Goal: Task Accomplishment & Management: Manage account settings

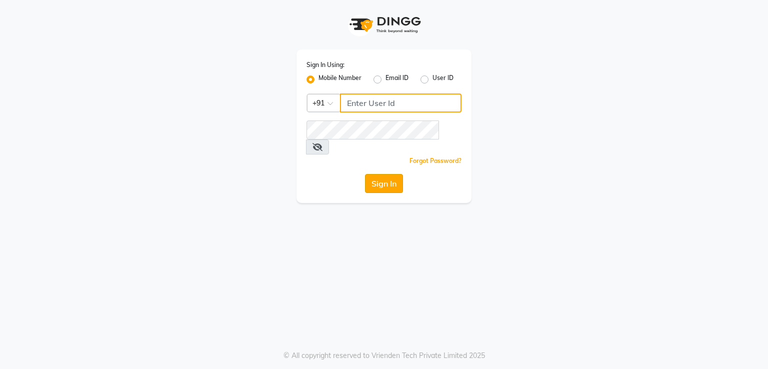
type input "8755998860"
click at [378, 174] on button "Sign In" at bounding box center [384, 183] width 38 height 19
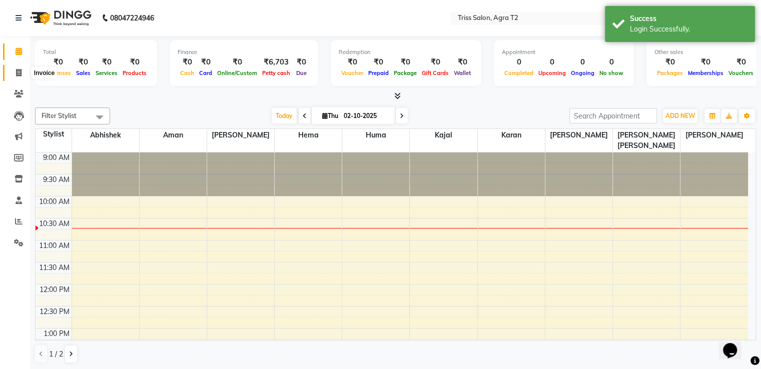
click at [16, 72] on icon at bounding box center [19, 73] width 6 height 8
select select "service"
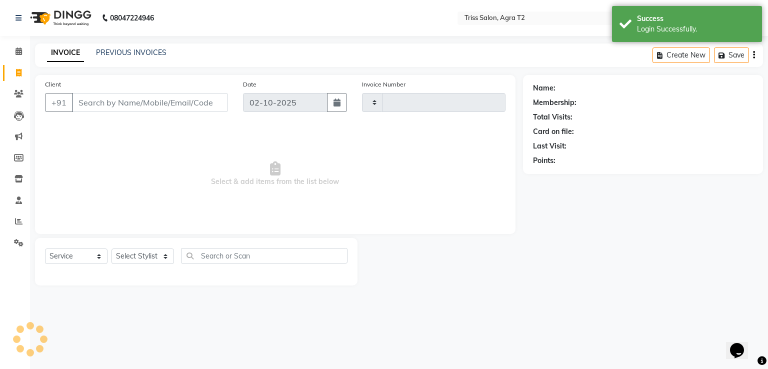
type input "2656"
select select "4301"
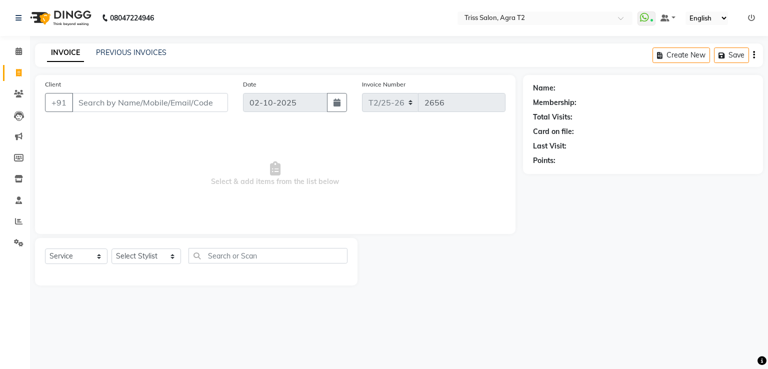
click at [446, 155] on span "Select & add items from the list below" at bounding box center [275, 174] width 461 height 100
click at [440, 163] on span "Select & add items from the list below" at bounding box center [275, 174] width 461 height 100
click at [440, 155] on span "Select & add items from the list below" at bounding box center [275, 174] width 461 height 100
click at [440, 163] on span "Select & add items from the list below" at bounding box center [275, 174] width 461 height 100
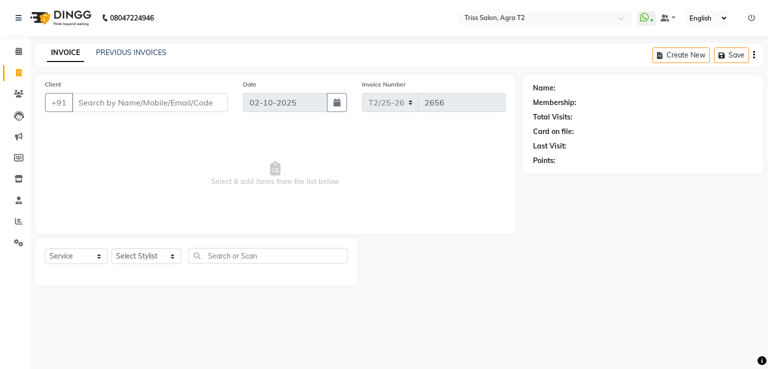
click at [440, 155] on span "Select & add items from the list below" at bounding box center [275, 174] width 461 height 100
click at [441, 163] on span "Select & add items from the list below" at bounding box center [275, 174] width 461 height 100
click at [442, 251] on div at bounding box center [440, 262] width 165 height 48
click at [445, 155] on span "Select & add items from the list below" at bounding box center [275, 174] width 461 height 100
click at [441, 155] on span "Select & add items from the list below" at bounding box center [275, 174] width 461 height 100
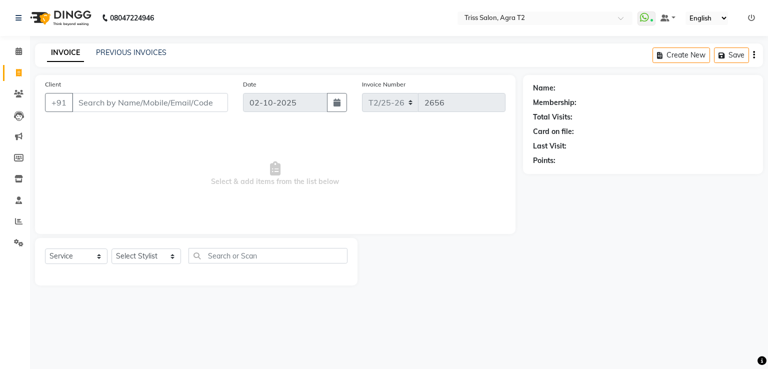
click at [440, 163] on span "Select & add items from the list below" at bounding box center [275, 174] width 461 height 100
click at [441, 163] on span "Select & add items from the list below" at bounding box center [275, 174] width 461 height 100
click at [89, 98] on input "Client" at bounding box center [150, 102] width 156 height 19
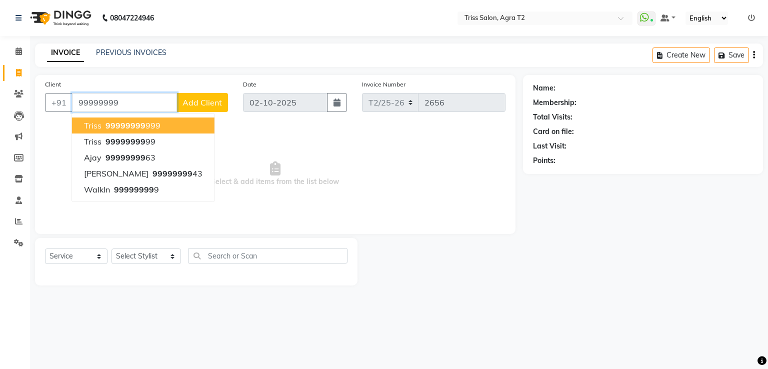
click at [174, 126] on button "triss 99999999 999" at bounding box center [143, 126] width 143 height 16
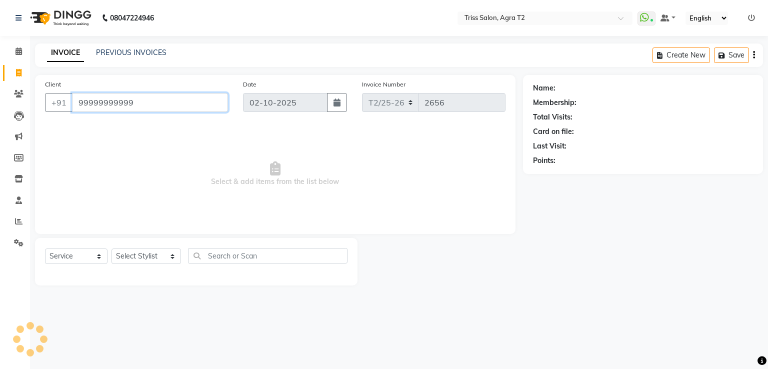
type input "99999999999"
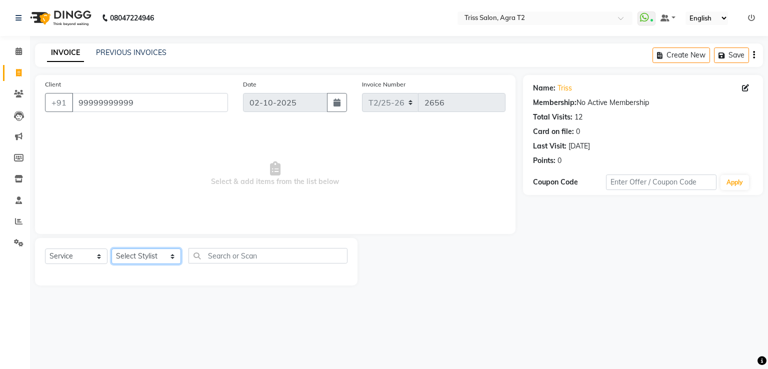
click at [163, 256] on select "Select Stylist Abhishek Aman Ayush Hema Huma Kajal Karan Kavya Chauhan Mohd. Ka…" at bounding box center [147, 257] width 70 height 16
select select "14769"
click at [112, 249] on select "Select Stylist Abhishek Aman Ayush Hema Huma Kajal Karan Kavya Chauhan Mohd. Ka…" at bounding box center [147, 257] width 70 height 16
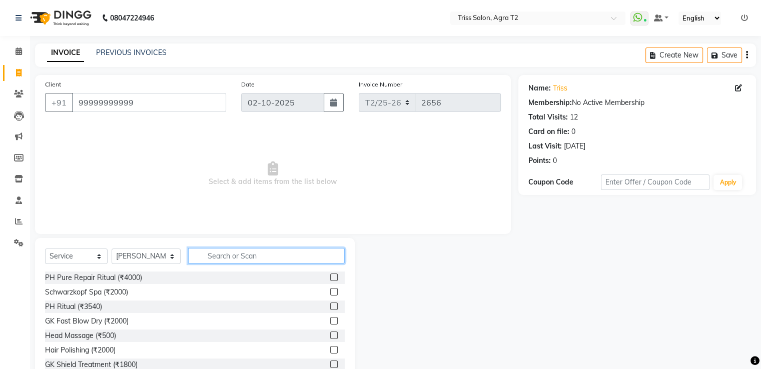
click at [223, 255] on input "text" at bounding box center [266, 256] width 156 height 16
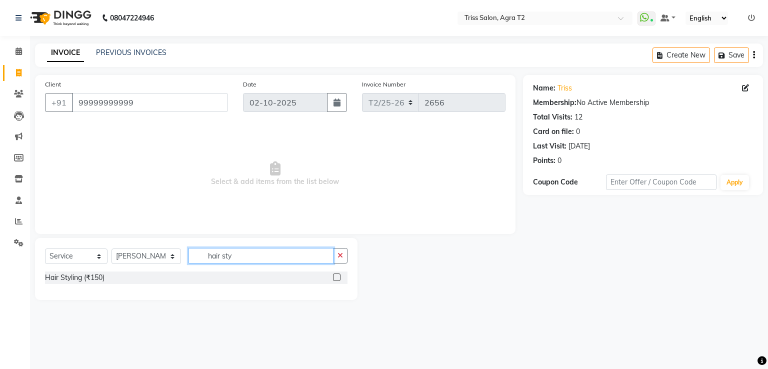
type input "hair sty"
click at [338, 278] on label at bounding box center [337, 278] width 8 height 8
click at [338, 278] on input "checkbox" at bounding box center [336, 278] width 7 height 7
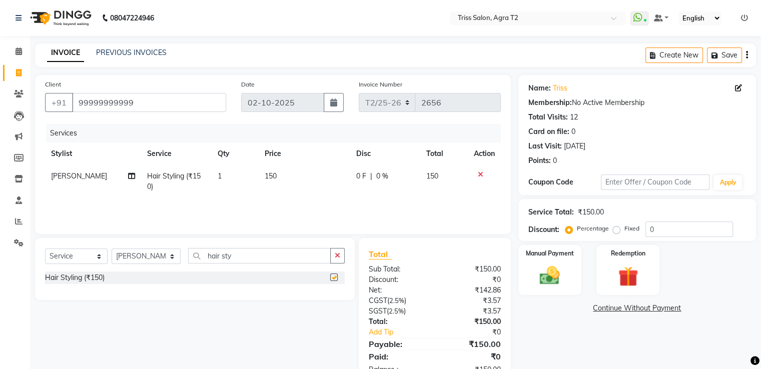
checkbox input "false"
click at [555, 272] on img at bounding box center [549, 275] width 33 height 23
click at [598, 307] on span "PayTM" at bounding box center [603, 309] width 24 height 12
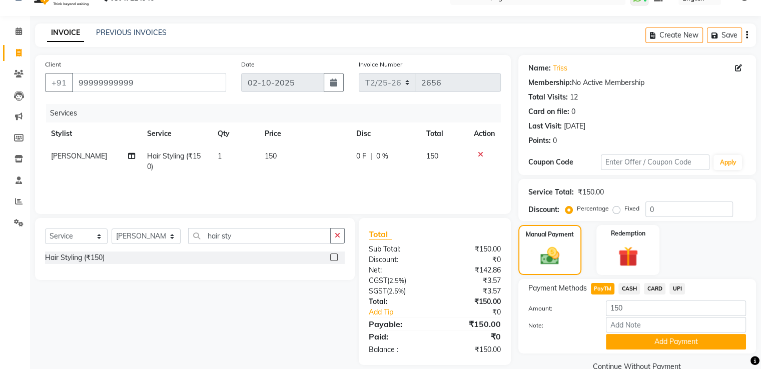
scroll to position [41, 0]
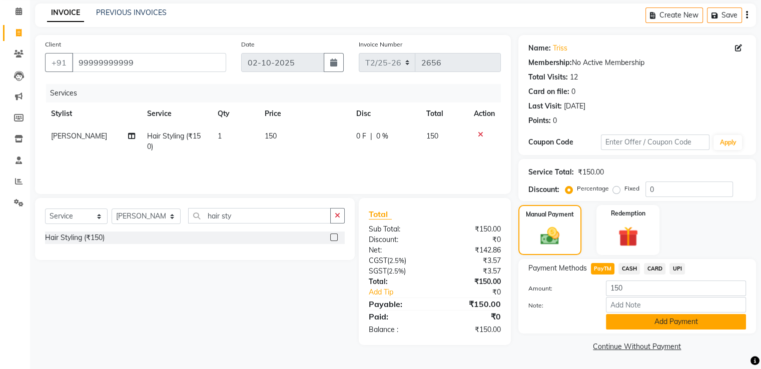
click at [700, 324] on button "Add Payment" at bounding box center [676, 322] width 140 height 16
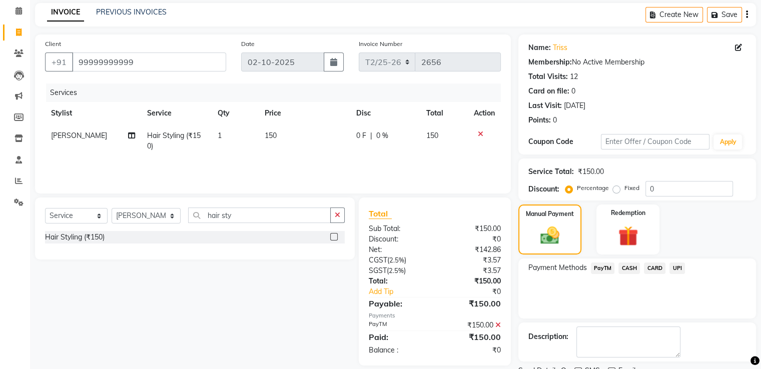
scroll to position [82, 0]
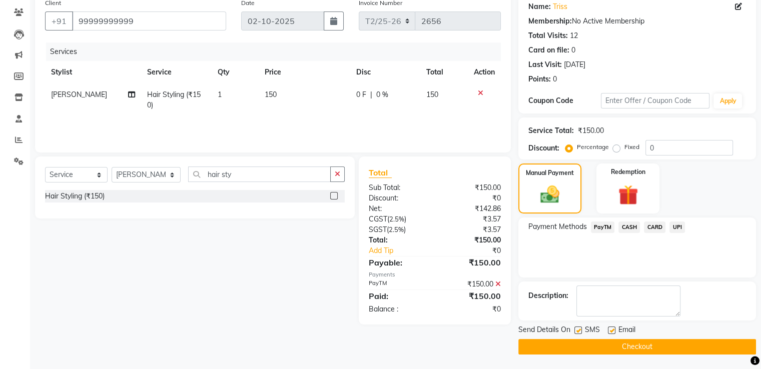
click at [699, 352] on button "Checkout" at bounding box center [637, 347] width 238 height 16
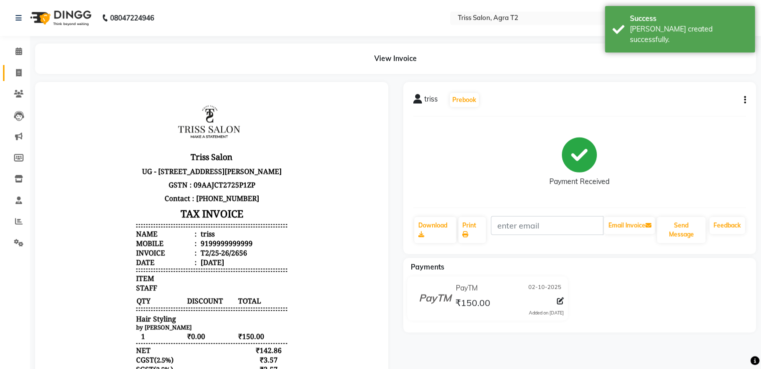
click at [18, 72] on icon at bounding box center [19, 73] width 6 height 8
select select "service"
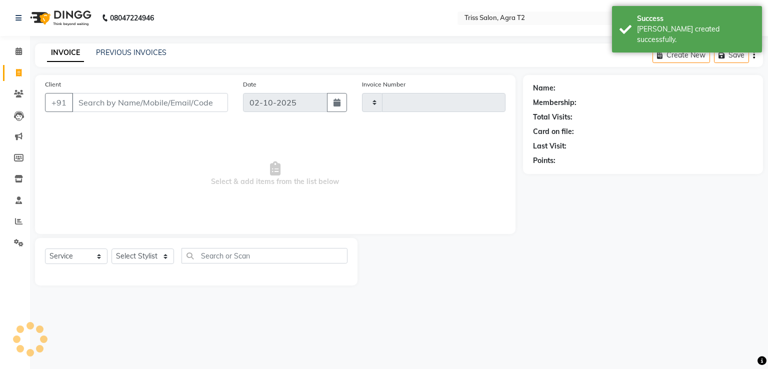
type input "2657"
select select "4301"
click at [16, 50] on icon at bounding box center [19, 52] width 7 height 8
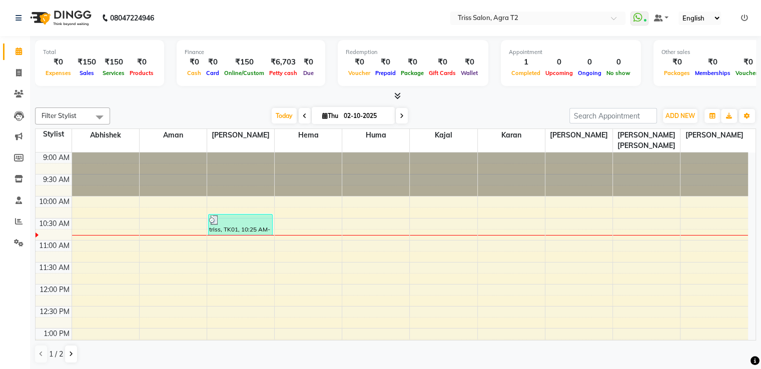
click at [440, 163] on div at bounding box center [443, 175] width 67 height 44
click at [393, 163] on div at bounding box center [375, 175] width 67 height 44
click at [440, 155] on div at bounding box center [443, 175] width 67 height 44
click at [393, 163] on div at bounding box center [375, 175] width 67 height 44
click at [14, 221] on span at bounding box center [19, 222] width 18 height 12
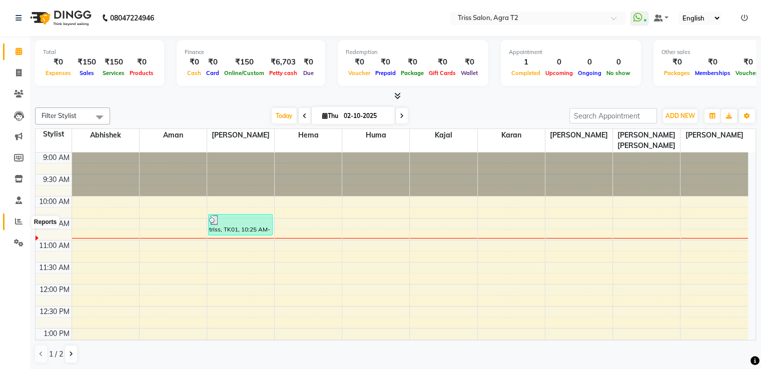
click at [14, 221] on span at bounding box center [19, 222] width 18 height 12
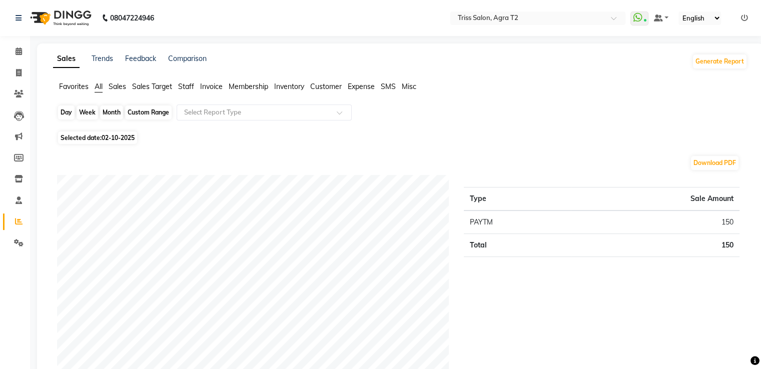
click at [60, 117] on div "Day" at bounding box center [66, 113] width 17 height 14
select select "10"
select select "2025"
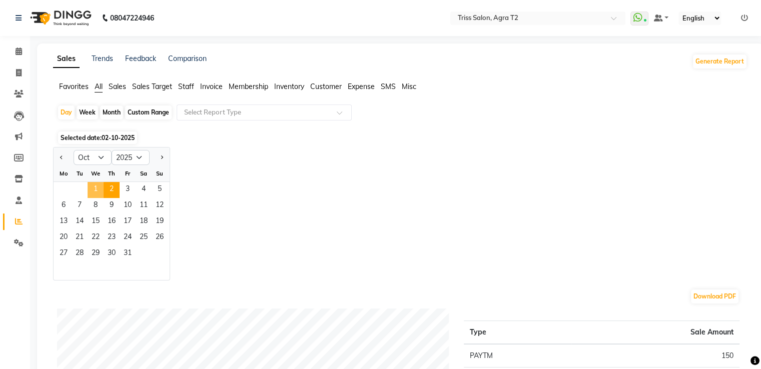
click at [94, 189] on span "1" at bounding box center [96, 190] width 16 height 16
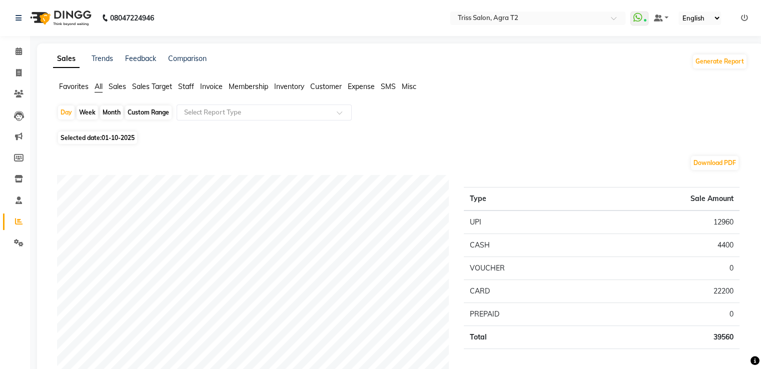
click at [190, 84] on span "Staff" at bounding box center [186, 86] width 16 height 9
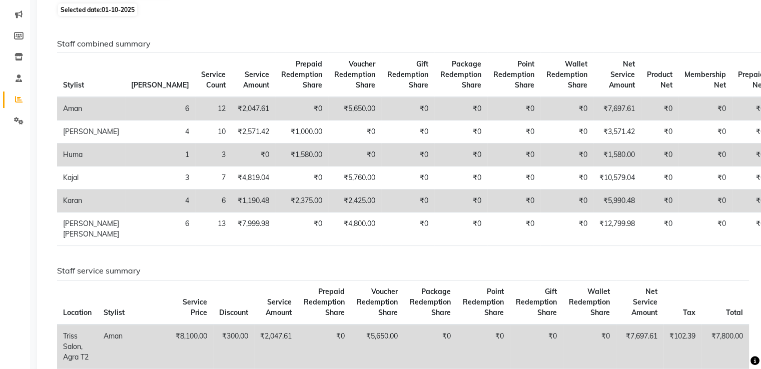
scroll to position [100, 0]
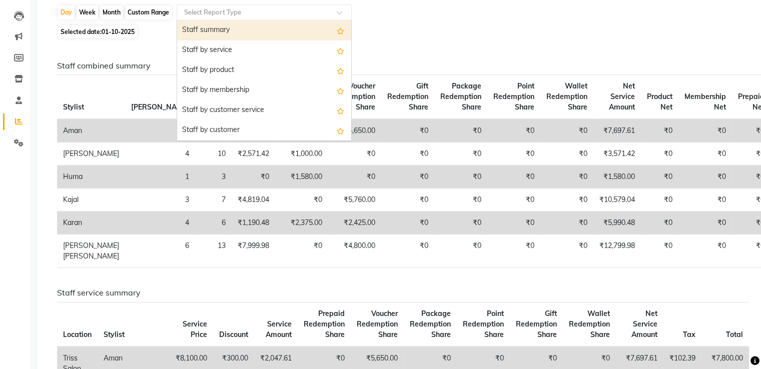
click at [222, 15] on input "text" at bounding box center [254, 13] width 144 height 10
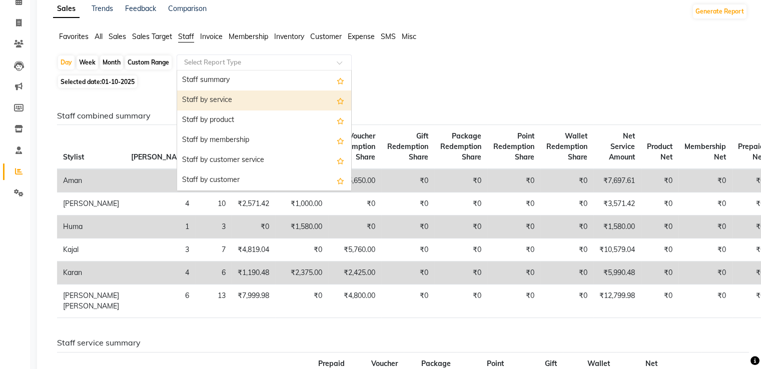
scroll to position [0, 0]
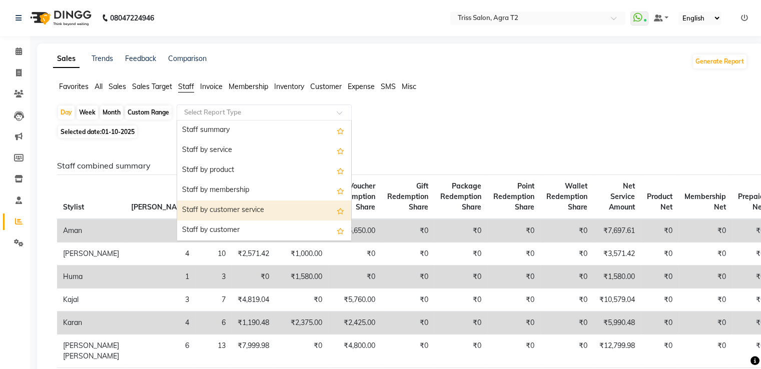
click at [272, 207] on div "Staff by customer service" at bounding box center [264, 211] width 174 height 20
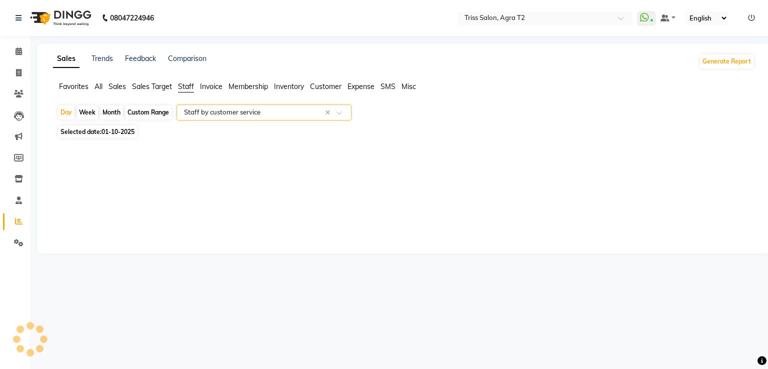
select select "full_report"
select select "csv"
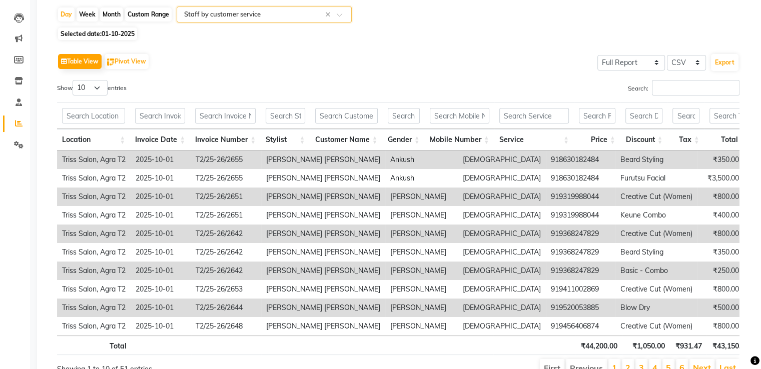
scroll to position [155, 0]
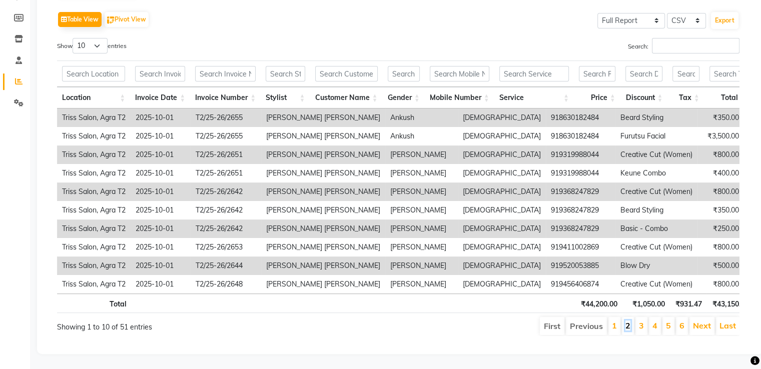
click at [628, 321] on link "2" at bounding box center [627, 326] width 5 height 10
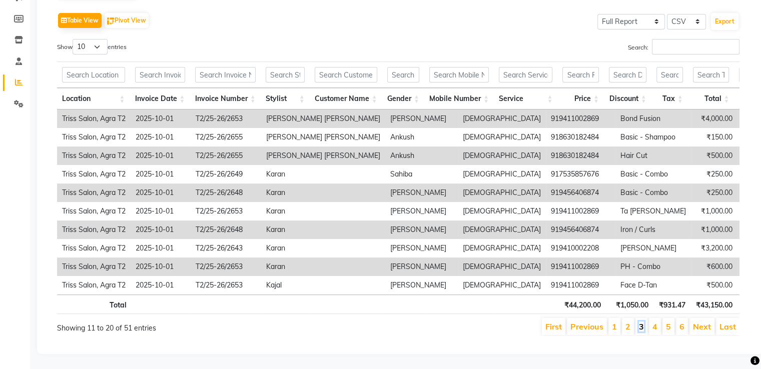
click at [644, 322] on link "3" at bounding box center [641, 327] width 5 height 10
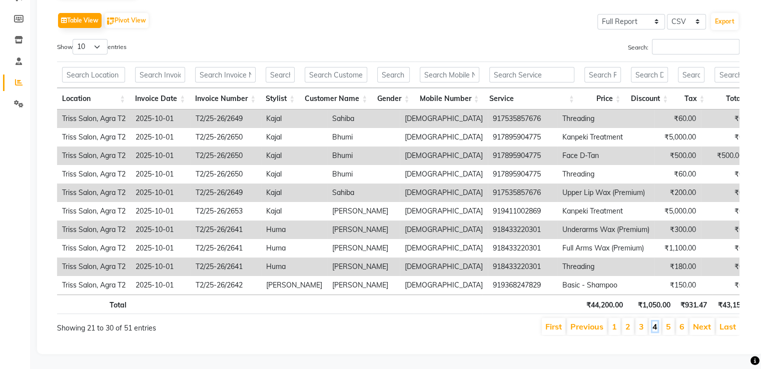
click at [657, 322] on link "4" at bounding box center [654, 327] width 5 height 10
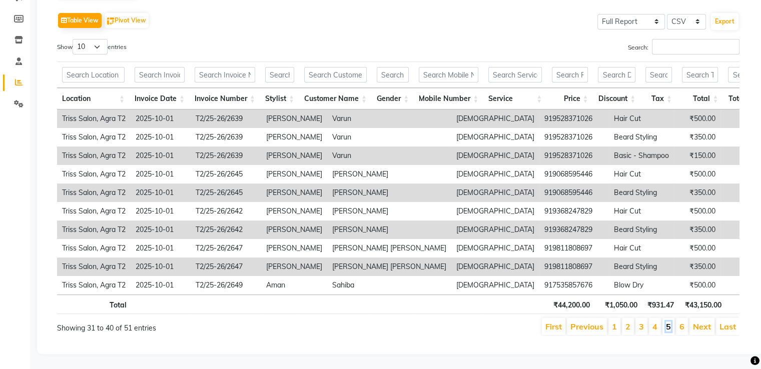
click at [668, 322] on link "5" at bounding box center [668, 327] width 5 height 10
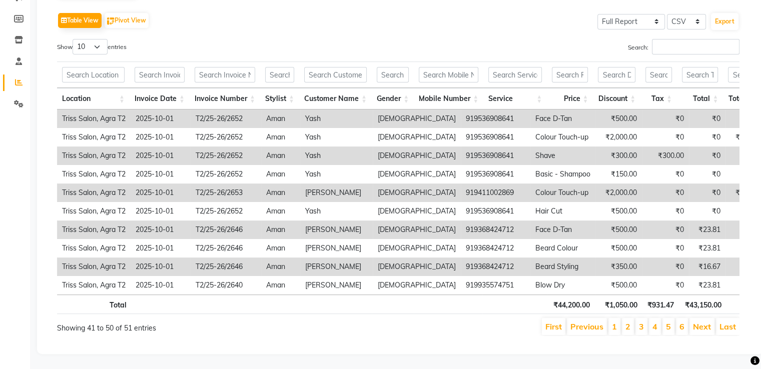
click at [682, 318] on li "6" at bounding box center [682, 326] width 12 height 17
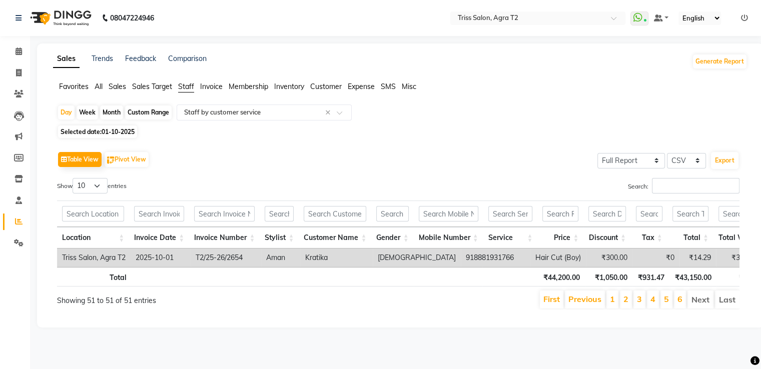
scroll to position [0, 0]
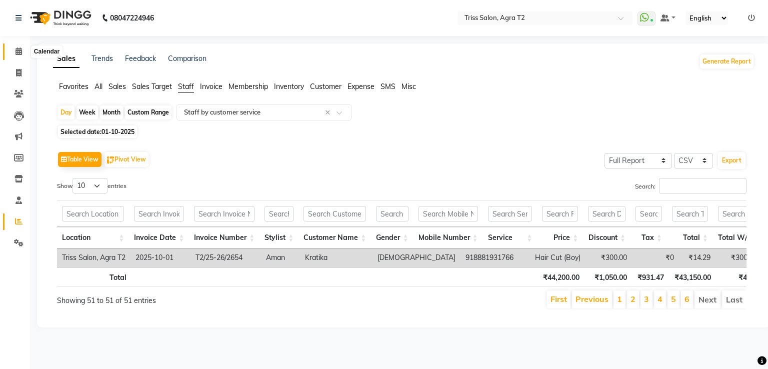
click at [19, 48] on icon at bounding box center [19, 52] width 7 height 8
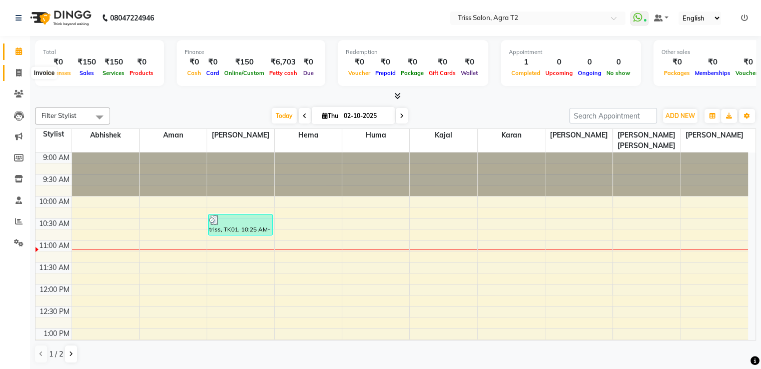
click at [22, 72] on span at bounding box center [19, 74] width 18 height 12
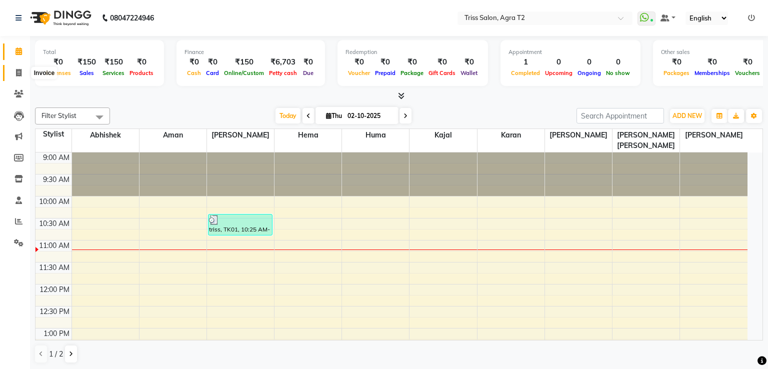
select select "service"
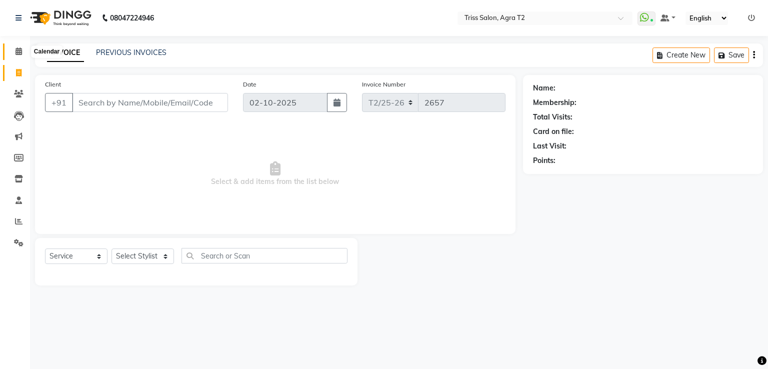
click at [21, 49] on icon at bounding box center [19, 52] width 7 height 8
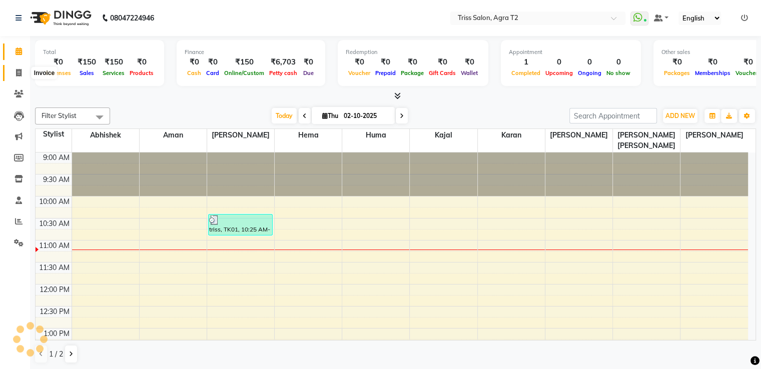
click at [19, 72] on icon at bounding box center [19, 73] width 6 height 8
select select "service"
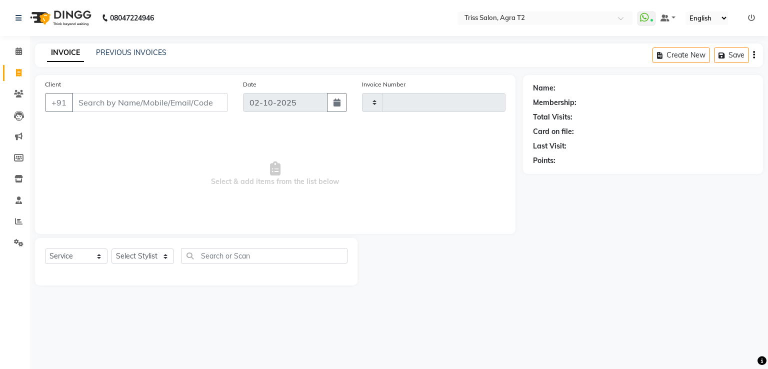
type input "2657"
select select "4301"
click at [153, 258] on select "Select Stylist Abhishek Aman Ayush Hema Huma Kajal Karan Kavya Chauhan Mohd. Ka…" at bounding box center [147, 257] width 70 height 16
select select "14769"
click at [112, 249] on select "Select Stylist Abhishek Aman Ayush Hema Huma Kajal Karan Kavya Chauhan Mohd. Ka…" at bounding box center [147, 257] width 70 height 16
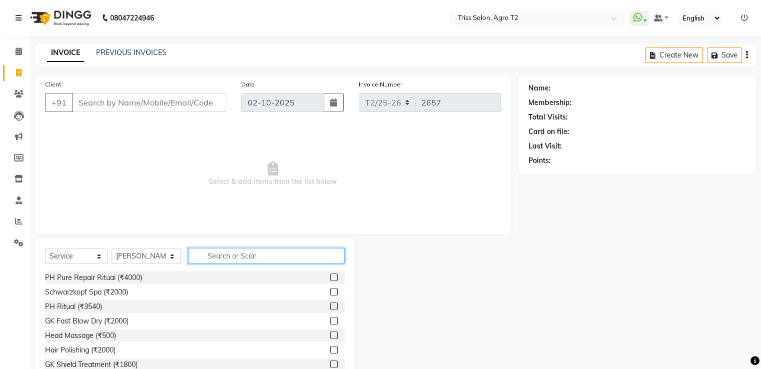
click at [206, 257] on input "text" at bounding box center [266, 256] width 156 height 16
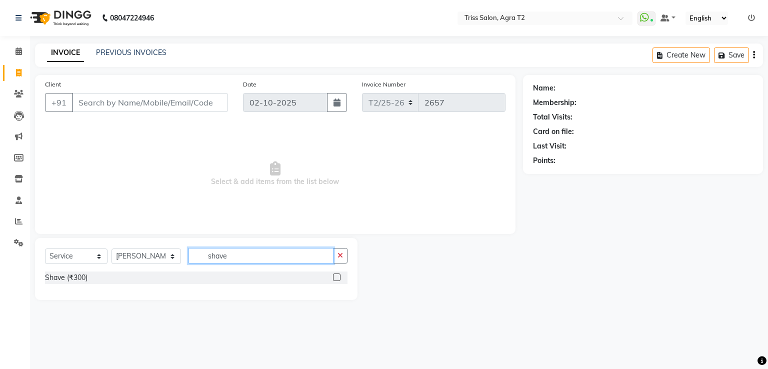
type input "shave"
click at [338, 278] on label at bounding box center [337, 278] width 8 height 8
click at [338, 278] on input "checkbox" at bounding box center [336, 278] width 7 height 7
checkbox input "true"
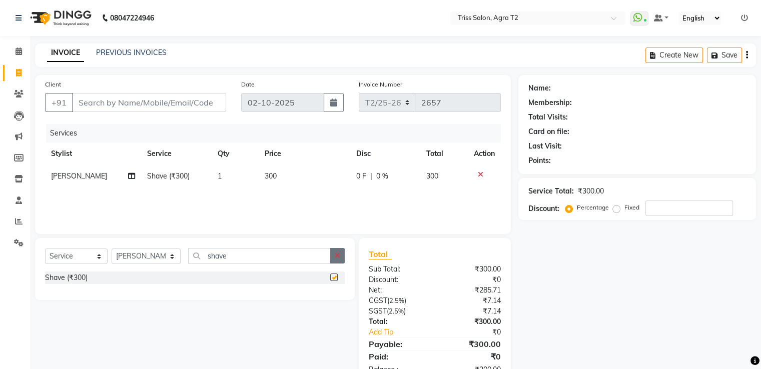
click at [339, 262] on button "button" at bounding box center [337, 256] width 15 height 16
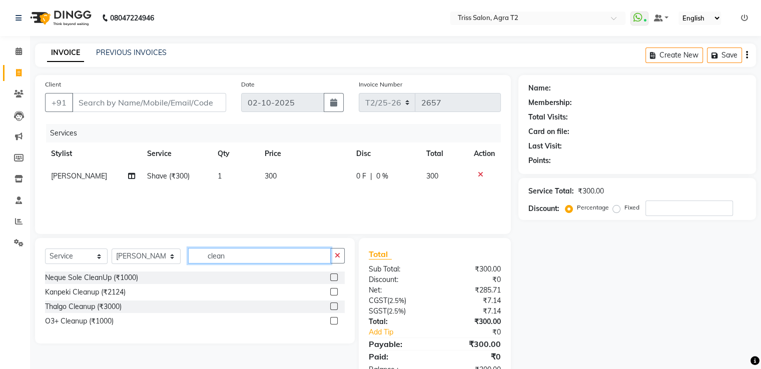
type input "clean"
click at [330, 292] on label at bounding box center [334, 292] width 8 height 8
click at [330, 292] on input "checkbox" at bounding box center [333, 292] width 7 height 7
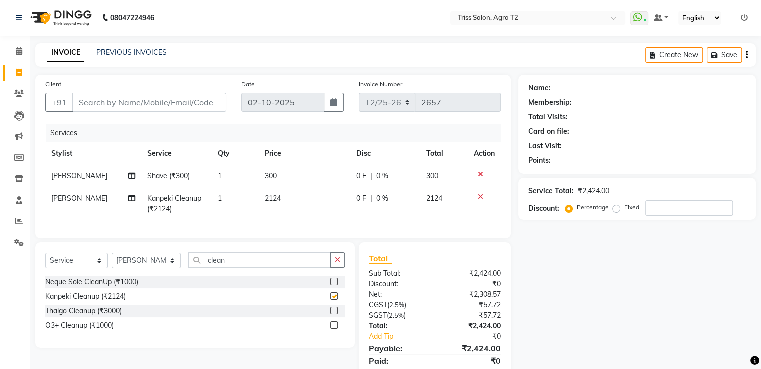
checkbox input "false"
click at [278, 204] on td "2124" at bounding box center [305, 204] width 92 height 33
select select "14769"
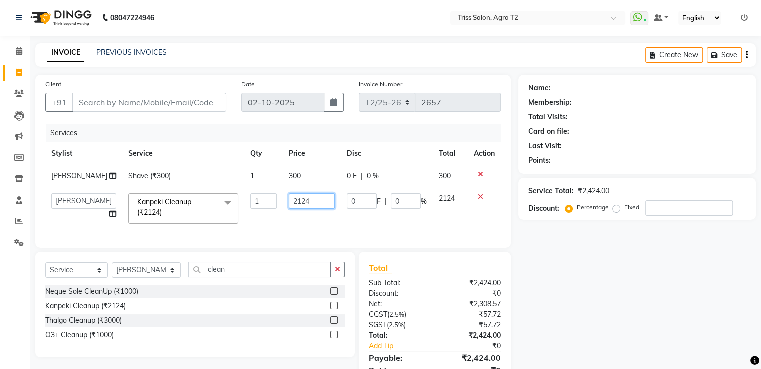
click at [301, 206] on input "2124" at bounding box center [312, 202] width 46 height 16
type input "2500"
click at [132, 106] on input "Client" at bounding box center [149, 102] width 154 height 19
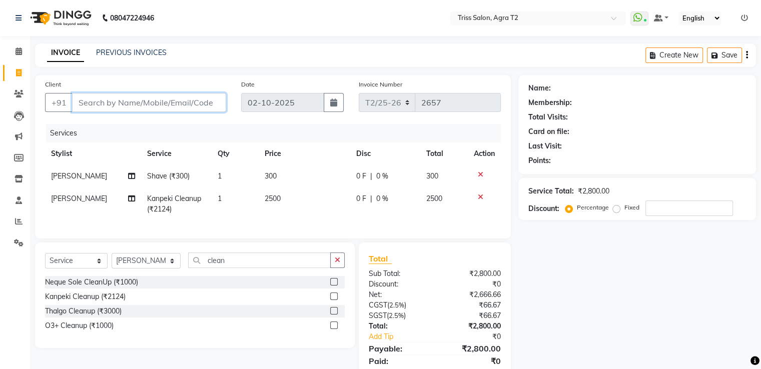
click at [94, 104] on input "Client" at bounding box center [149, 102] width 154 height 19
type input "9"
type input "0"
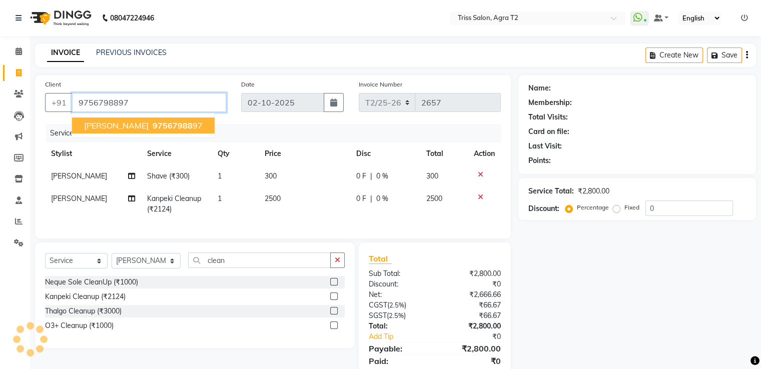
type input "9756798897"
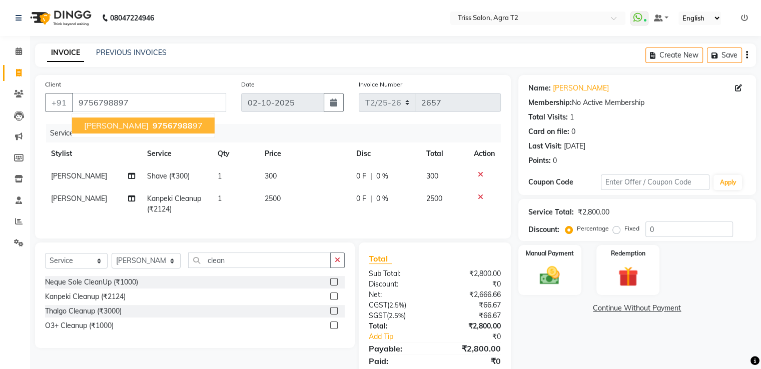
click at [153, 124] on span "97567988" at bounding box center [173, 126] width 40 height 10
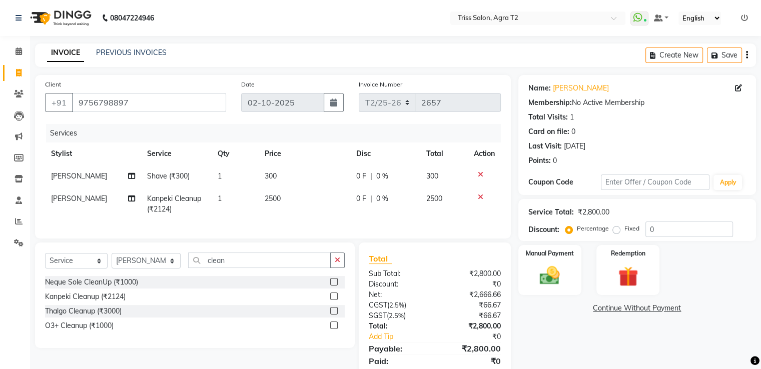
click at [370, 172] on span "|" at bounding box center [371, 176] width 2 height 11
select select "14769"
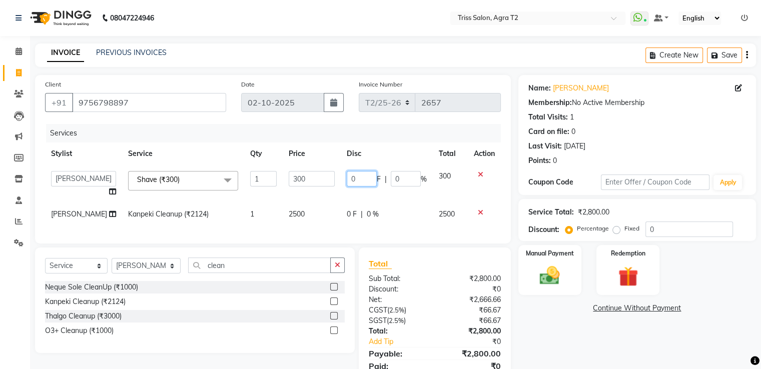
click at [355, 181] on input "0" at bounding box center [362, 179] width 30 height 16
type input "300"
click at [373, 231] on div "Services Stylist Service Qty Price Disc Total Action Abhishek Aman Ayush Hema H…" at bounding box center [273, 179] width 456 height 110
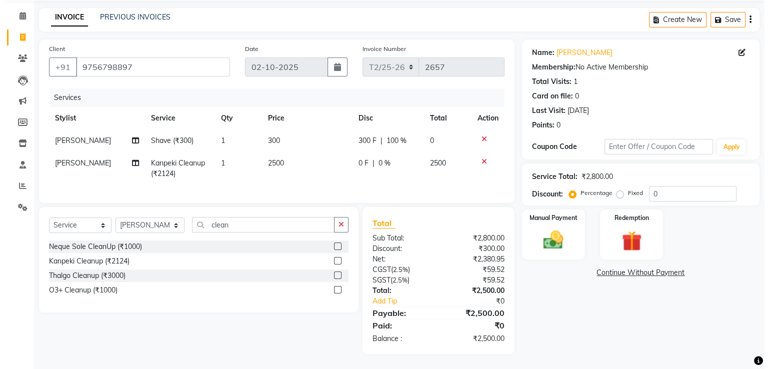
scroll to position [44, 0]
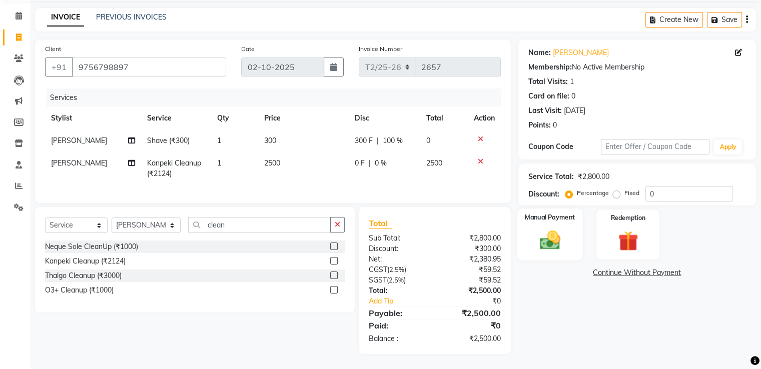
click at [562, 217] on div "Manual Payment" at bounding box center [550, 235] width 66 height 52
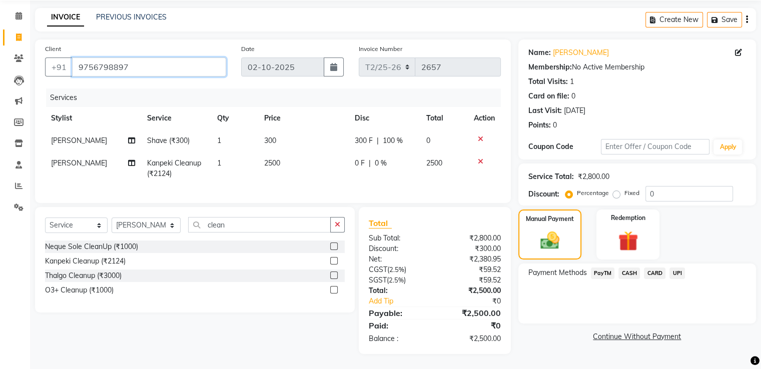
click at [101, 58] on input "9756798897" at bounding box center [149, 67] width 154 height 19
click at [135, 63] on input "9756798897" at bounding box center [149, 67] width 154 height 19
click at [159, 58] on input "9756798897" at bounding box center [149, 67] width 154 height 19
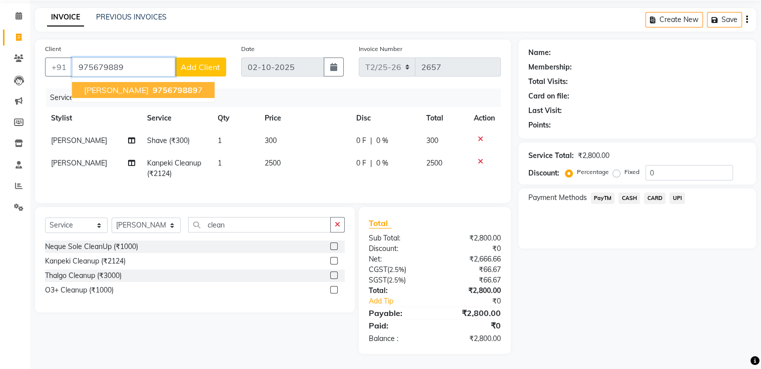
click at [151, 85] on ngb-highlight "975679889 7" at bounding box center [177, 90] width 52 height 10
type input "9756798897"
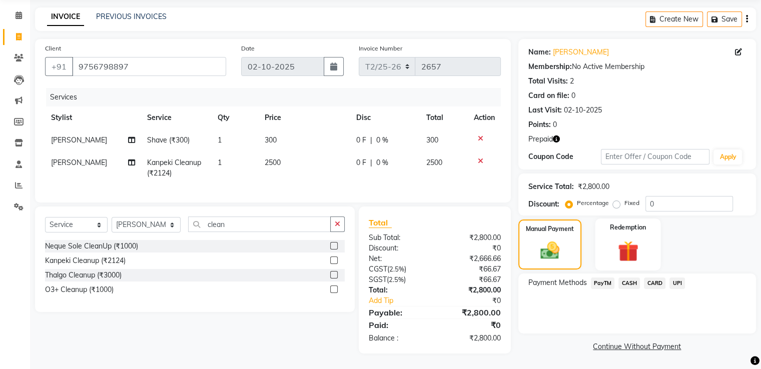
click at [626, 239] on img at bounding box center [628, 252] width 34 height 26
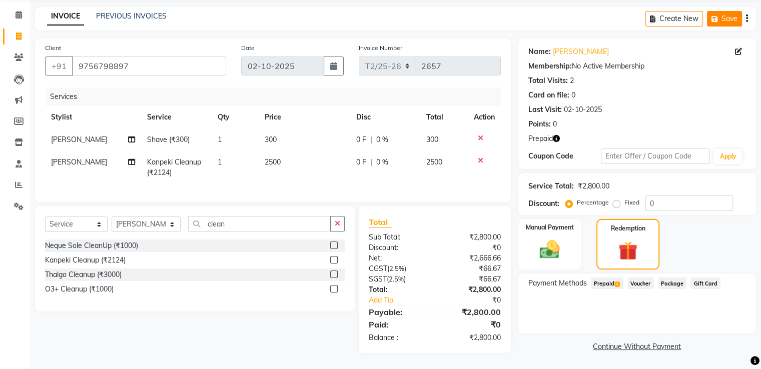
click at [720, 11] on button "Save" at bounding box center [724, 19] width 35 height 16
click at [704, 15] on button "Open Invoices" at bounding box center [708, 19] width 67 height 16
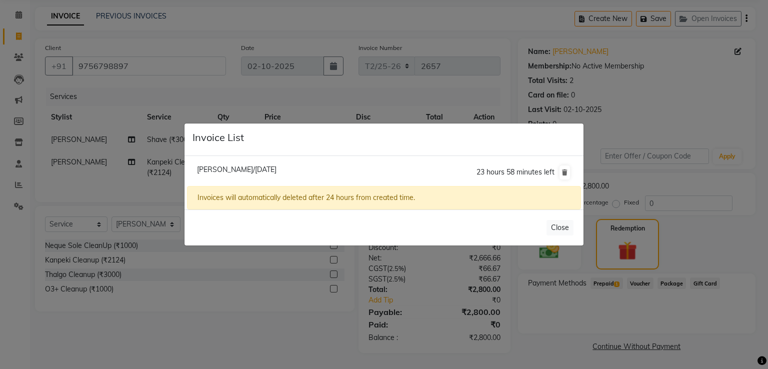
click at [219, 170] on span "Praful Tiwari/02 October 2025" at bounding box center [237, 169] width 80 height 9
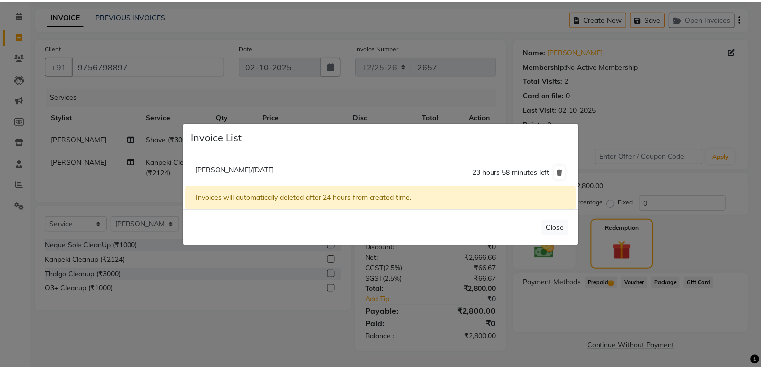
scroll to position [33, 0]
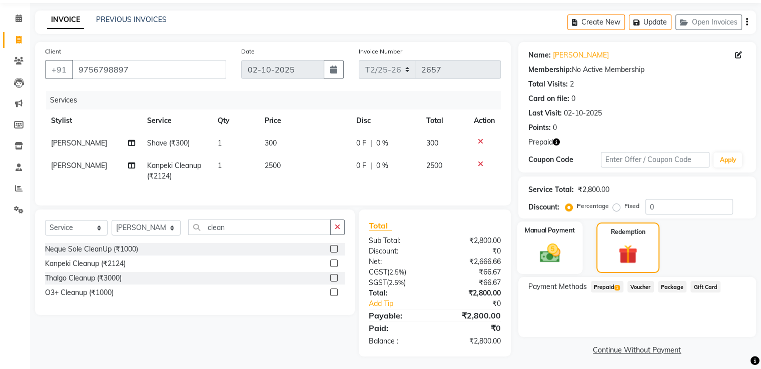
click at [558, 248] on img at bounding box center [550, 253] width 34 height 24
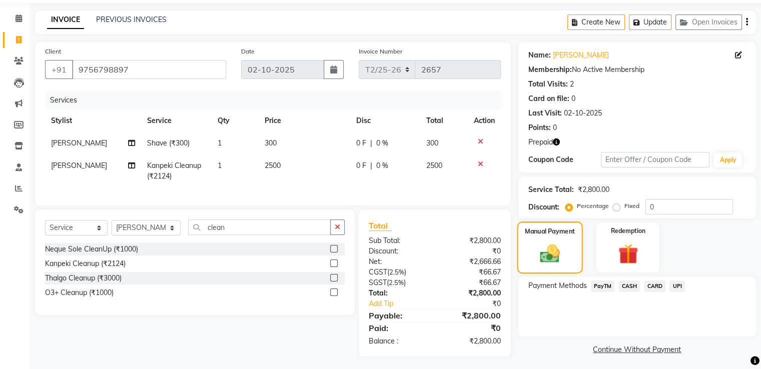
select select
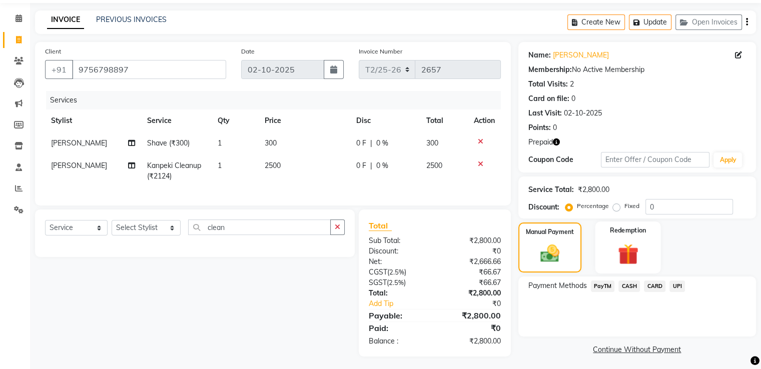
click at [612, 245] on img at bounding box center [628, 255] width 34 height 26
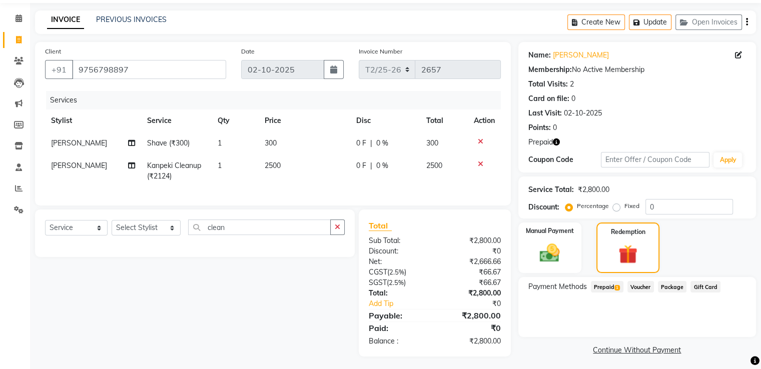
click at [607, 285] on span "Prepaid 1" at bounding box center [607, 287] width 33 height 12
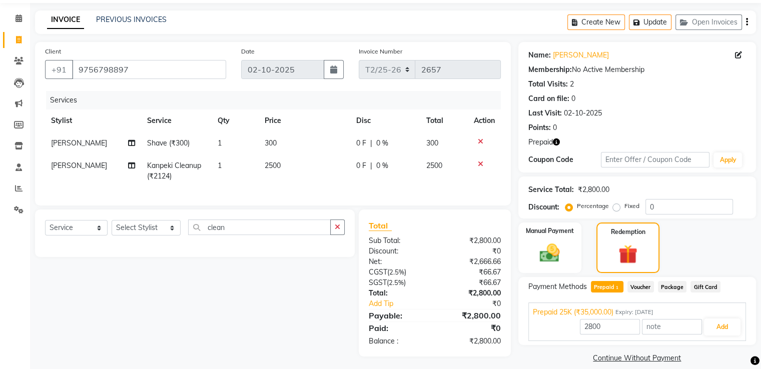
click at [356, 143] on span "0 F" at bounding box center [361, 143] width 10 height 11
select select "14769"
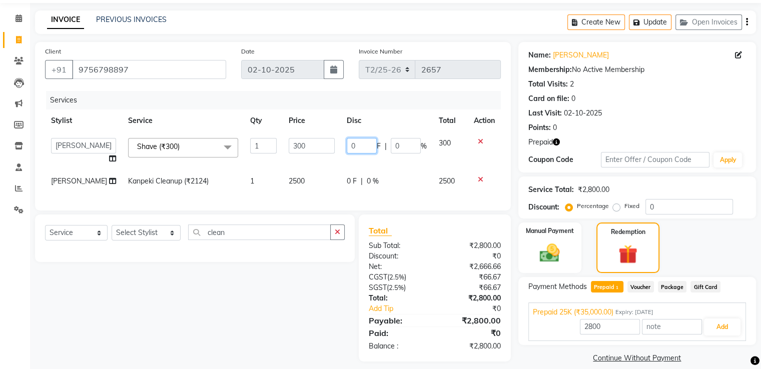
click at [361, 148] on input "0" at bounding box center [362, 146] width 30 height 16
type input "300"
click at [376, 192] on div "Services Stylist Service Qty Price Disc Total Action Abhishek Aman Ayush Hema H…" at bounding box center [273, 146] width 456 height 110
type input "35000"
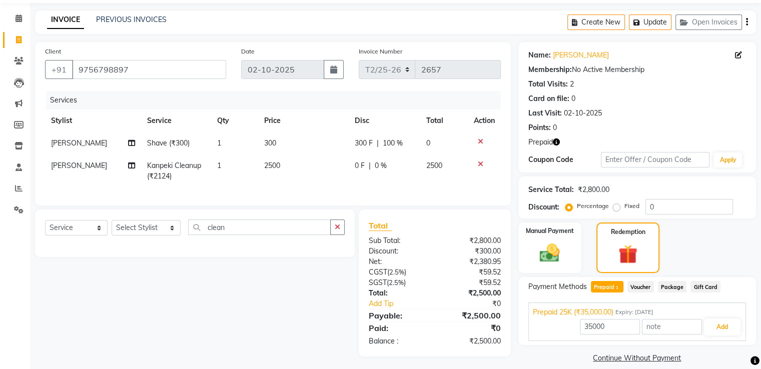
click at [648, 288] on span "Voucher" at bounding box center [640, 287] width 27 height 12
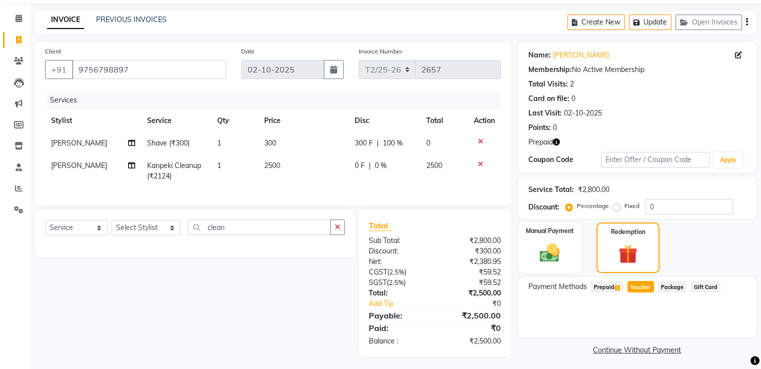
click at [604, 290] on span "Prepaid 1" at bounding box center [607, 287] width 33 height 12
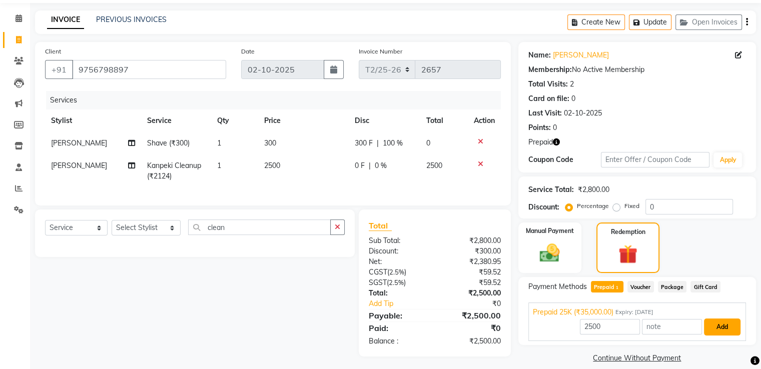
click at [716, 326] on button "Add" at bounding box center [722, 327] width 37 height 17
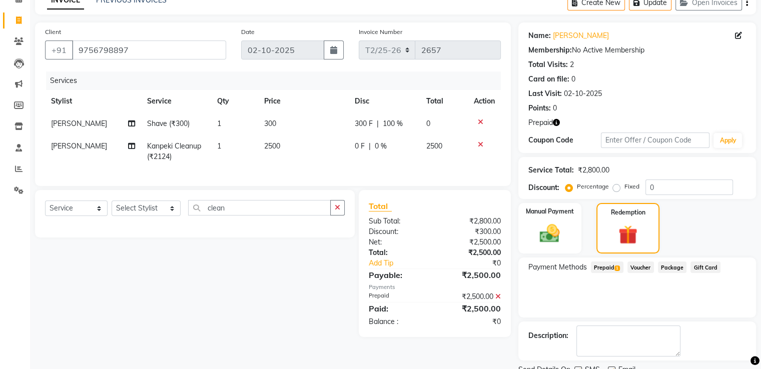
scroll to position [93, 0]
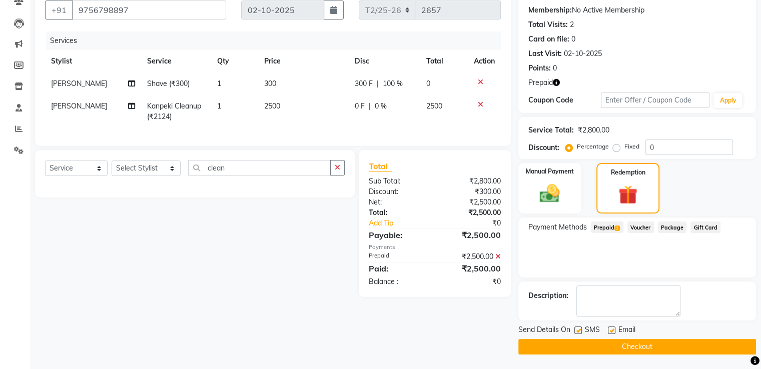
click at [624, 343] on button "Checkout" at bounding box center [637, 347] width 238 height 16
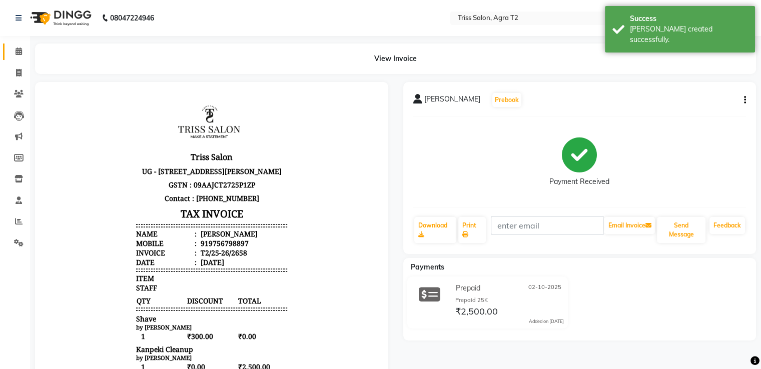
click at [20, 56] on span at bounding box center [19, 52] width 18 height 12
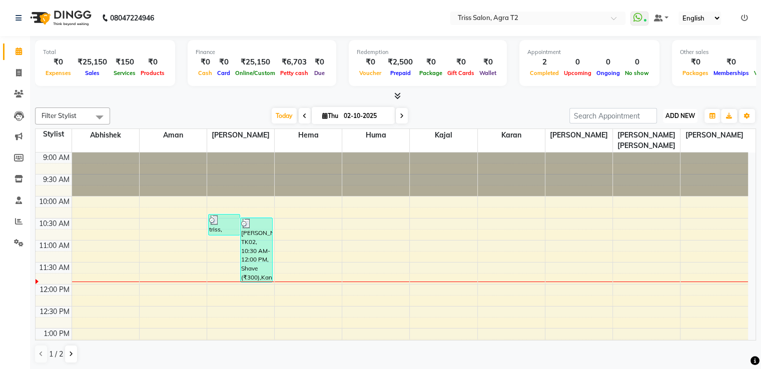
click at [672, 117] on span "ADD NEW" at bounding box center [680, 116] width 30 height 8
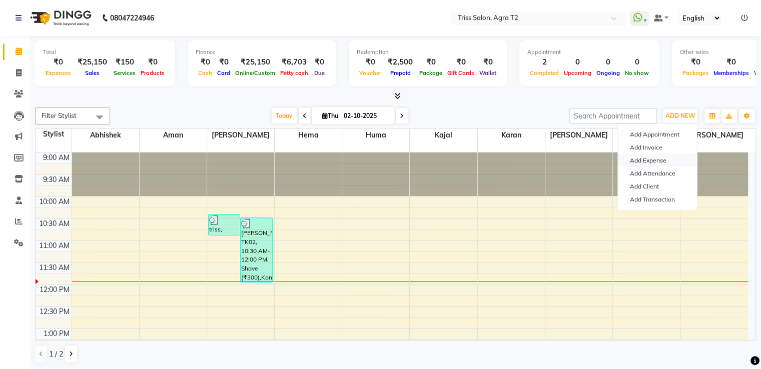
click at [651, 162] on link "Add Expense" at bounding box center [657, 160] width 79 height 13
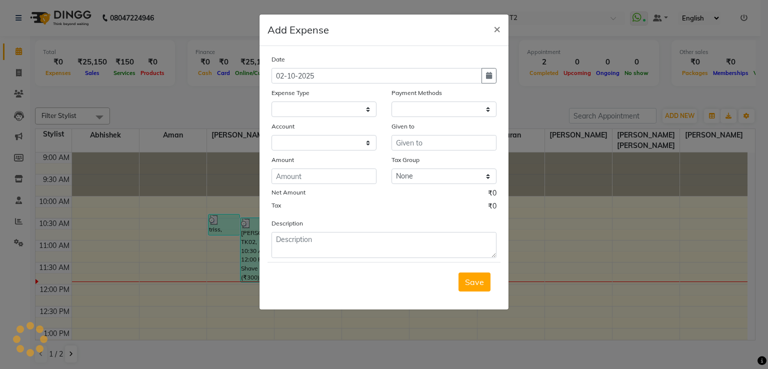
select select
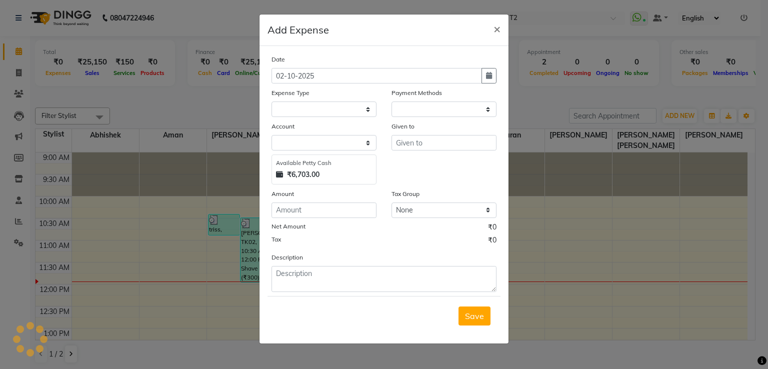
select select "1"
select select "2533"
click at [363, 109] on select "Select Bank Deposit Cash Handover CLIENT TIP TO STAFF Client Welfare Conveyance…" at bounding box center [324, 110] width 105 height 16
select select "1120"
click at [272, 103] on select "Select Bank Deposit Cash Handover CLIENT TIP TO STAFF Client Welfare Conveyance…" at bounding box center [324, 110] width 105 height 16
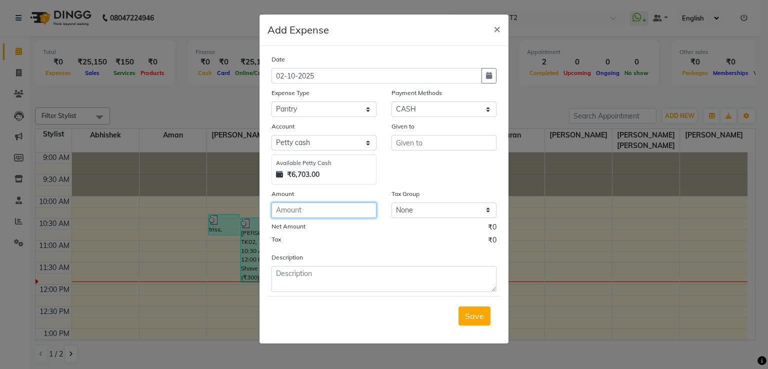
click at [321, 214] on input "number" at bounding box center [324, 211] width 105 height 16
type input "70"
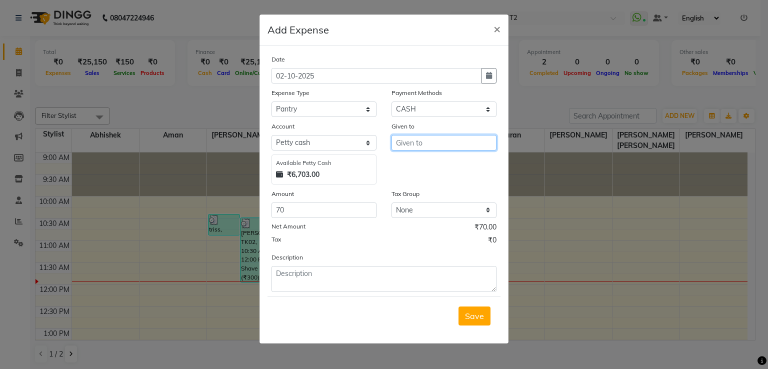
click at [427, 148] on input "text" at bounding box center [444, 143] width 105 height 16
type input "Kabir"
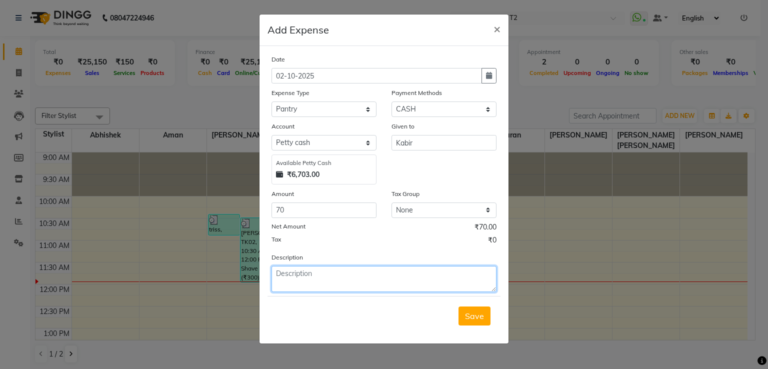
click at [317, 278] on textarea at bounding box center [384, 279] width 225 height 26
type textarea "milk"
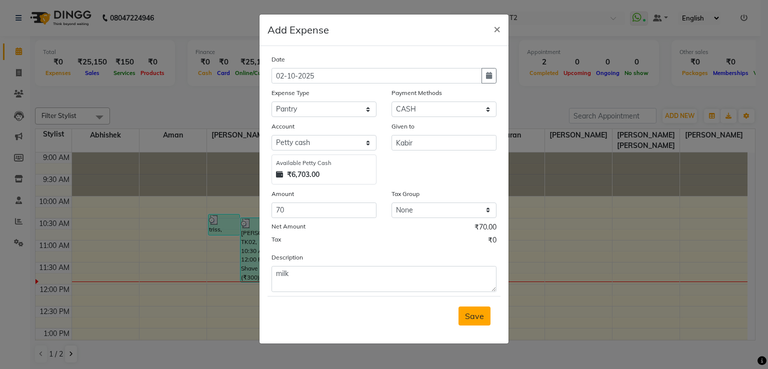
click at [478, 320] on span "Save" at bounding box center [474, 316] width 19 height 10
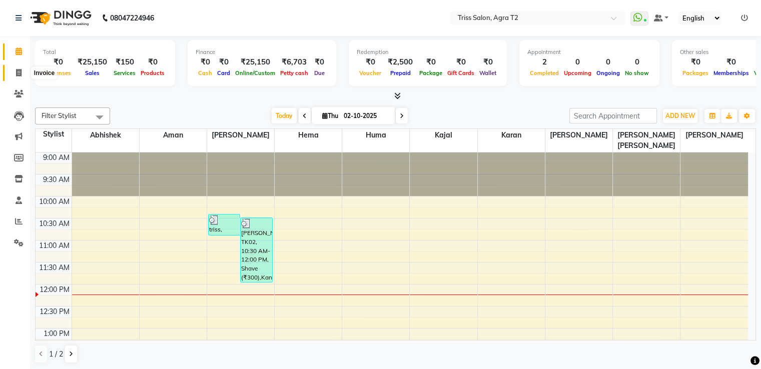
click at [16, 69] on icon at bounding box center [19, 73] width 6 height 8
select select "service"
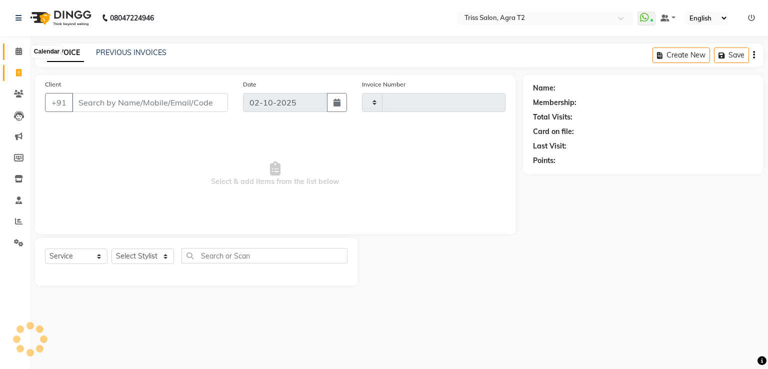
click at [19, 48] on icon at bounding box center [19, 52] width 7 height 8
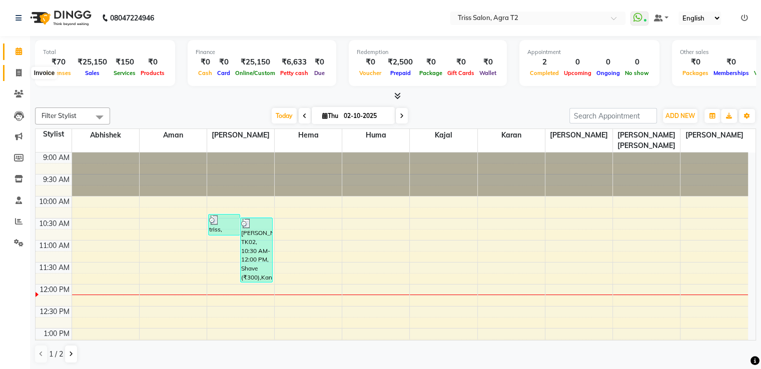
click at [20, 72] on icon at bounding box center [19, 73] width 6 height 8
select select "service"
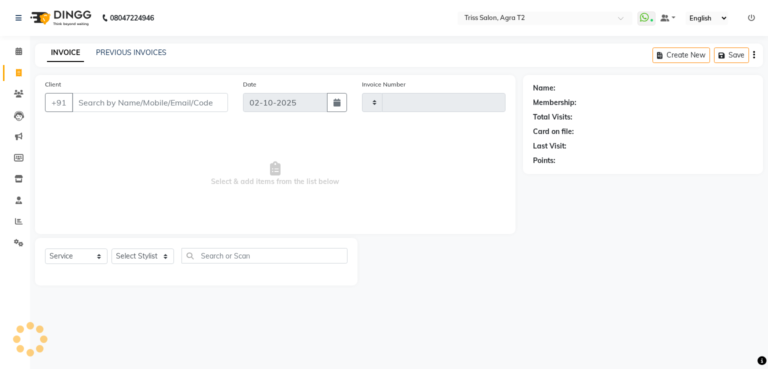
type input "2659"
select select "4301"
click at [133, 257] on select "Select Stylist Abhishek Aman Ayush Hema Huma Kajal Karan Kavya Chauhan Mohd. Ka…" at bounding box center [147, 257] width 70 height 16
select select "61633"
click at [112, 249] on select "Select Stylist Abhishek Aman Ayush Hema Huma Kajal Karan Kavya Chauhan Mohd. Ka…" at bounding box center [147, 257] width 70 height 16
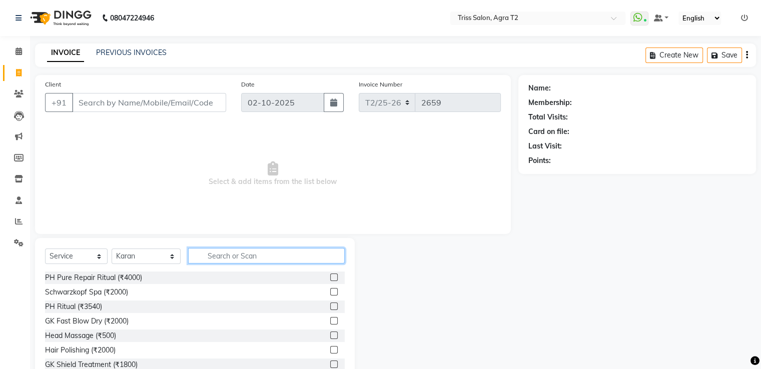
click at [196, 252] on input "text" at bounding box center [266, 256] width 156 height 16
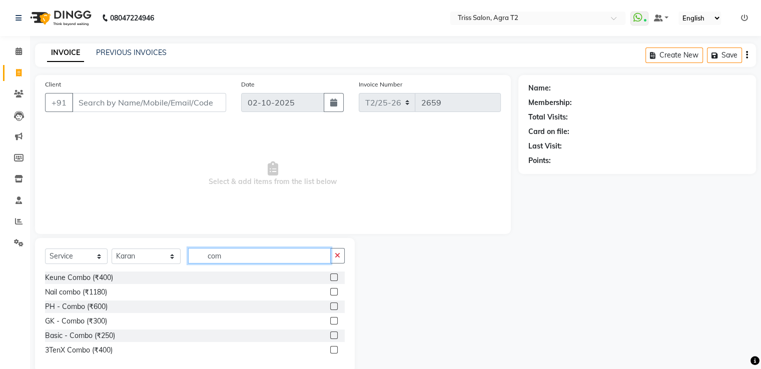
type input "com"
click at [334, 336] on label at bounding box center [334, 336] width 8 height 8
click at [334, 336] on input "checkbox" at bounding box center [333, 336] width 7 height 7
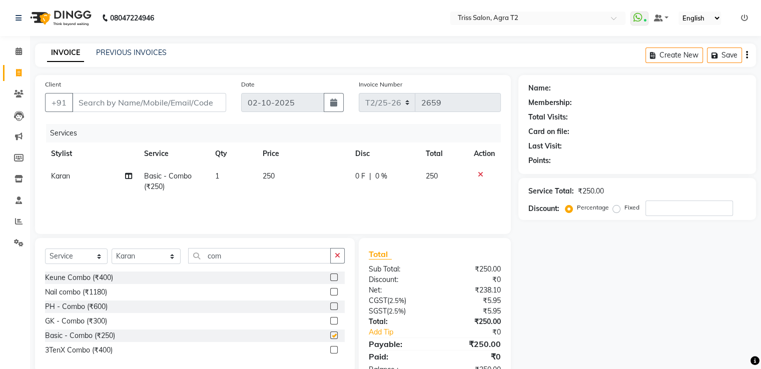
checkbox input "false"
click at [341, 255] on button "button" at bounding box center [337, 256] width 15 height 16
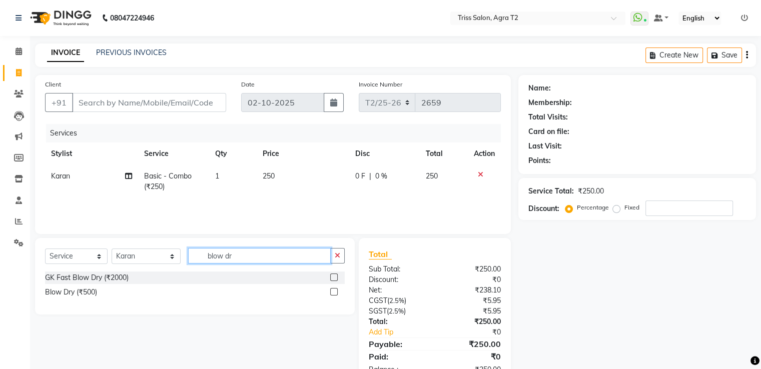
type input "blow dr"
click at [334, 292] on label at bounding box center [334, 292] width 8 height 8
click at [334, 292] on input "checkbox" at bounding box center [333, 292] width 7 height 7
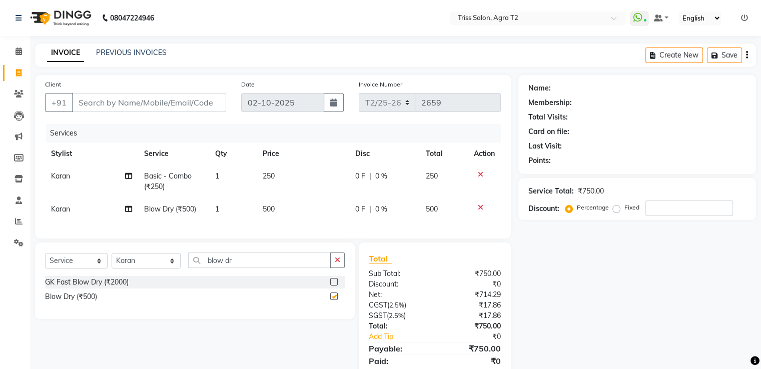
checkbox input "false"
click at [100, 104] on input "Client" at bounding box center [149, 102] width 154 height 19
type input "8"
type input "0"
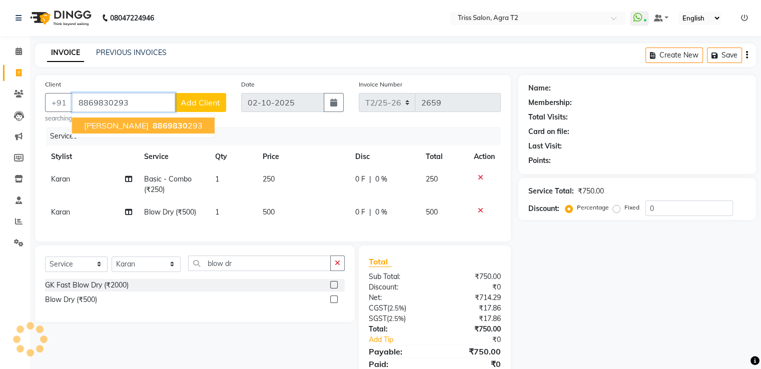
type input "8869830293"
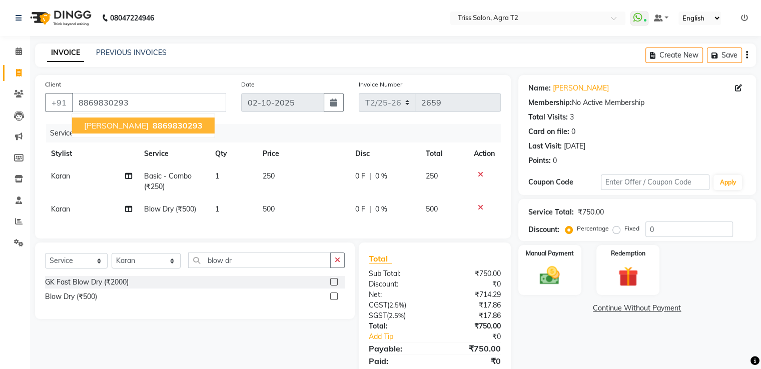
click at [153, 126] on span "8869830293" at bounding box center [178, 126] width 50 height 10
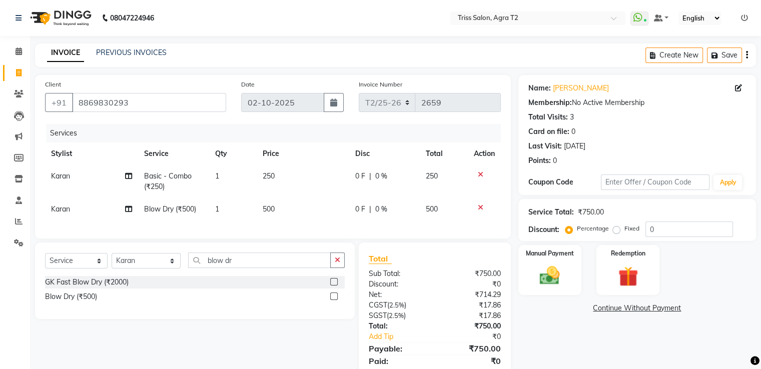
click at [560, 279] on img at bounding box center [549, 275] width 33 height 23
click at [630, 309] on span "CASH" at bounding box center [629, 309] width 22 height 12
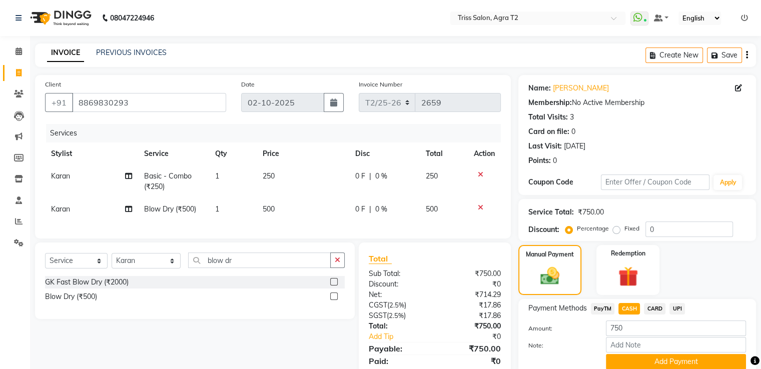
scroll to position [44, 0]
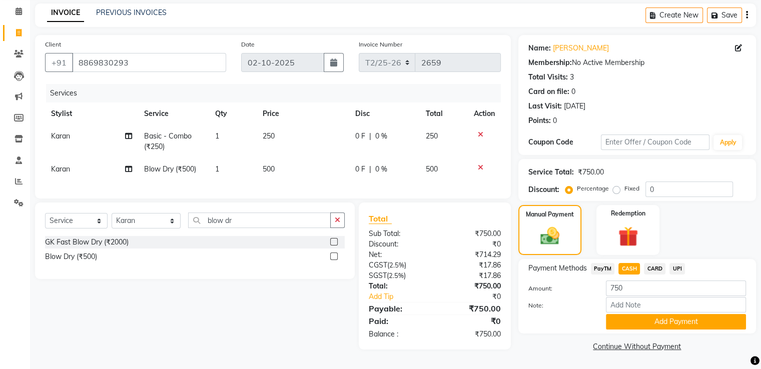
click at [677, 266] on span "UPI" at bounding box center [677, 269] width 16 height 12
click at [612, 286] on input "750" at bounding box center [676, 289] width 140 height 16
type input "250"
click at [672, 314] on button "Add Payment" at bounding box center [676, 322] width 140 height 16
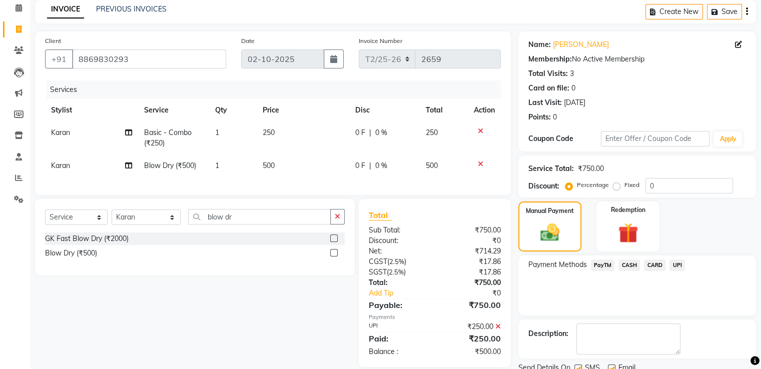
click at [630, 265] on span "CASH" at bounding box center [629, 266] width 22 height 12
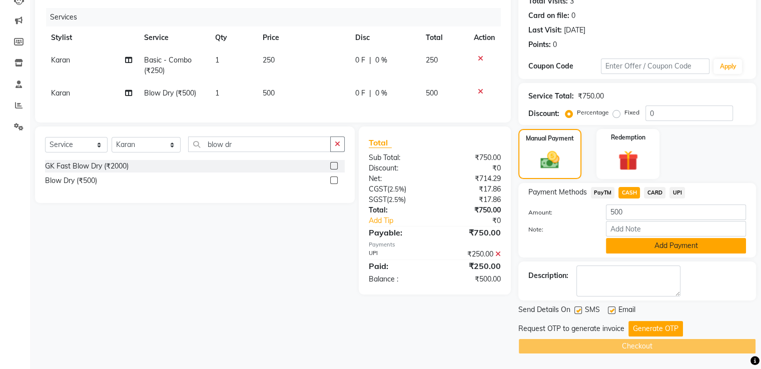
click at [678, 243] on button "Add Payment" at bounding box center [676, 246] width 140 height 16
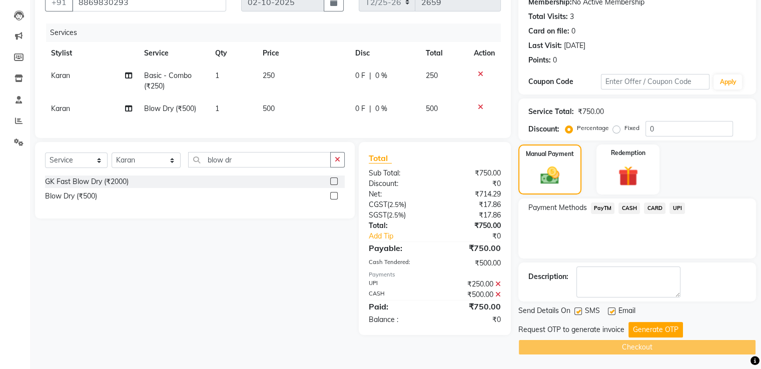
click at [578, 310] on label at bounding box center [578, 312] width 8 height 8
click at [578, 310] on input "checkbox" at bounding box center [577, 312] width 7 height 7
checkbox input "false"
click at [611, 310] on label at bounding box center [612, 312] width 8 height 8
click at [611, 310] on input "checkbox" at bounding box center [611, 312] width 7 height 7
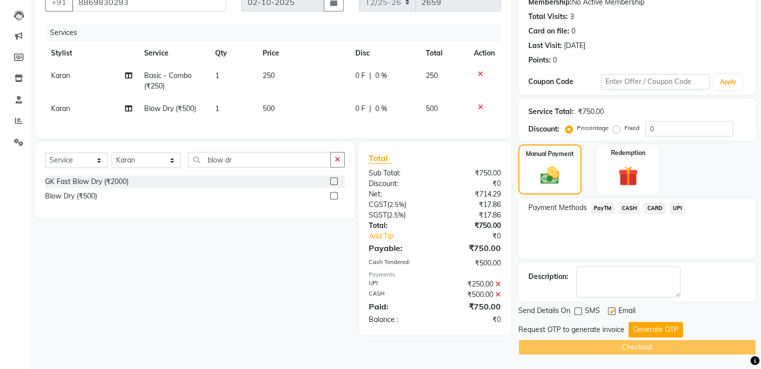
checkbox input "false"
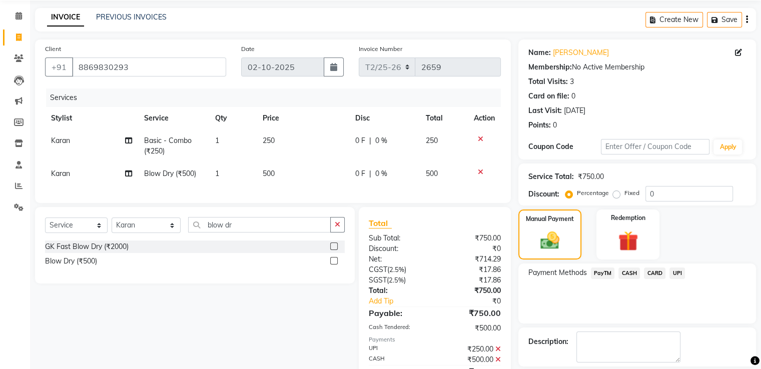
scroll to position [0, 0]
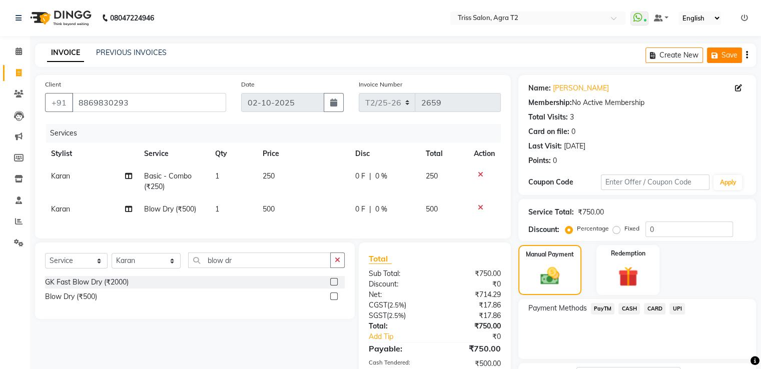
click at [717, 56] on icon "button" at bounding box center [716, 55] width 10 height 7
click at [18, 54] on icon at bounding box center [19, 52] width 7 height 8
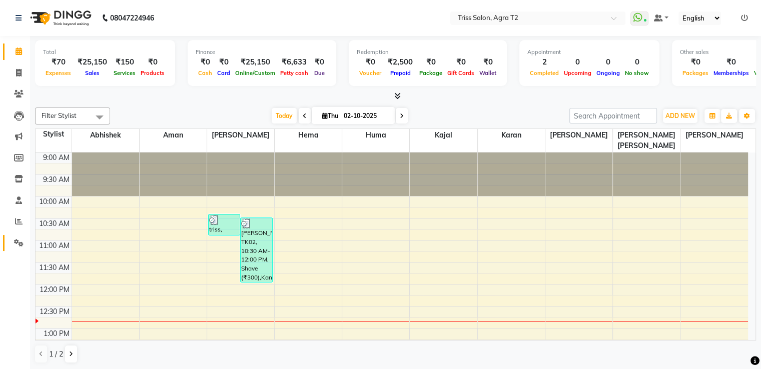
click at [19, 247] on span at bounding box center [19, 244] width 18 height 12
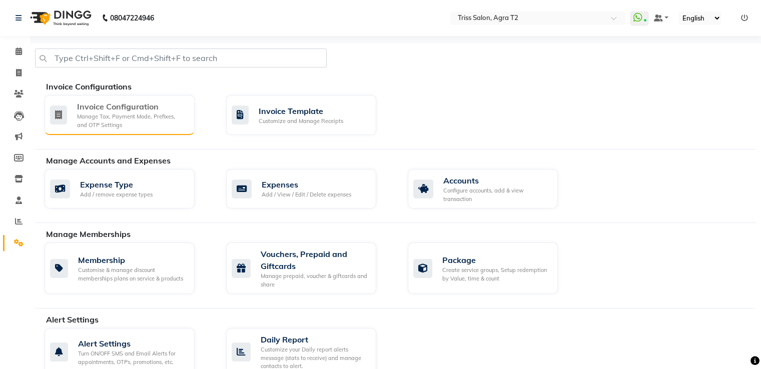
click at [158, 117] on div "Manage Tax, Payment Mode, Prefixes, and OTP Settings" at bounding box center [132, 121] width 110 height 17
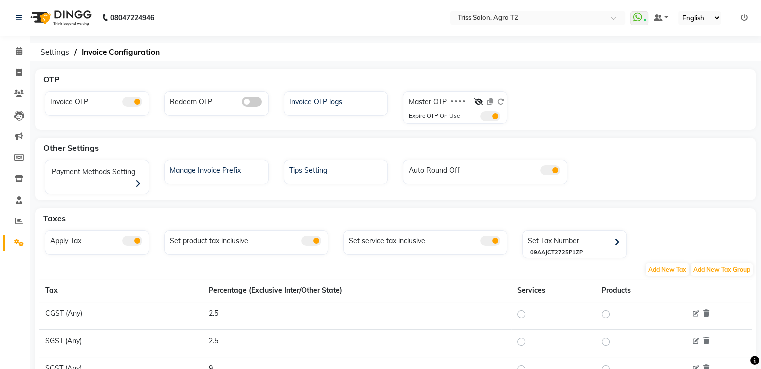
click at [136, 103] on span at bounding box center [132, 102] width 20 height 10
click at [122, 104] on input "checkbox" at bounding box center [122, 104] width 0 height 0
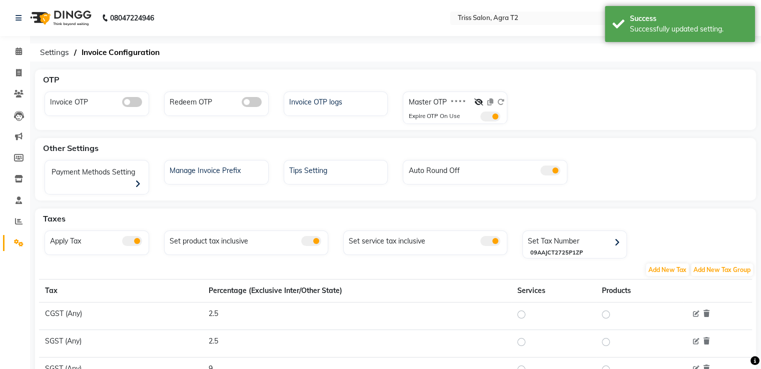
click at [252, 106] on span at bounding box center [252, 102] width 20 height 10
click at [242, 104] on input "checkbox" at bounding box center [242, 104] width 0 height 0
click at [17, 54] on icon at bounding box center [19, 52] width 7 height 8
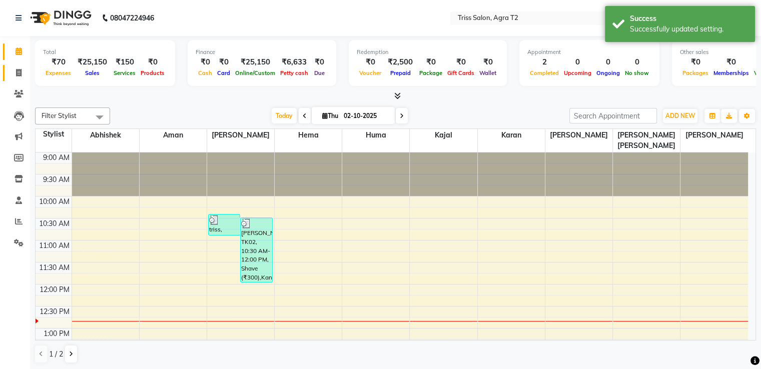
click at [17, 70] on icon at bounding box center [19, 73] width 6 height 8
select select "service"
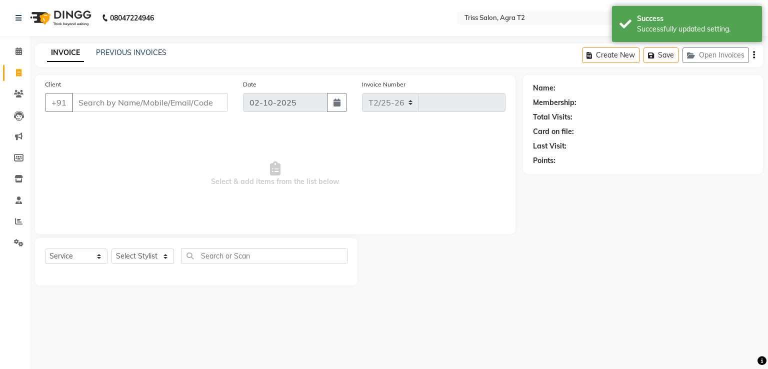
select select "4301"
type input "2659"
click at [718, 56] on button "Open Invoices" at bounding box center [716, 56] width 67 height 16
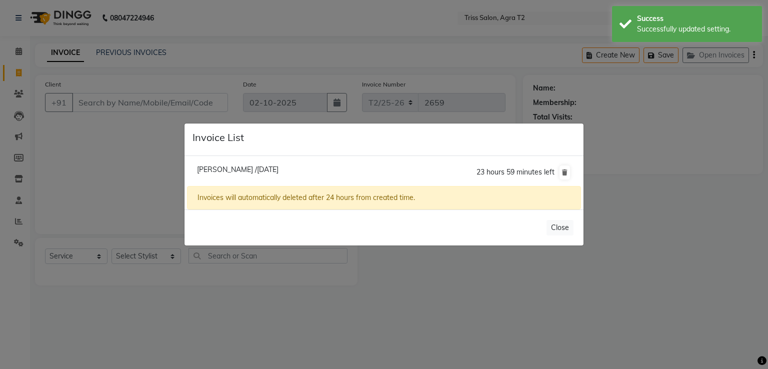
click at [219, 167] on span "Sparshi /02 October 2025" at bounding box center [238, 169] width 82 height 9
type input "8869830293"
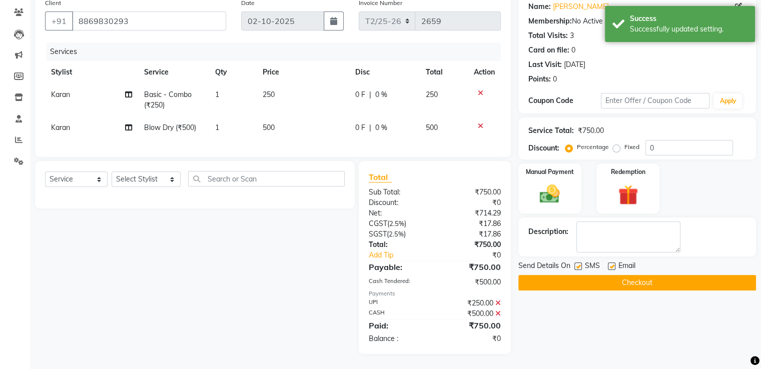
scroll to position [90, 0]
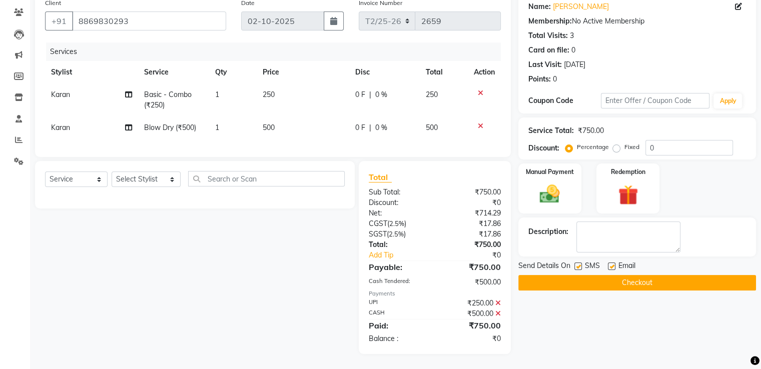
click at [628, 275] on button "Checkout" at bounding box center [637, 283] width 238 height 16
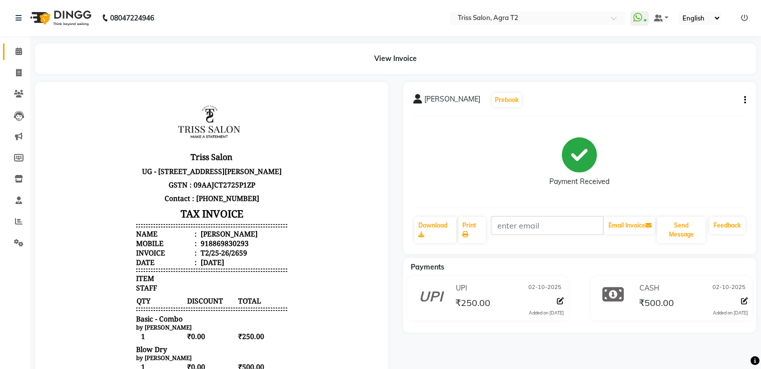
click at [21, 53] on icon at bounding box center [19, 52] width 7 height 8
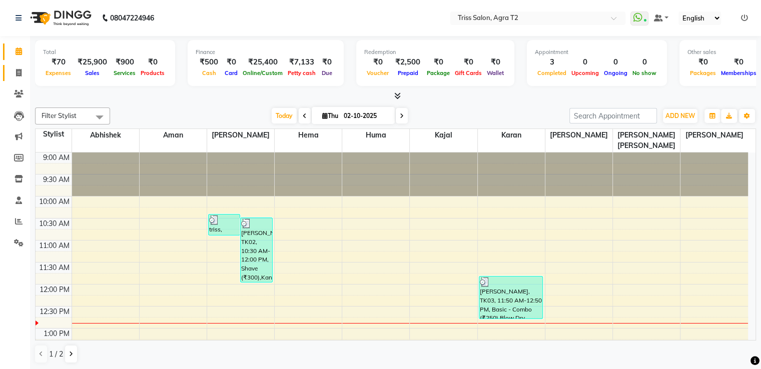
click at [14, 74] on span at bounding box center [19, 74] width 18 height 12
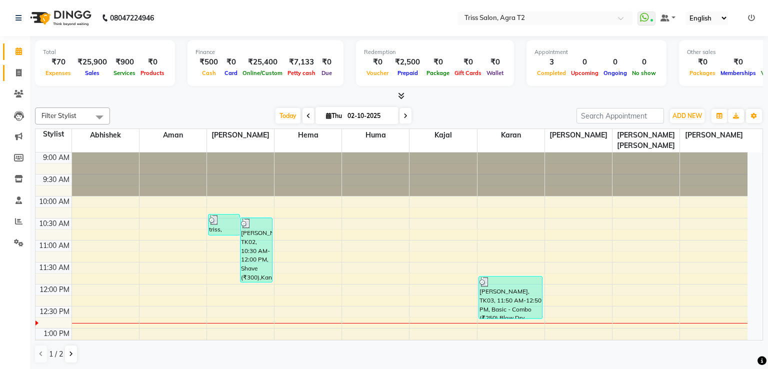
select select "service"
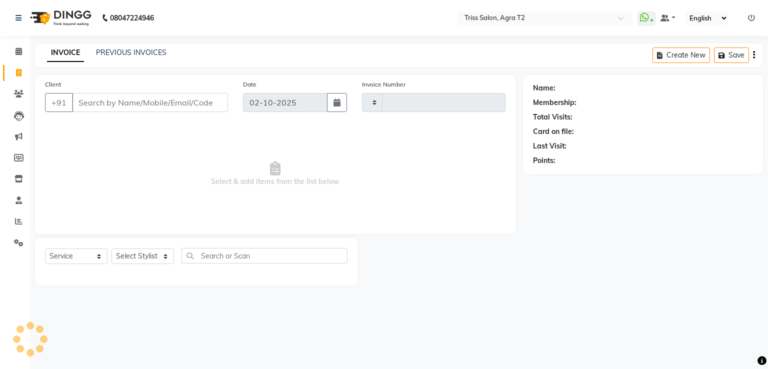
type input "2660"
select select "4301"
click at [159, 259] on select "Select Stylist" at bounding box center [143, 257] width 63 height 16
select select "14769"
click at [112, 249] on select "Select Stylist Abhishek Aman Ayush Hema Huma Kajal Karan Kavya Chauhan Mohd. Ka…" at bounding box center [147, 257] width 70 height 16
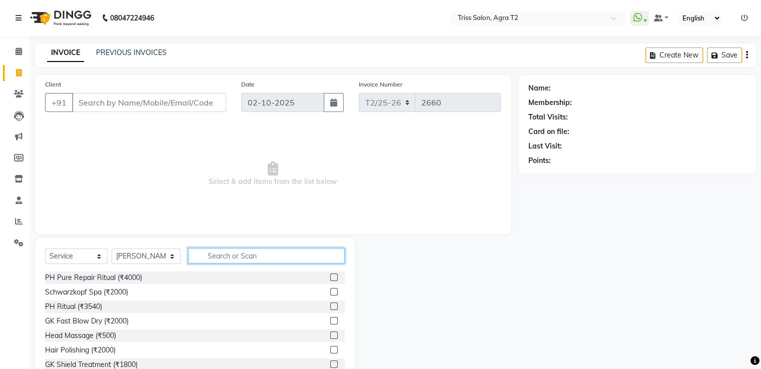
click at [203, 256] on input "text" at bounding box center [266, 256] width 156 height 16
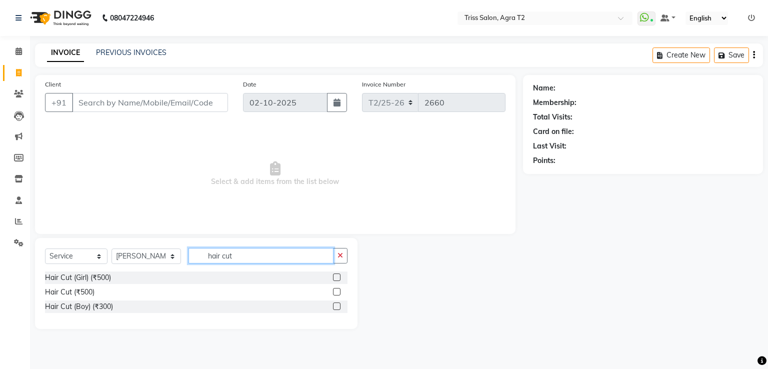
type input "hair cut"
click at [346, 293] on div at bounding box center [340, 292] width 15 height 13
click at [338, 292] on label at bounding box center [337, 292] width 8 height 8
click at [338, 292] on input "checkbox" at bounding box center [336, 292] width 7 height 7
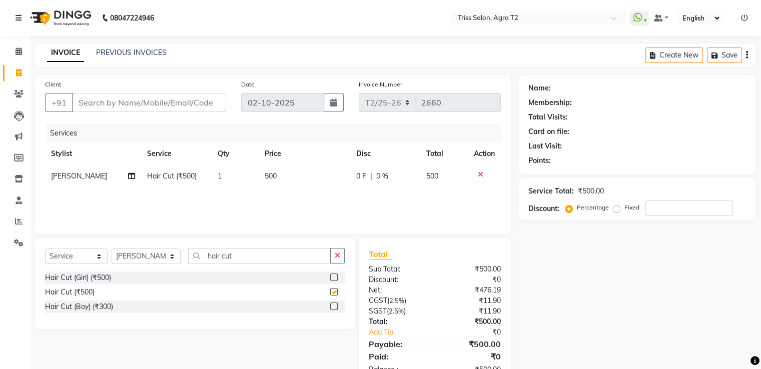
checkbox input "false"
click at [151, 255] on select "Select Stylist Abhishek Aman Ayush Hema Huma Kajal Karan Kavya Chauhan Mohd. Ka…" at bounding box center [146, 257] width 69 height 16
select select "49344"
click at [112, 249] on select "Select Stylist Abhishek Aman Ayush Hema Huma Kajal Karan Kavya Chauhan Mohd. Ka…" at bounding box center [146, 257] width 69 height 16
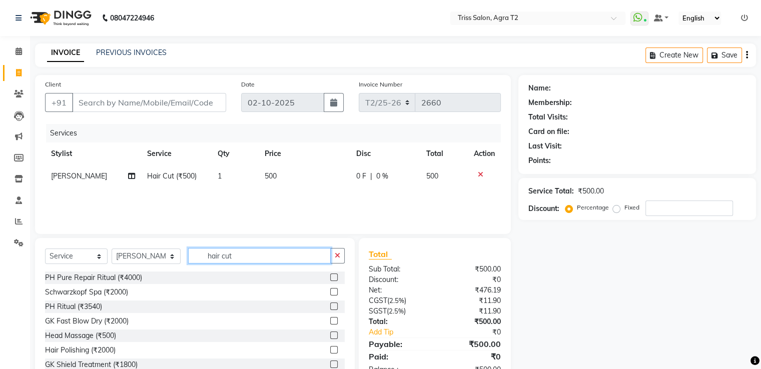
click at [294, 259] on input "hair cut" at bounding box center [259, 256] width 142 height 16
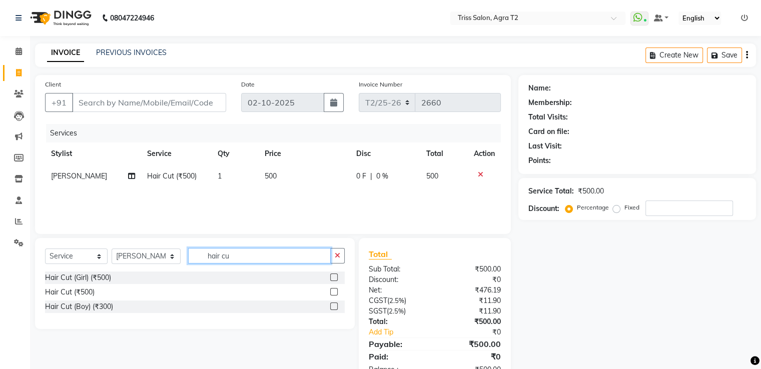
type input "hair cu"
click at [334, 292] on label at bounding box center [334, 292] width 8 height 8
click at [334, 292] on input "checkbox" at bounding box center [333, 292] width 7 height 7
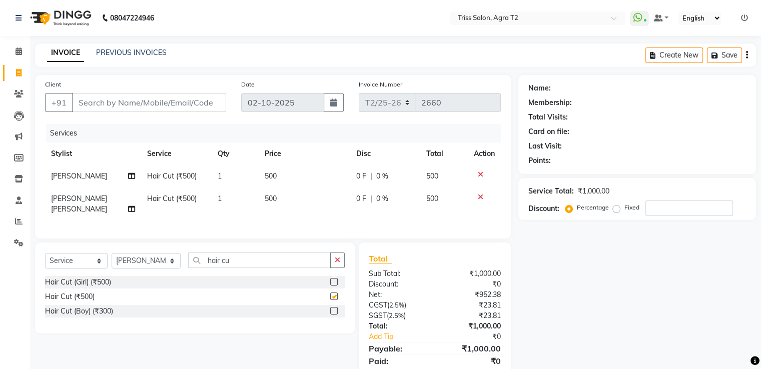
checkbox input "false"
click at [150, 107] on input "Client" at bounding box center [149, 102] width 154 height 19
type input "8"
type input "0"
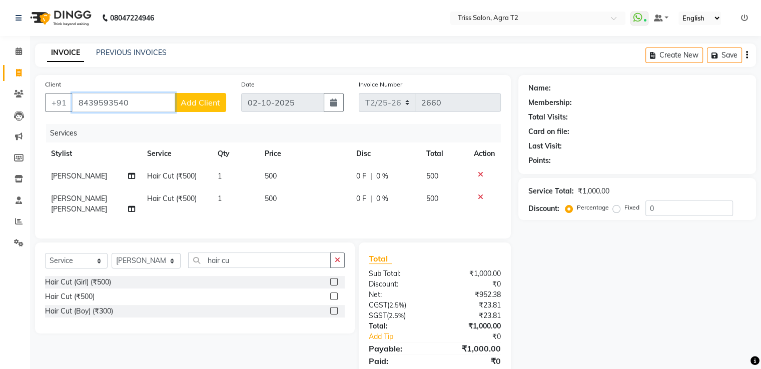
type input "8439593540"
click at [195, 103] on span "Add Client" at bounding box center [201, 103] width 40 height 10
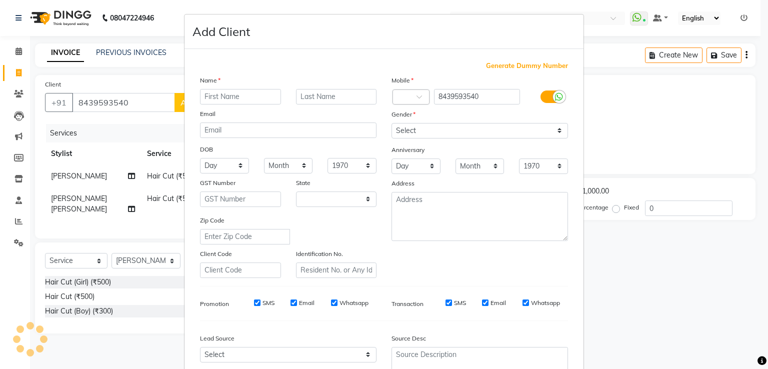
select select "38"
type input "[DEMOGRAPHIC_DATA]"
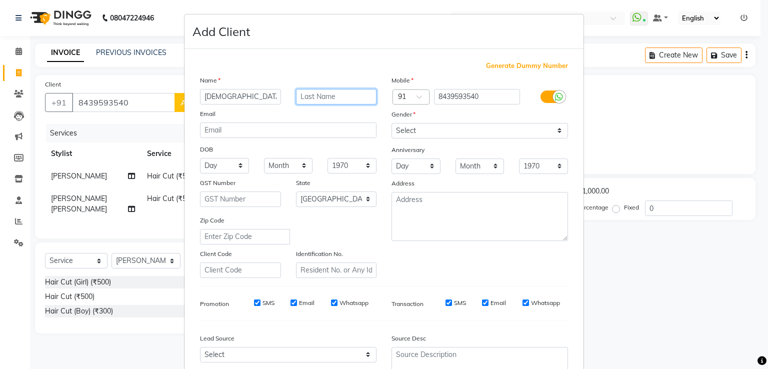
click at [324, 100] on input "text" at bounding box center [336, 97] width 81 height 16
type input "[PERSON_NAME]"
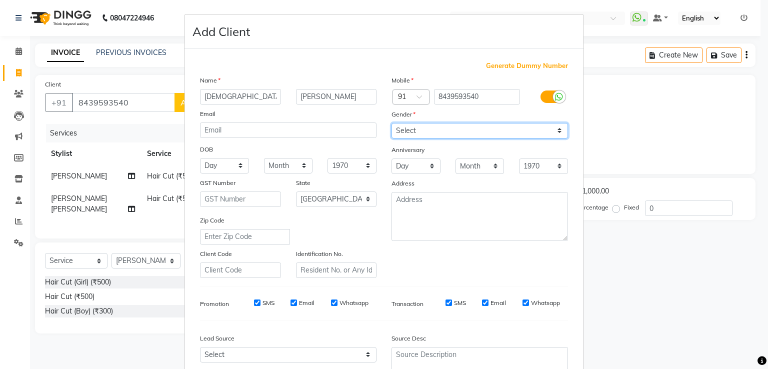
click at [543, 132] on select "Select Male Female Other Prefer Not To Say" at bounding box center [480, 131] width 177 height 16
select select "male"
click at [392, 124] on select "Select Male Female Other Prefer Not To Say" at bounding box center [480, 131] width 177 height 16
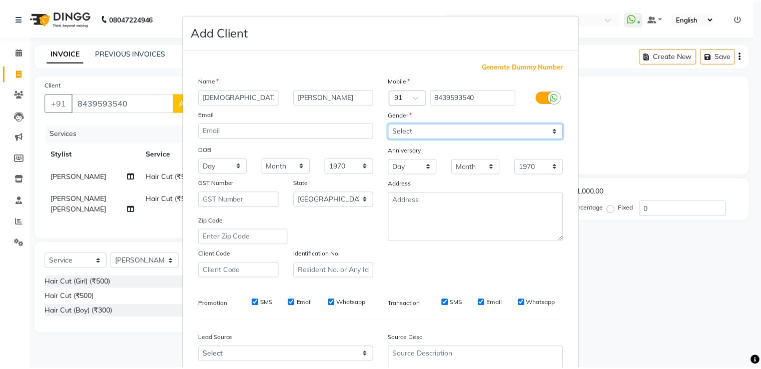
scroll to position [98, 0]
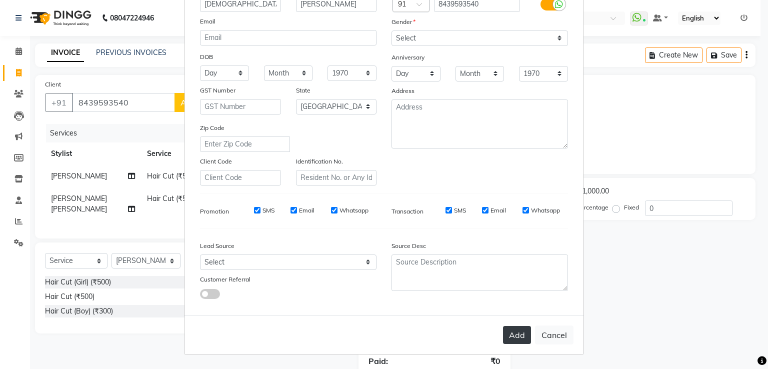
click at [516, 338] on button "Add" at bounding box center [517, 335] width 28 height 18
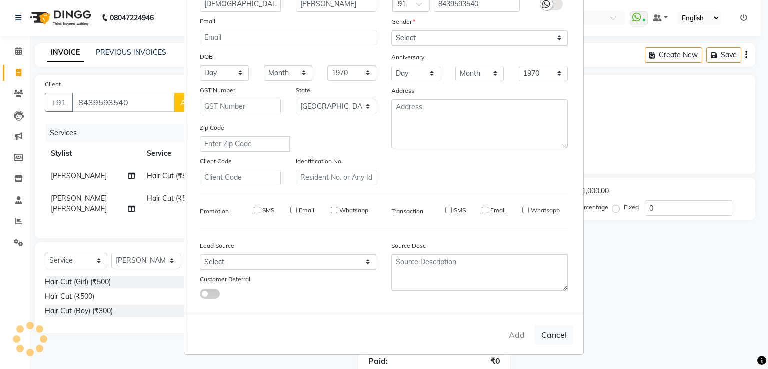
select select
select select "null"
select select
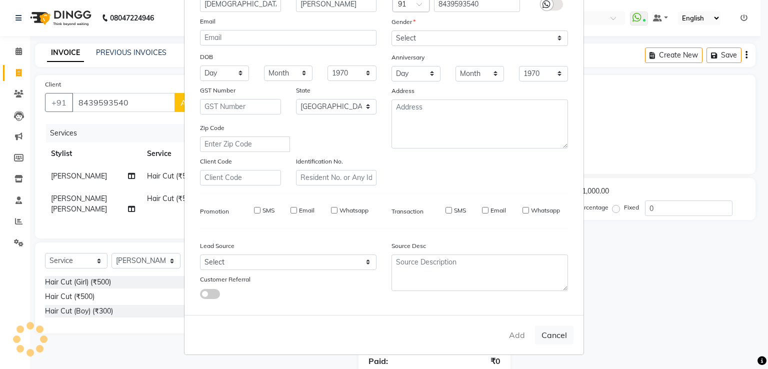
select select
checkbox input "false"
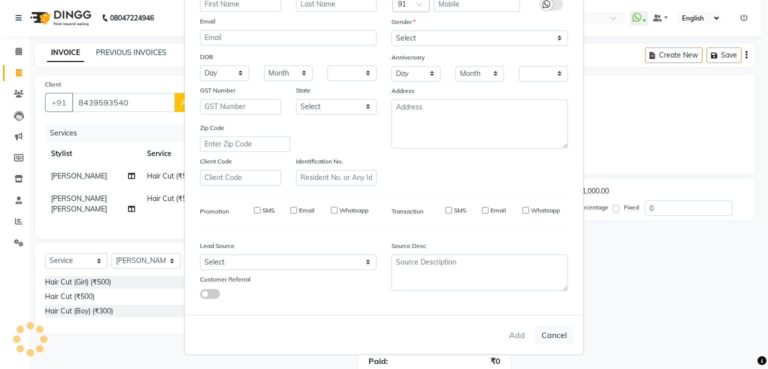
checkbox input "false"
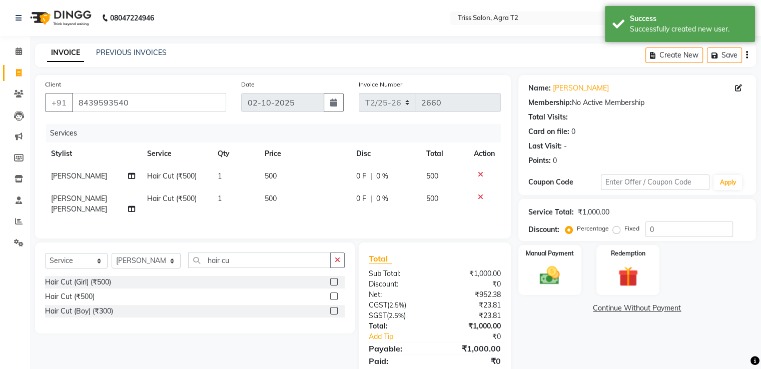
click at [560, 279] on img at bounding box center [549, 275] width 33 height 23
click at [675, 310] on span "UPI" at bounding box center [677, 309] width 16 height 12
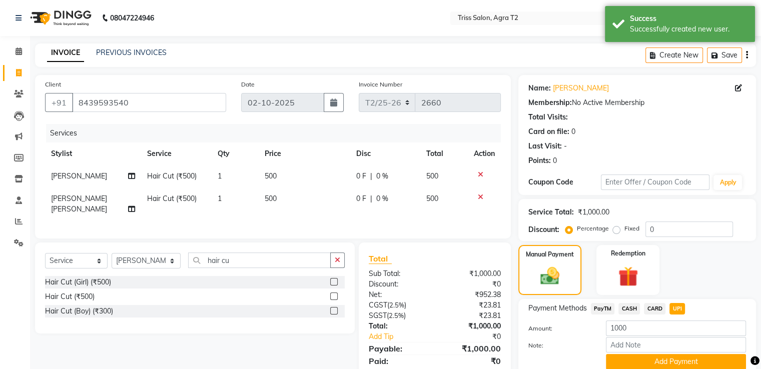
scroll to position [41, 0]
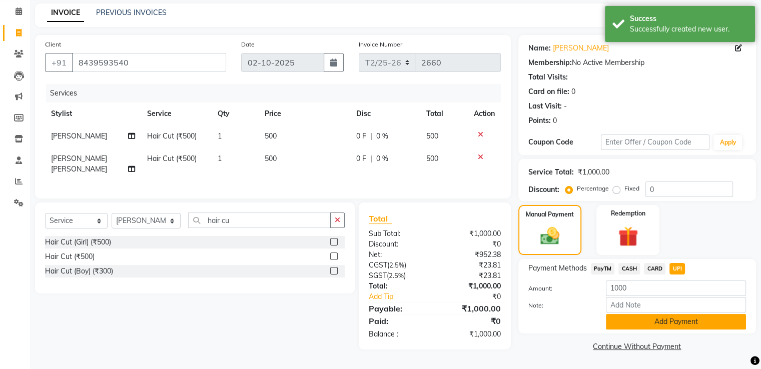
click at [667, 321] on button "Add Payment" at bounding box center [676, 322] width 140 height 16
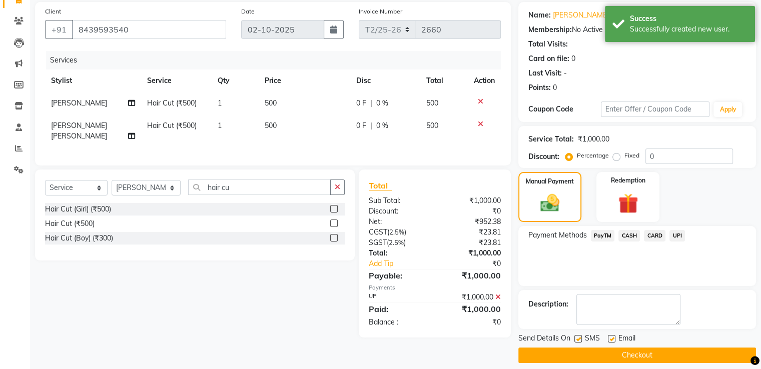
scroll to position [82, 0]
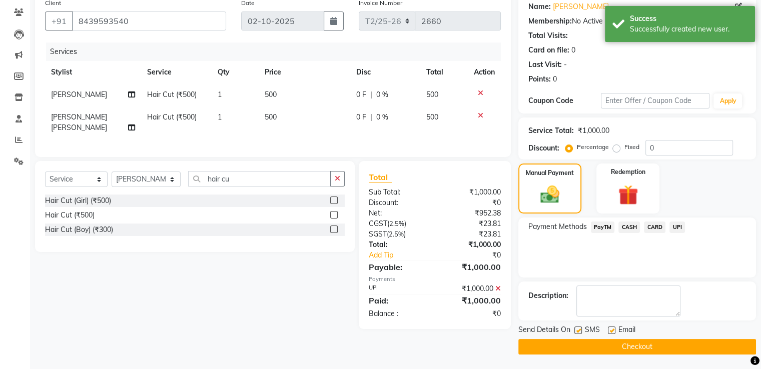
click at [638, 352] on button "Checkout" at bounding box center [637, 347] width 238 height 16
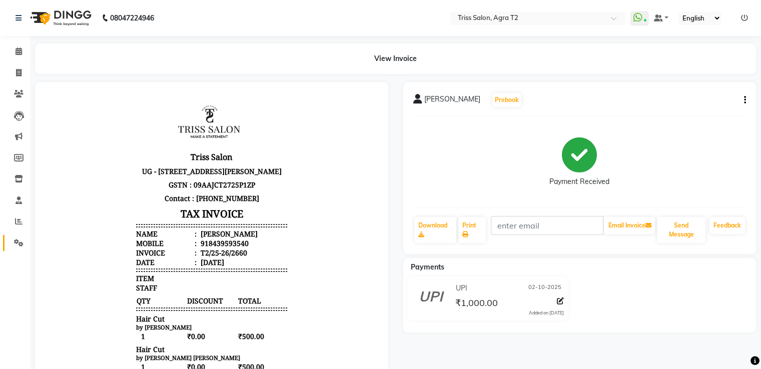
click at [18, 247] on span at bounding box center [19, 244] width 18 height 12
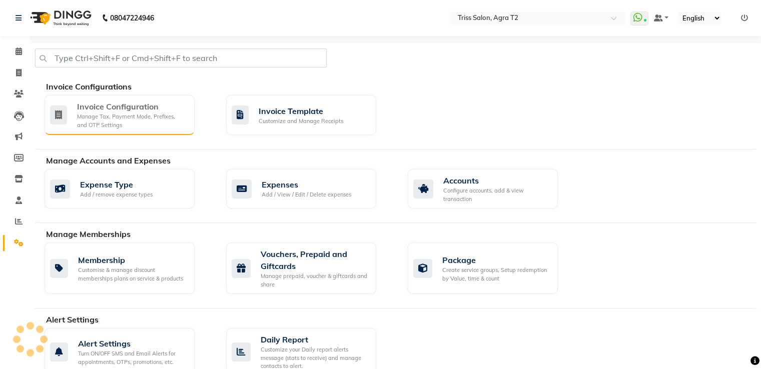
click at [120, 117] on div "Manage Tax, Payment Mode, Prefixes, and OTP Settings" at bounding box center [132, 121] width 110 height 17
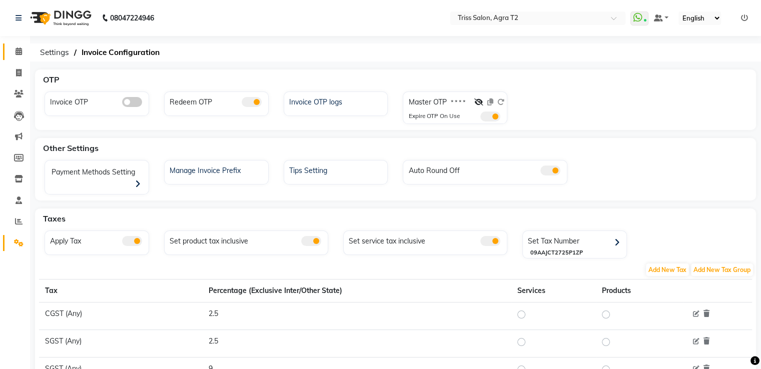
click at [20, 45] on link "Calendar" at bounding box center [15, 52] width 24 height 17
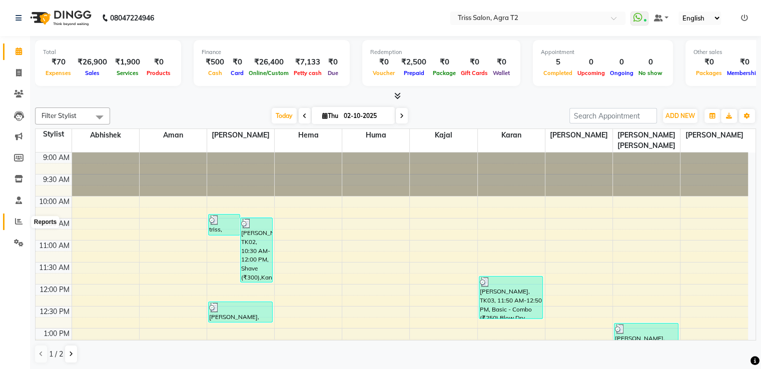
click at [18, 225] on icon at bounding box center [19, 222] width 8 height 8
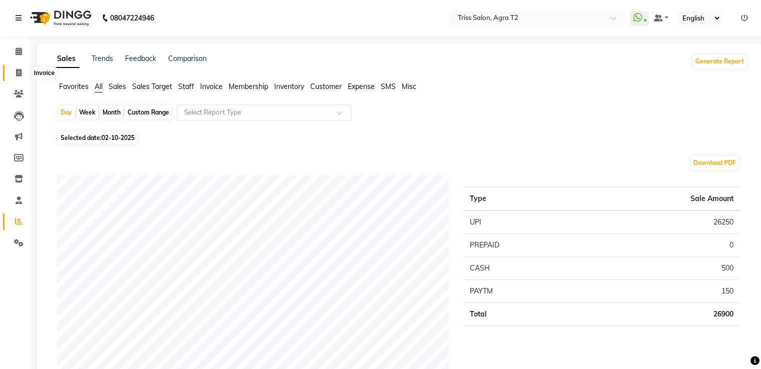
click at [18, 73] on icon at bounding box center [19, 73] width 6 height 8
select select "service"
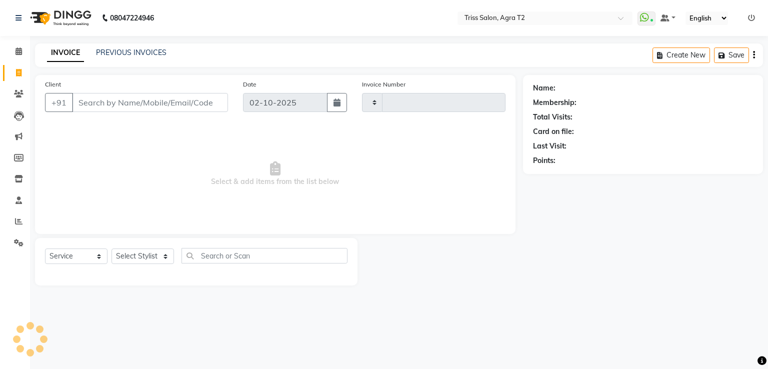
type input "2662"
select select "4301"
click at [150, 55] on link "PREVIOUS INVOICES" at bounding box center [131, 52] width 71 height 9
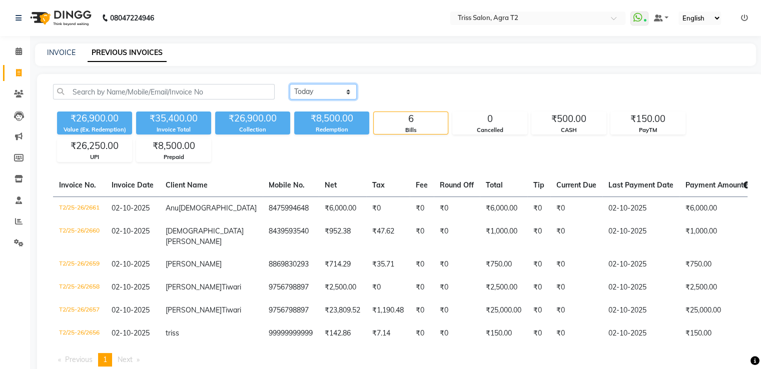
click at [333, 91] on select "Today Yesterday Custom Range" at bounding box center [323, 92] width 67 height 16
select select "range"
click at [290, 84] on select "Today Yesterday Custom Range" at bounding box center [323, 92] width 67 height 16
click at [407, 88] on input "02-10-2025" at bounding box center [405, 92] width 70 height 14
select select "10"
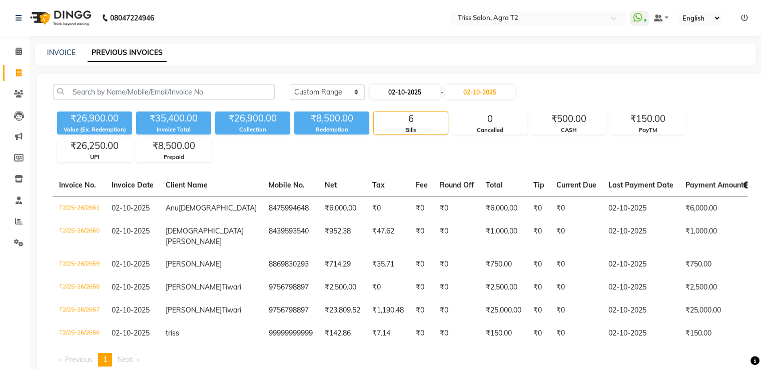
select select "2025"
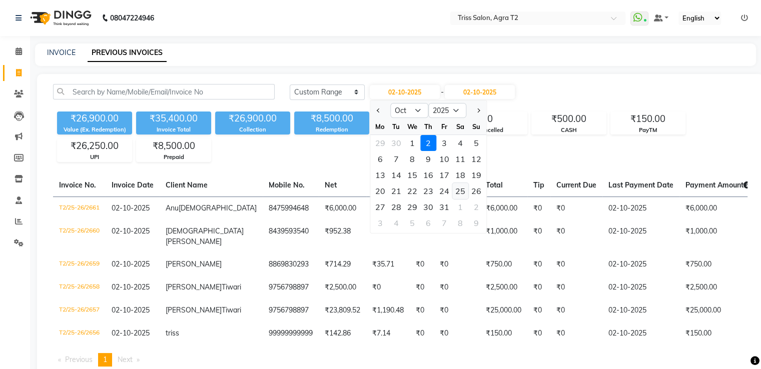
click at [462, 190] on div "25" at bounding box center [460, 191] width 16 height 16
type input "25-10-2025"
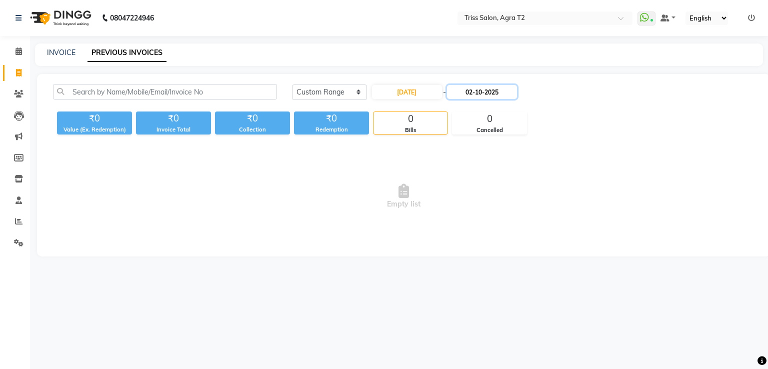
click at [476, 93] on input "02-10-2025" at bounding box center [482, 92] width 70 height 14
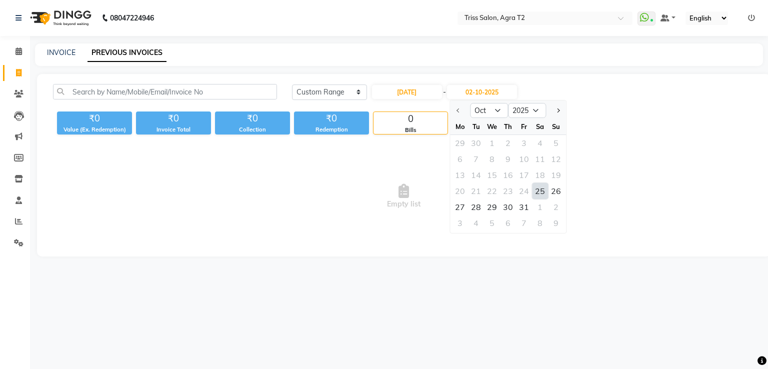
click at [537, 190] on div "25" at bounding box center [540, 191] width 16 height 16
type input "25-10-2025"
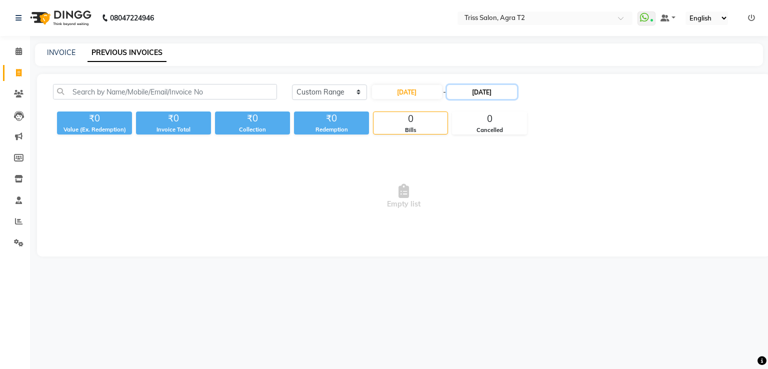
click at [471, 92] on input "25-10-2025" at bounding box center [482, 92] width 70 height 14
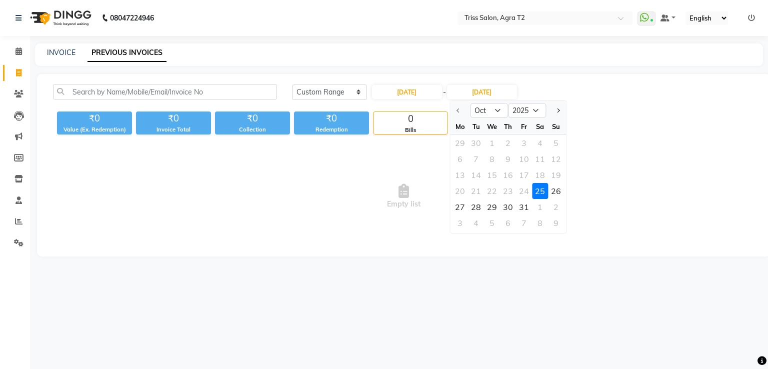
click at [456, 109] on div at bounding box center [460, 111] width 20 height 16
click at [394, 91] on input "25-10-2025" at bounding box center [407, 92] width 70 height 14
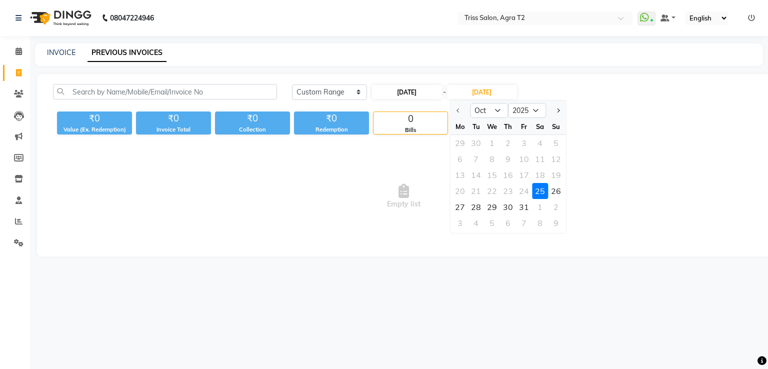
select select "10"
select select "2025"
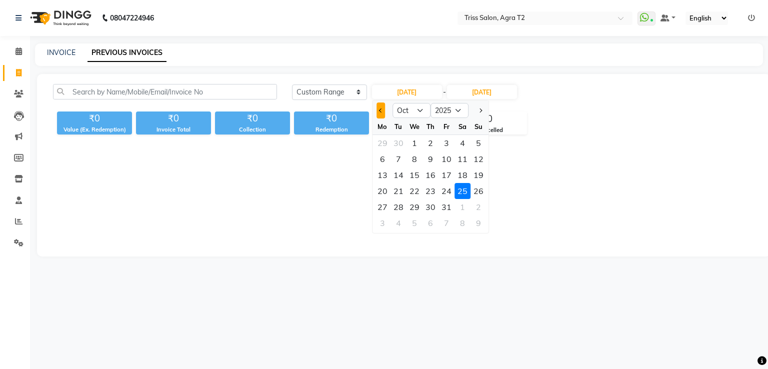
click at [379, 111] on span "Previous month" at bounding box center [381, 111] width 4 height 4
select select "7"
click at [450, 190] on div "25" at bounding box center [447, 191] width 16 height 16
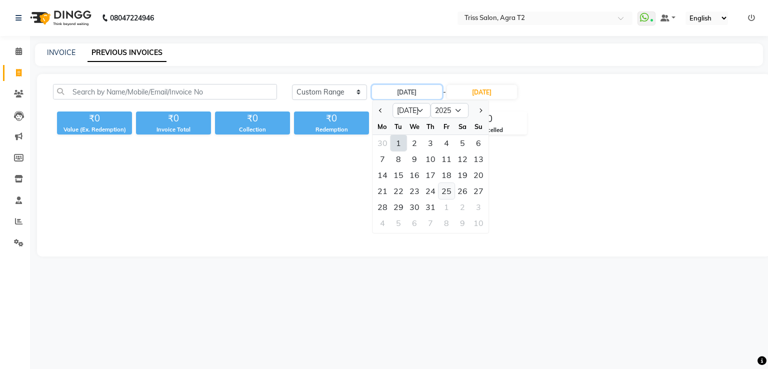
type input "25-07-2025"
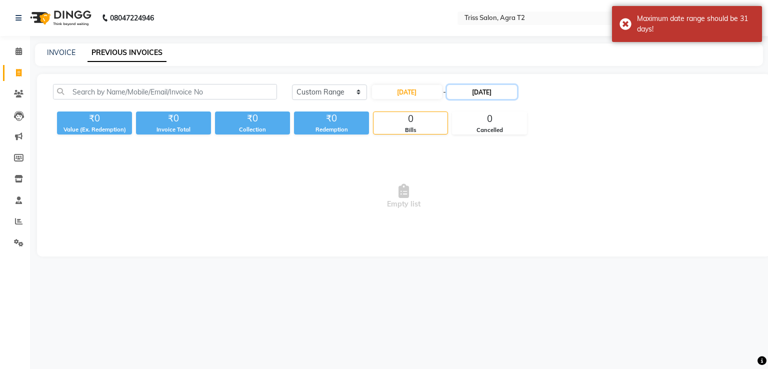
click at [471, 94] on input "25-10-2025" at bounding box center [482, 92] width 70 height 14
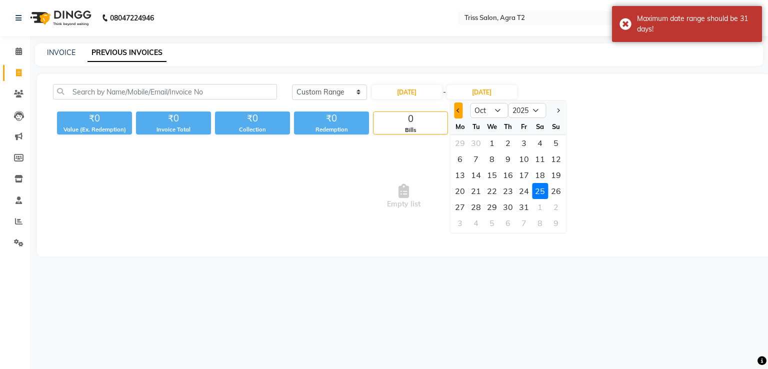
click at [457, 109] on span "Previous month" at bounding box center [459, 111] width 4 height 4
click at [456, 108] on button "Previous month" at bounding box center [458, 111] width 9 height 16
select select "7"
click at [523, 188] on div "25" at bounding box center [524, 191] width 16 height 16
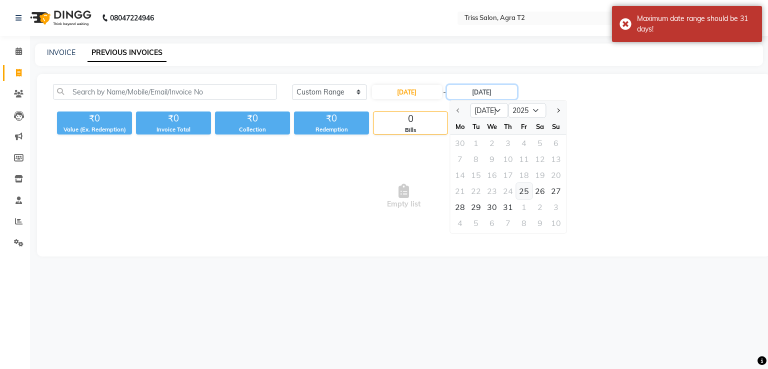
type input "25-07-2025"
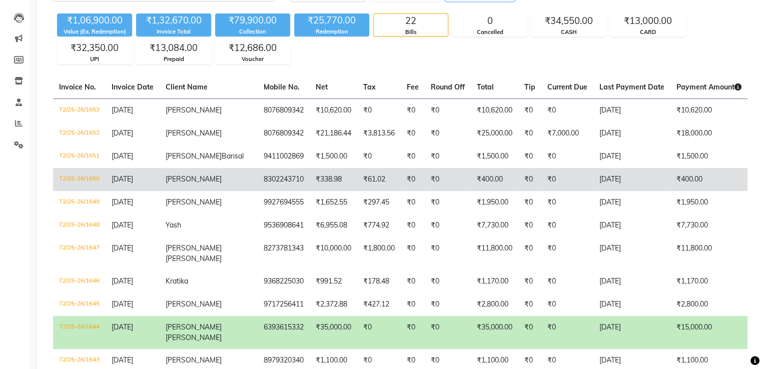
scroll to position [100, 0]
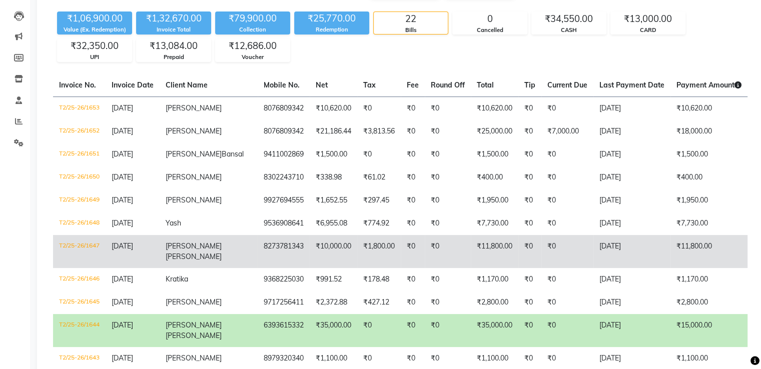
click at [258, 262] on td "8273781343" at bounding box center [284, 251] width 52 height 33
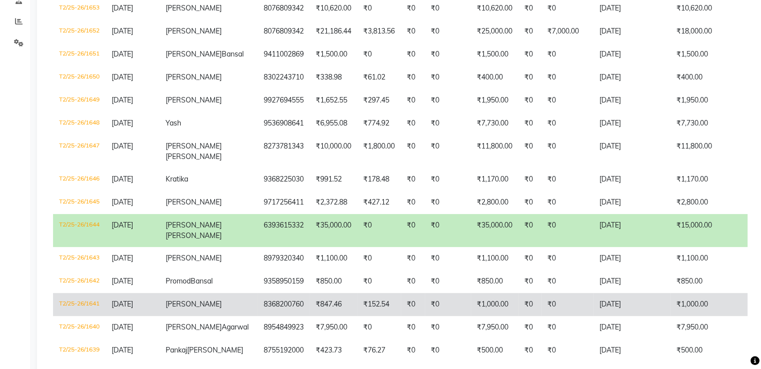
scroll to position [250, 0]
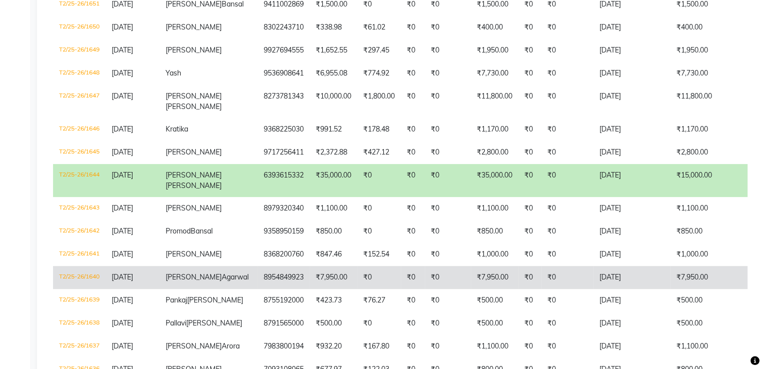
click at [258, 289] on td "8954849923" at bounding box center [284, 277] width 52 height 23
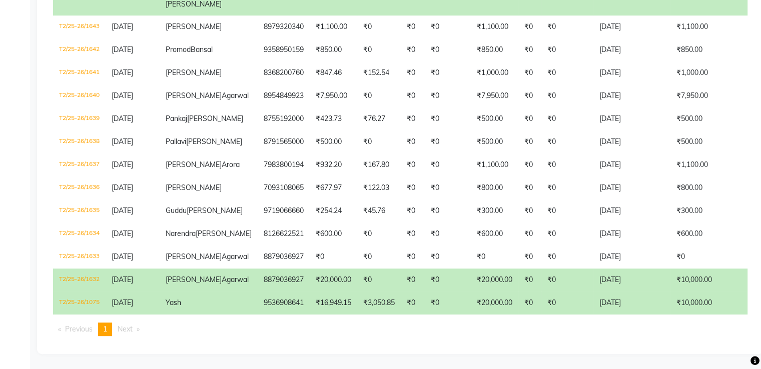
scroll to position [500, 0]
click at [258, 292] on td "8879036927" at bounding box center [284, 280] width 52 height 23
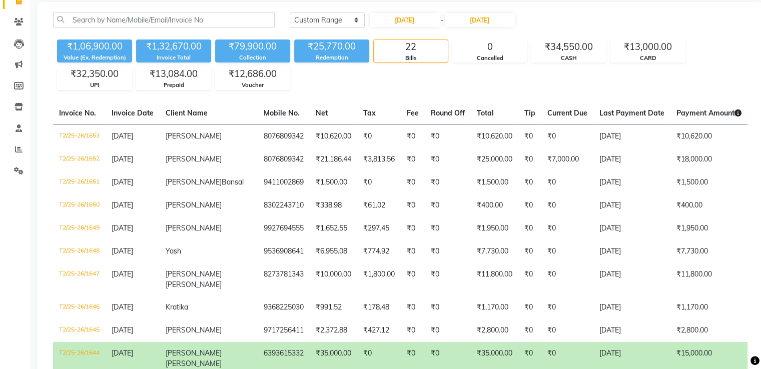
scroll to position [0, 0]
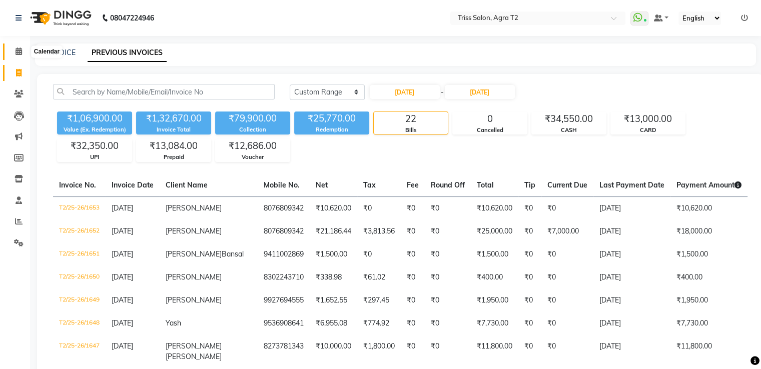
click at [18, 50] on icon at bounding box center [19, 52] width 7 height 8
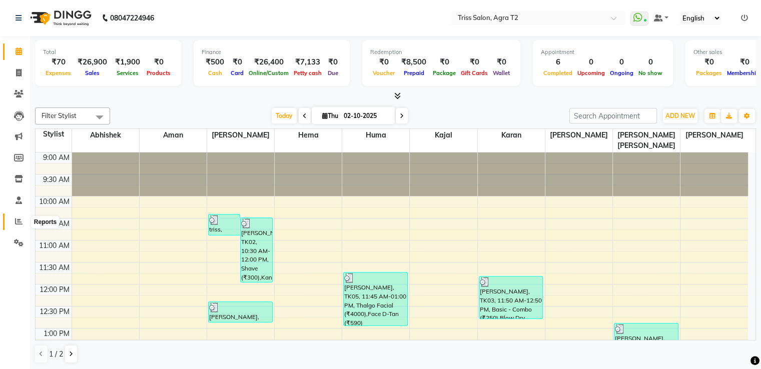
click at [23, 225] on span at bounding box center [19, 222] width 18 height 12
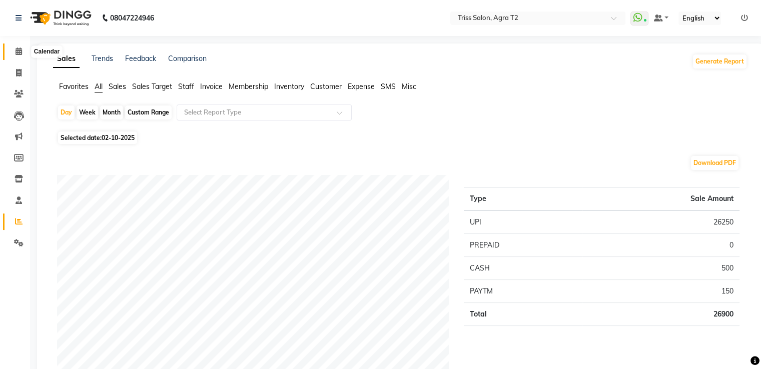
click at [14, 47] on span at bounding box center [19, 52] width 18 height 12
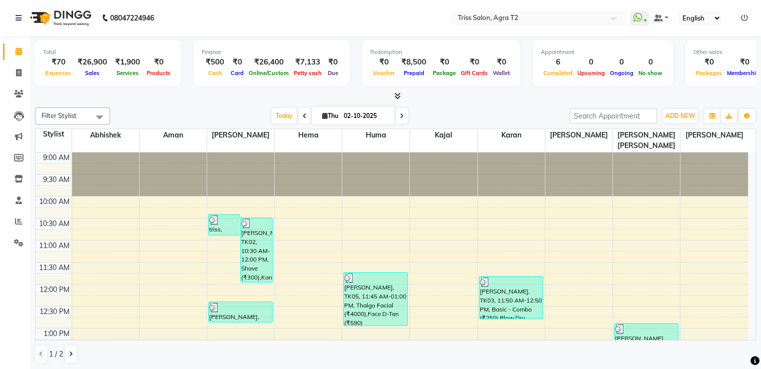
click at [397, 97] on icon at bounding box center [397, 96] width 7 height 8
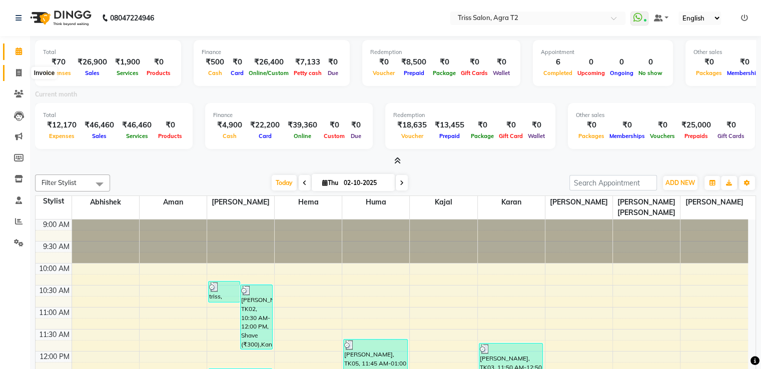
click at [18, 71] on icon at bounding box center [19, 73] width 6 height 8
select select "service"
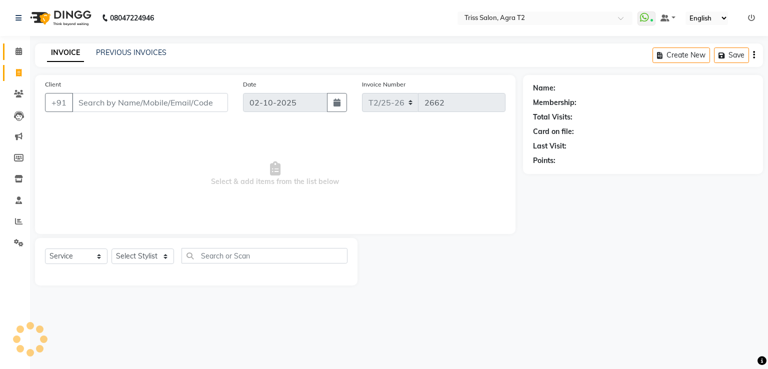
click at [19, 44] on link "Calendar" at bounding box center [15, 52] width 24 height 17
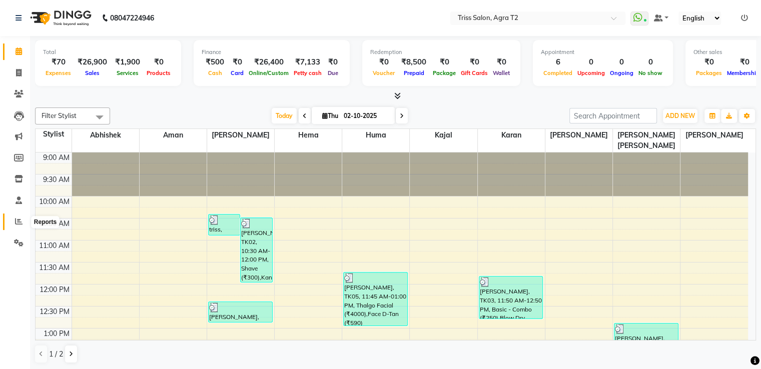
click at [15, 224] on icon at bounding box center [19, 222] width 8 height 8
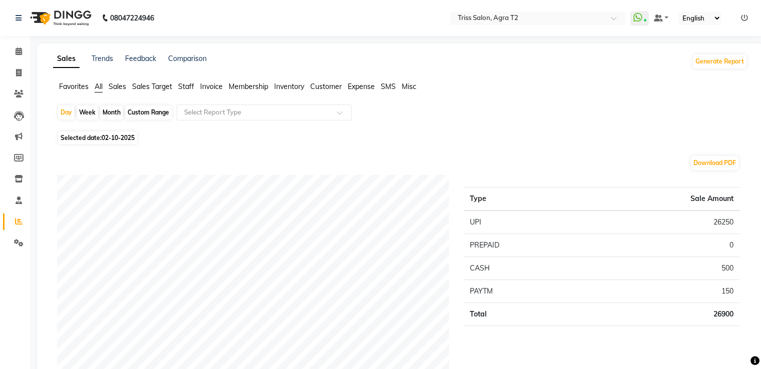
click at [94, 113] on div "Week" at bounding box center [88, 113] width 22 height 14
select select "10"
select select "2025"
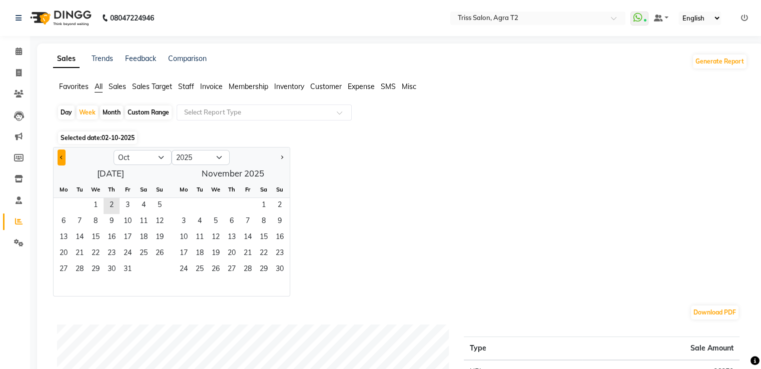
click at [58, 158] on button "Previous month" at bounding box center [62, 158] width 8 height 16
select select "9"
click at [64, 198] on span "1" at bounding box center [64, 206] width 16 height 16
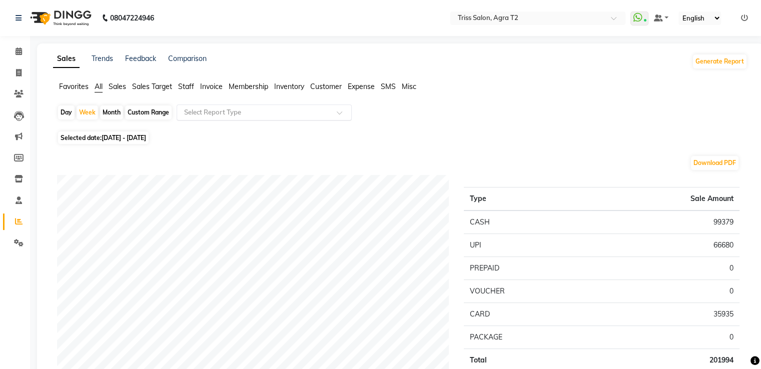
click at [191, 110] on input "text" at bounding box center [254, 113] width 144 height 10
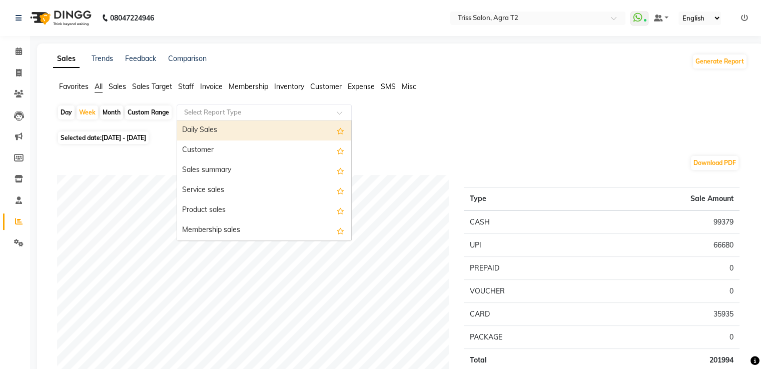
click at [191, 133] on div "Daily Sales" at bounding box center [264, 131] width 174 height 20
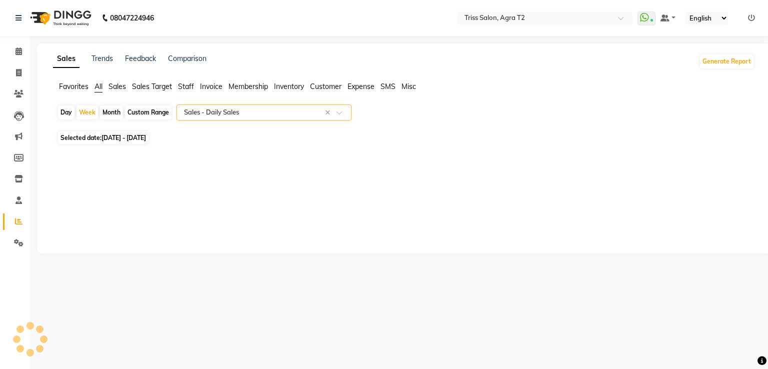
select select "full_report"
select select "csv"
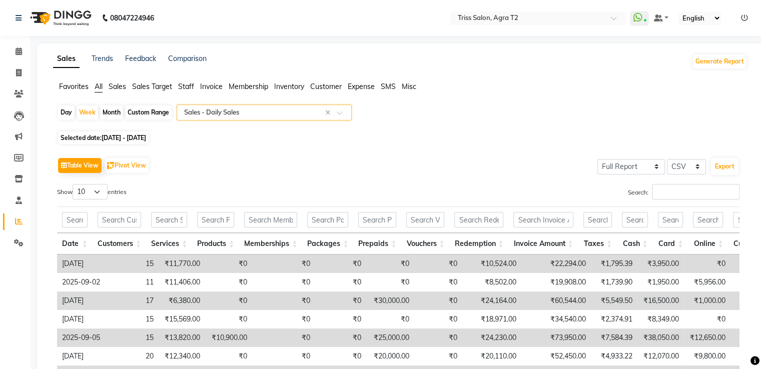
click at [136, 113] on div "Custom Range" at bounding box center [148, 113] width 47 height 14
select select "9"
select select "2025"
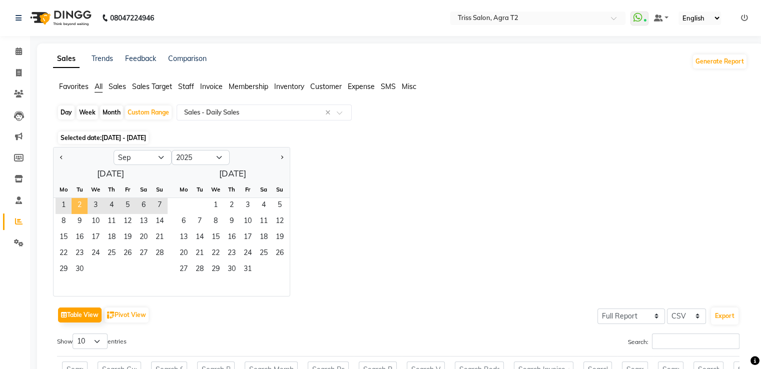
drag, startPoint x: 62, startPoint y: 207, endPoint x: 79, endPoint y: 207, distance: 17.5
click at [79, 207] on div "1 2 3 4 5 6 7" at bounding box center [111, 206] width 114 height 16
click at [61, 213] on span "1" at bounding box center [64, 206] width 16 height 16
click at [79, 206] on span "2" at bounding box center [80, 206] width 16 height 16
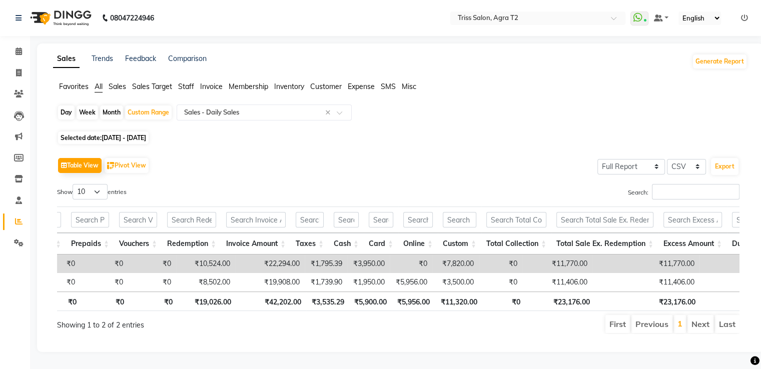
click at [122, 113] on div "Month" at bounding box center [111, 113] width 23 height 14
select select "9"
select select "2025"
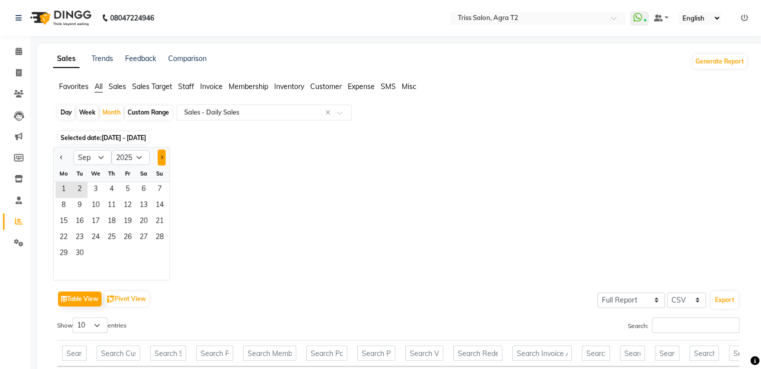
click at [162, 161] on button "Next month" at bounding box center [162, 158] width 8 height 16
select select "10"
click at [96, 184] on span "1" at bounding box center [96, 190] width 16 height 16
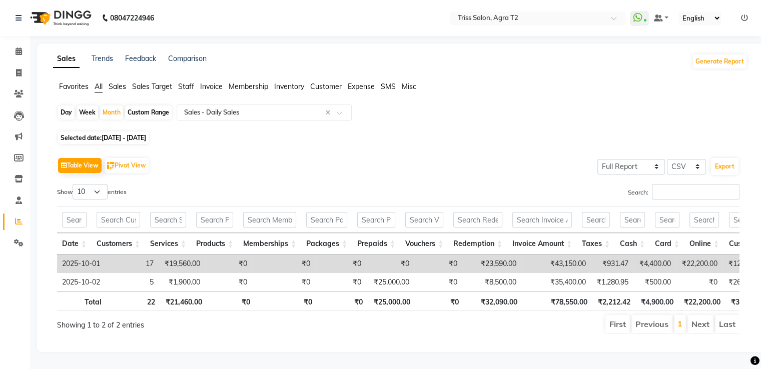
click at [135, 110] on div "Custom Range" at bounding box center [148, 113] width 47 height 14
select select "10"
select select "2025"
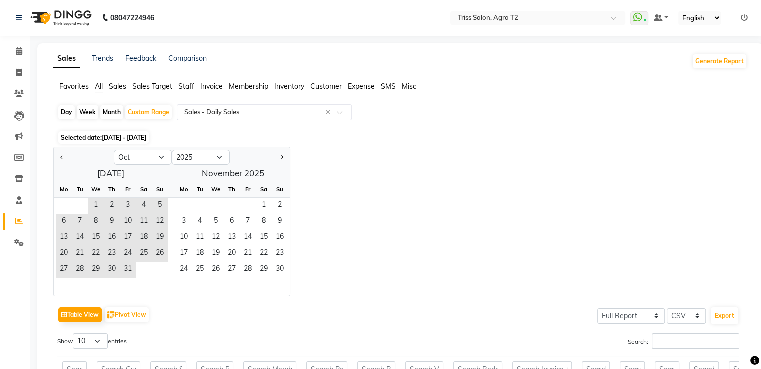
click at [91, 194] on div "We" at bounding box center [96, 190] width 16 height 16
click at [98, 207] on span "1" at bounding box center [96, 206] width 16 height 16
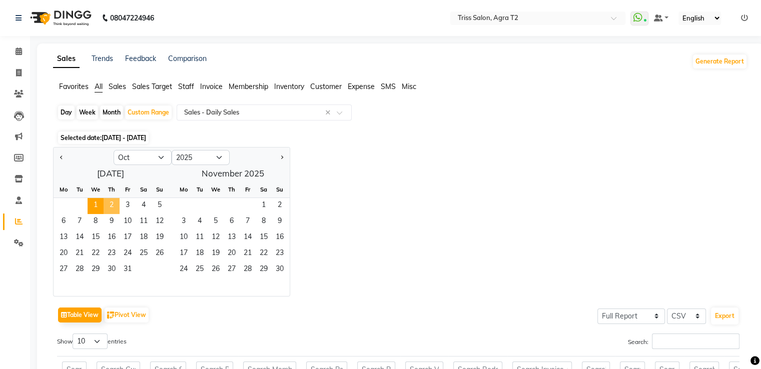
click at [115, 202] on span "2" at bounding box center [112, 206] width 16 height 16
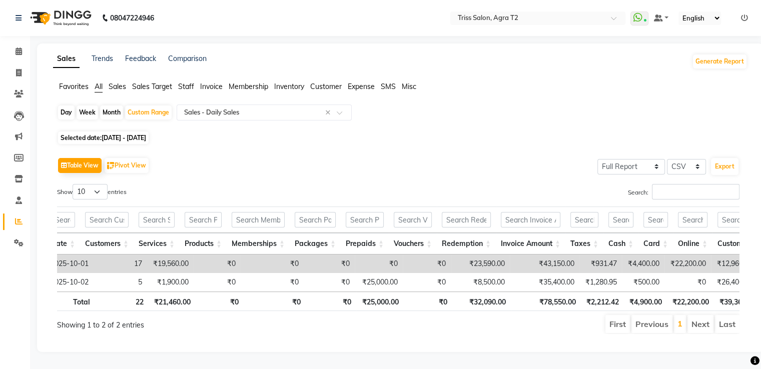
scroll to position [0, 20]
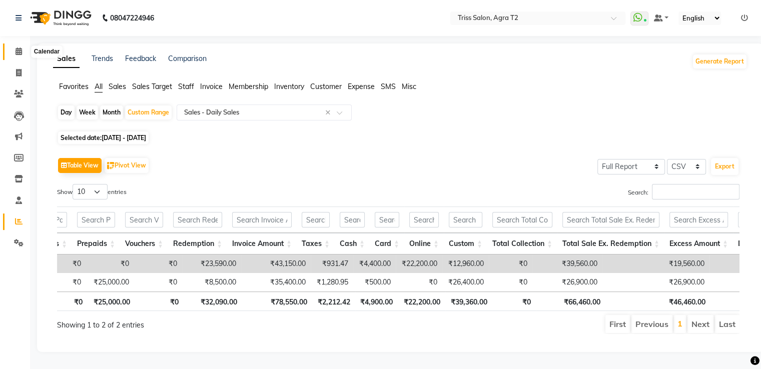
click at [14, 50] on span at bounding box center [19, 52] width 18 height 12
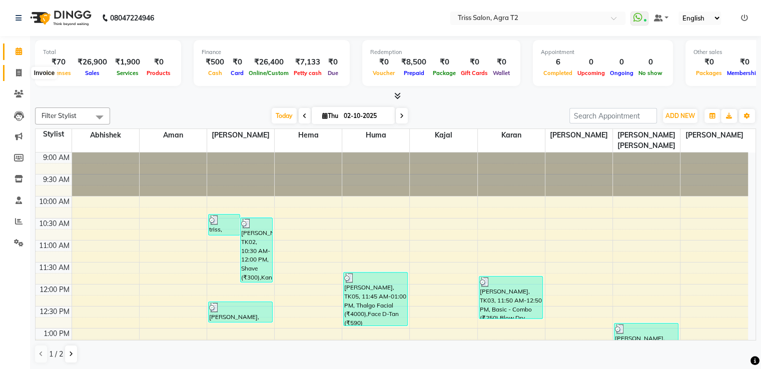
click at [22, 77] on span at bounding box center [19, 74] width 18 height 12
select select "service"
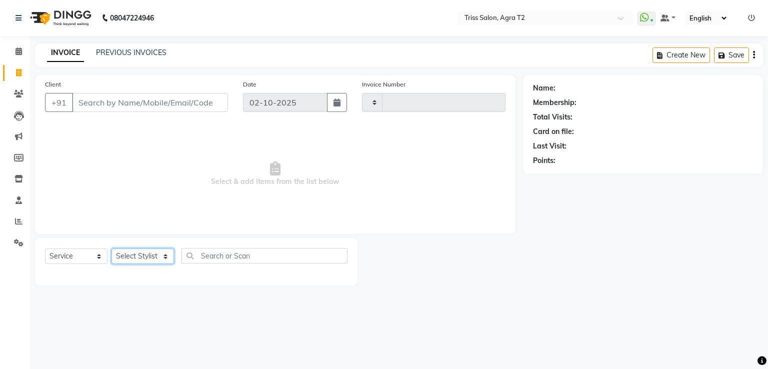
click at [126, 263] on select "Select Stylist" at bounding box center [143, 257] width 63 height 16
click at [136, 263] on select "Select Stylist" at bounding box center [143, 257] width 63 height 16
click at [140, 256] on select "Select Stylist" at bounding box center [143, 257] width 63 height 16
click at [17, 49] on icon at bounding box center [19, 52] width 7 height 8
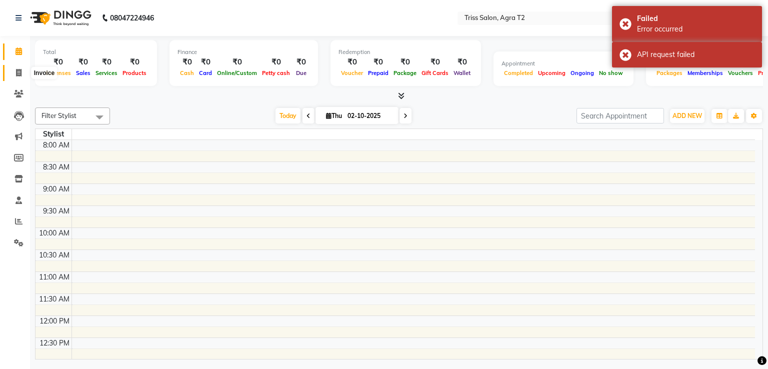
click at [20, 73] on icon at bounding box center [19, 73] width 6 height 8
select select "service"
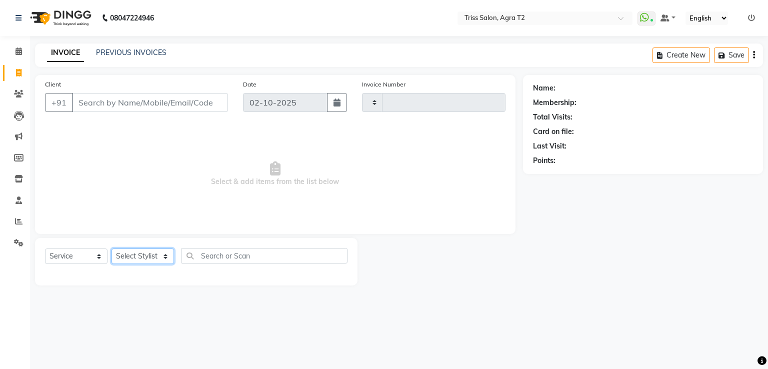
click at [133, 260] on select "Select Stylist" at bounding box center [143, 257] width 63 height 16
click at [20, 58] on link "Calendar" at bounding box center [15, 52] width 24 height 17
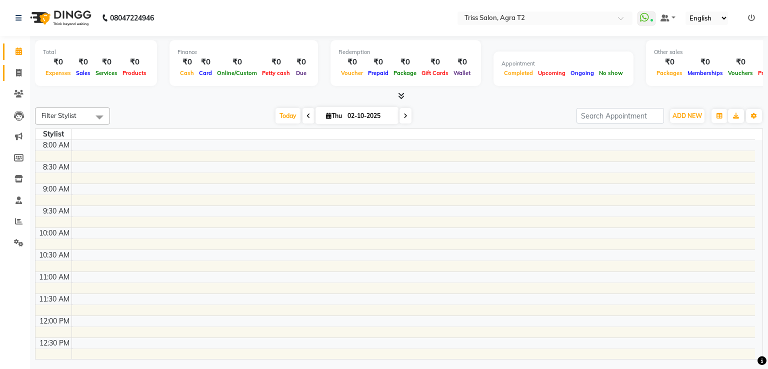
click at [8, 74] on link "Invoice" at bounding box center [15, 73] width 24 height 17
select select "service"
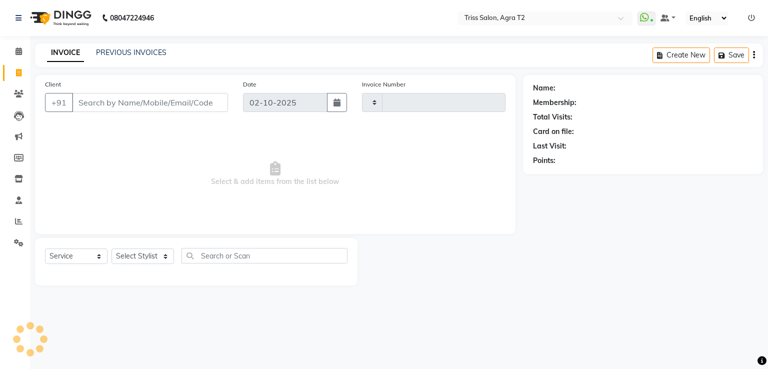
type input "2662"
select select "4301"
click at [13, 52] on span at bounding box center [19, 52] width 18 height 12
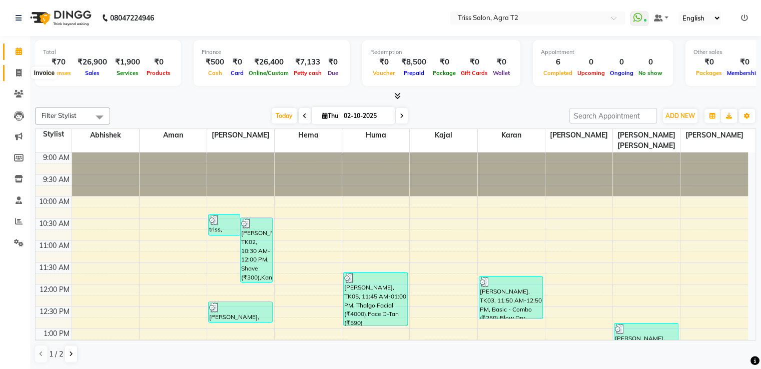
click at [21, 75] on icon at bounding box center [19, 73] width 6 height 8
select select "service"
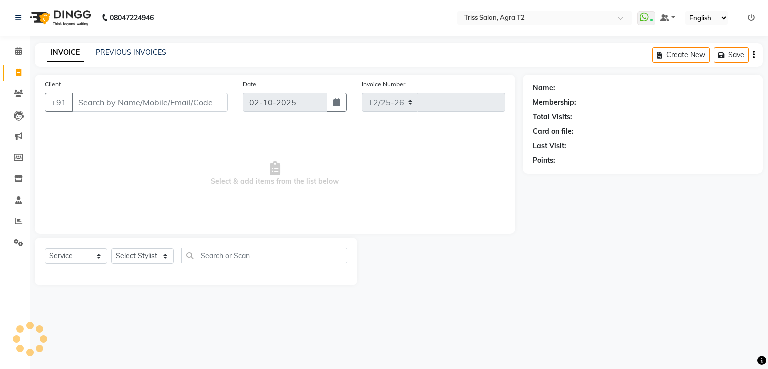
select select "4301"
type input "2662"
click at [166, 263] on select "Select Stylist Abhishek Aman Ayush Hema Huma Kajal Karan Kavya Chauhan Mohd. Ka…" at bounding box center [147, 257] width 70 height 16
select select "14769"
click at [112, 249] on select "Select Stylist Abhishek Aman Ayush Hema Huma Kajal Karan Kavya Chauhan Mohd. Ka…" at bounding box center [147, 257] width 70 height 16
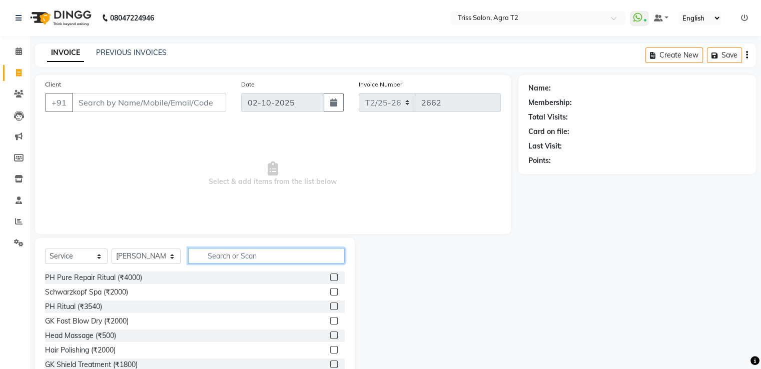
click at [218, 254] on input "text" at bounding box center [266, 256] width 156 height 16
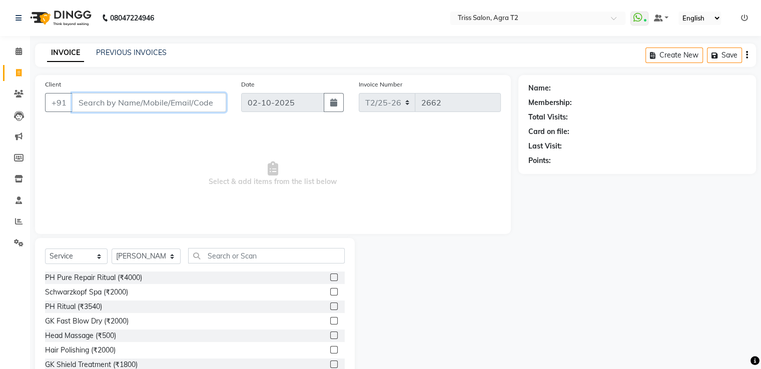
click at [151, 95] on input "Client" at bounding box center [149, 102] width 154 height 19
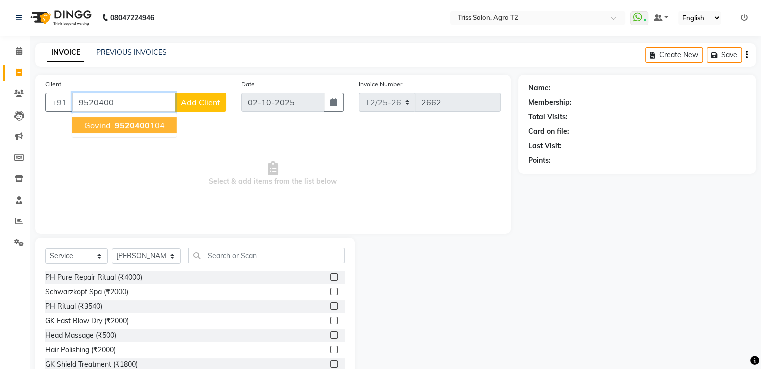
click at [159, 125] on ngb-highlight "9520400 104" at bounding box center [139, 126] width 52 height 10
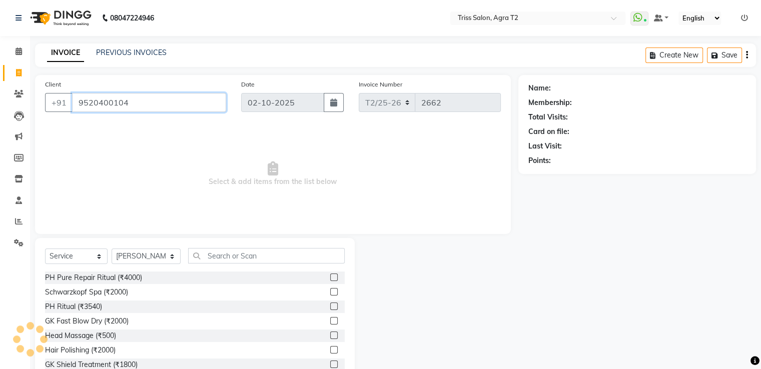
type input "9520400104"
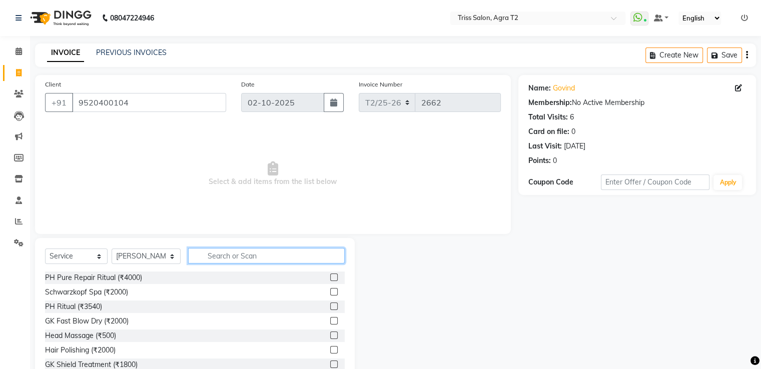
click at [220, 258] on input "text" at bounding box center [266, 256] width 156 height 16
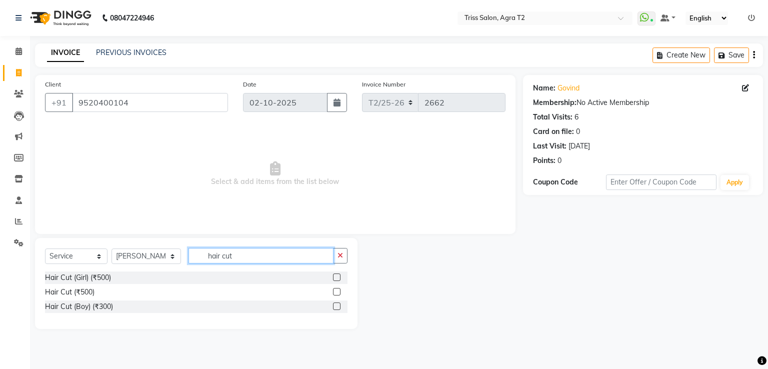
type input "hair cut"
click at [337, 294] on label at bounding box center [337, 292] width 8 height 8
click at [337, 294] on input "checkbox" at bounding box center [336, 292] width 7 height 7
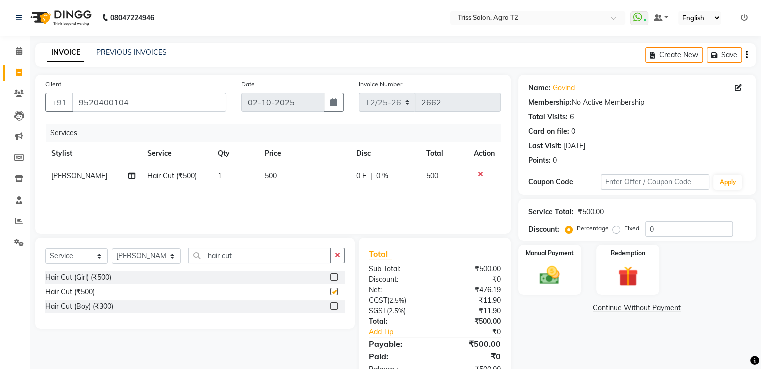
checkbox input "false"
click at [340, 256] on icon "button" at bounding box center [338, 255] width 6 height 7
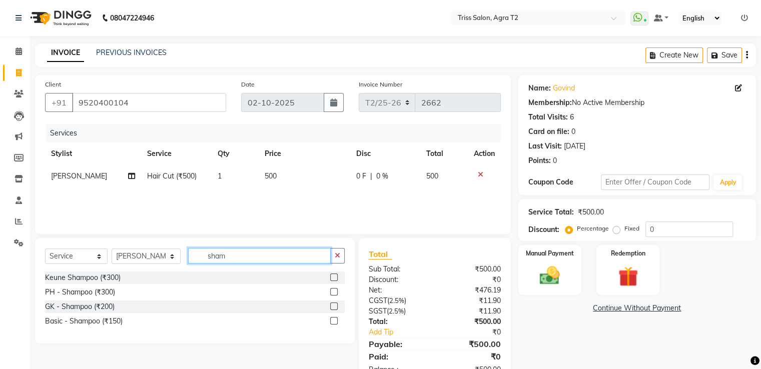
type input "sham"
click at [334, 321] on label at bounding box center [334, 321] width 8 height 8
click at [334, 321] on input "checkbox" at bounding box center [333, 321] width 7 height 7
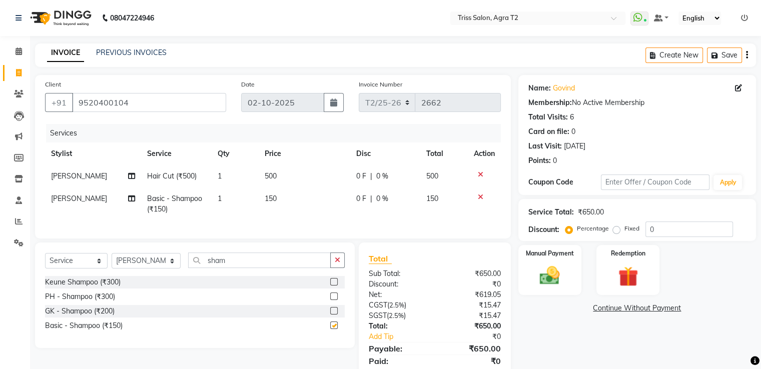
checkbox input "false"
click at [565, 276] on img at bounding box center [549, 275] width 33 height 23
click at [635, 311] on span "CASH" at bounding box center [629, 309] width 22 height 12
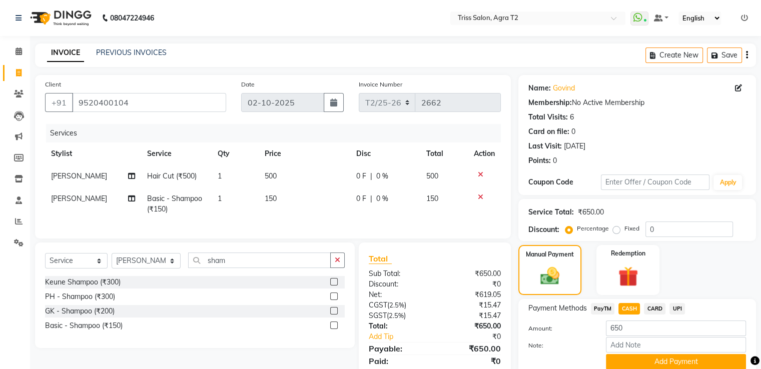
scroll to position [44, 0]
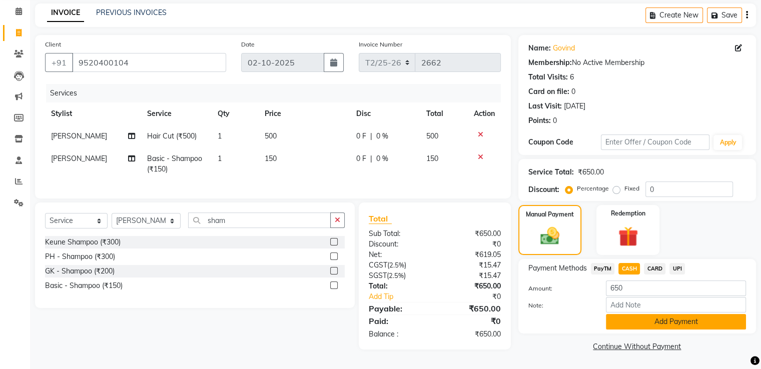
click at [659, 325] on button "Add Payment" at bounding box center [676, 322] width 140 height 16
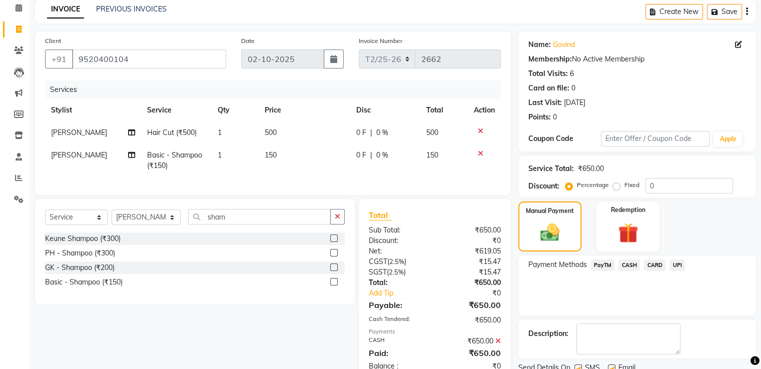
scroll to position [82, 0]
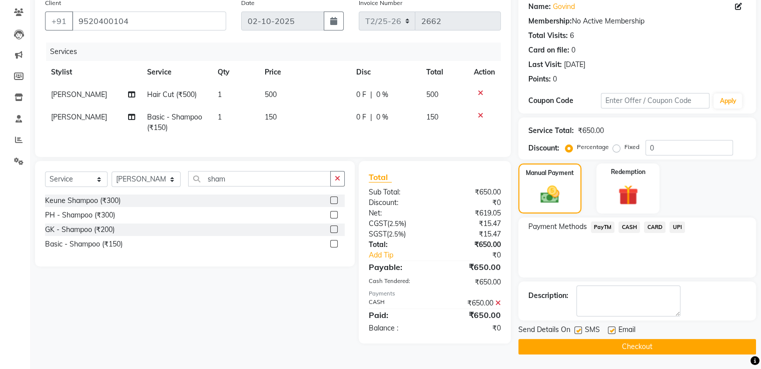
click at [590, 352] on button "Checkout" at bounding box center [637, 347] width 238 height 16
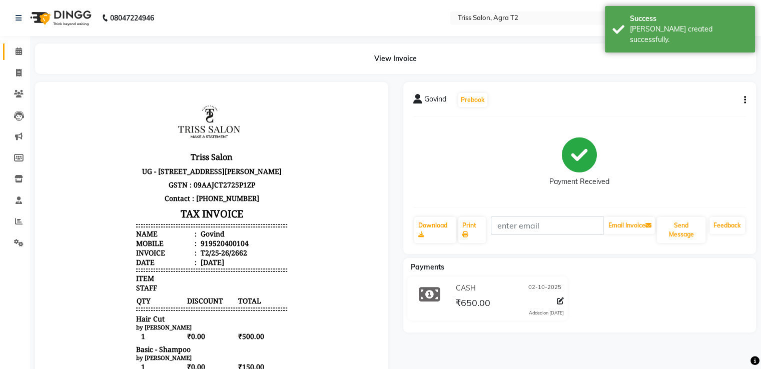
click at [25, 50] on span at bounding box center [19, 52] width 18 height 12
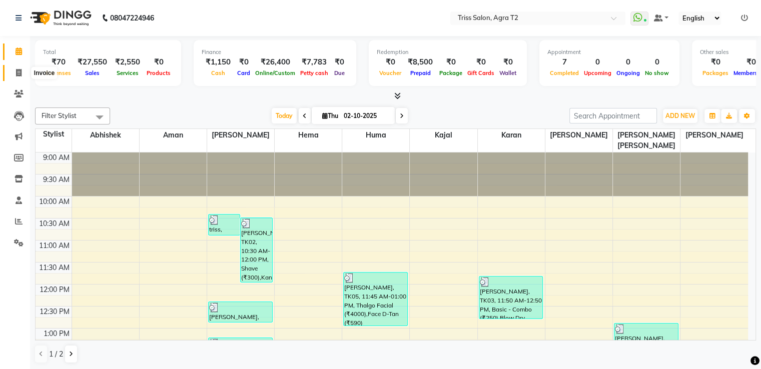
click at [18, 71] on icon at bounding box center [19, 73] width 6 height 8
select select "service"
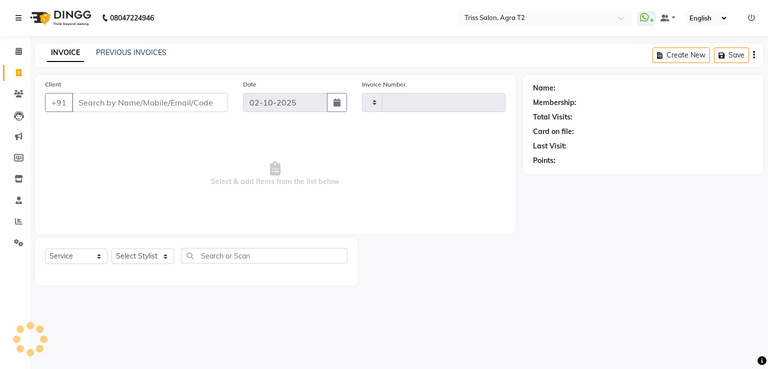
type input "2663"
select select "4301"
click at [150, 258] on select "Select Stylist Abhishek Aman Ayush Hema Huma Kajal Karan Kavya Chauhan Mohd. Ka…" at bounding box center [147, 257] width 70 height 16
select select "49344"
click at [112, 249] on select "Select Stylist Abhishek Aman Ayush Hema Huma Kajal Karan Kavya Chauhan Mohd. Ka…" at bounding box center [147, 257] width 70 height 16
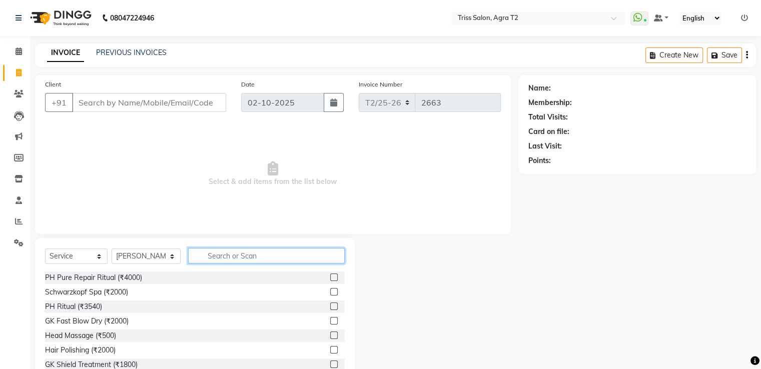
click at [238, 253] on input "text" at bounding box center [266, 256] width 156 height 16
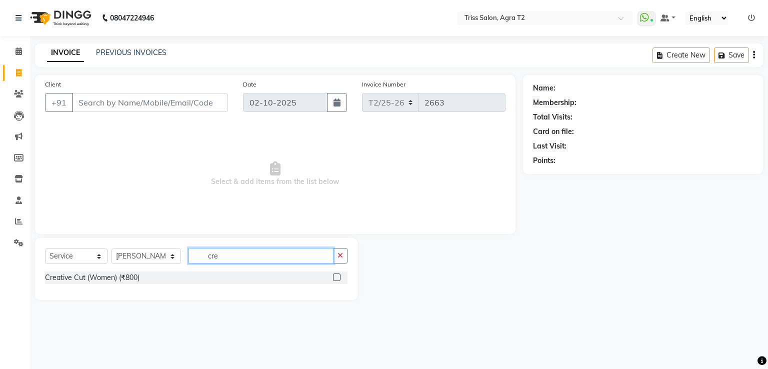
type input "cre"
click at [338, 279] on label at bounding box center [337, 278] width 8 height 8
click at [338, 279] on input "checkbox" at bounding box center [336, 278] width 7 height 7
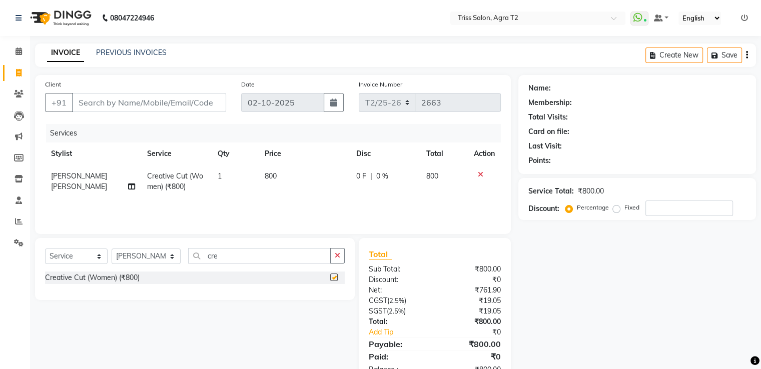
checkbox input "false"
click at [339, 252] on button "button" at bounding box center [337, 256] width 15 height 16
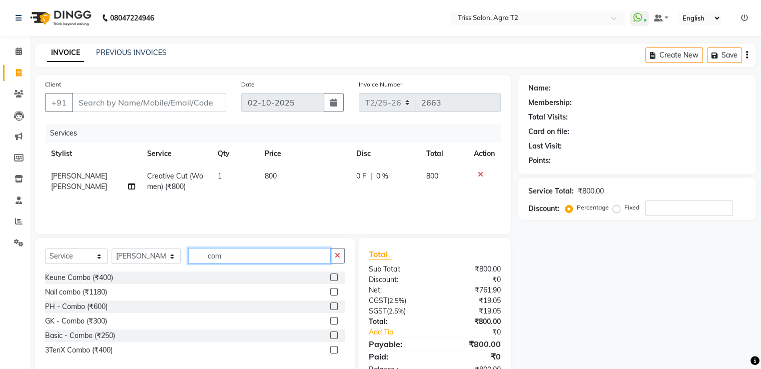
type input "com"
click at [334, 334] on label at bounding box center [334, 336] width 8 height 8
click at [334, 334] on input "checkbox" at bounding box center [333, 336] width 7 height 7
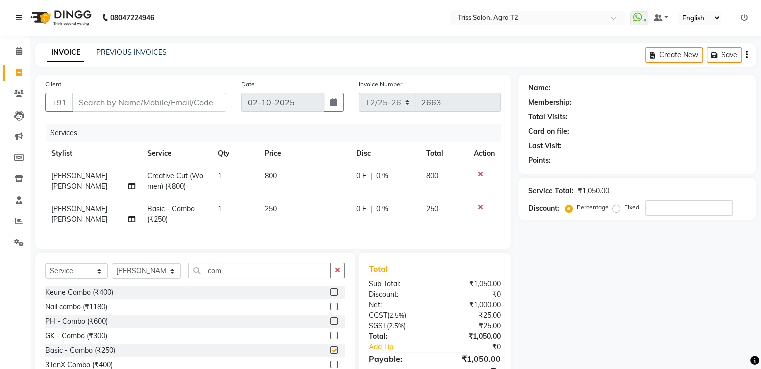
checkbox input "false"
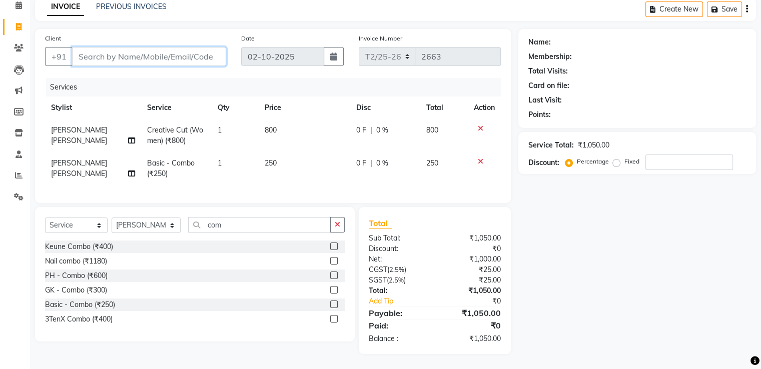
click at [143, 51] on input "Client" at bounding box center [149, 56] width 154 height 19
click at [141, 52] on input "Client" at bounding box center [149, 56] width 154 height 19
type input "8"
type input "0"
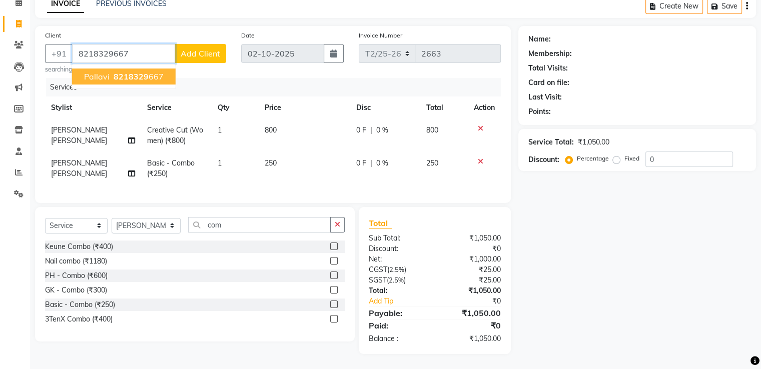
type input "8218329667"
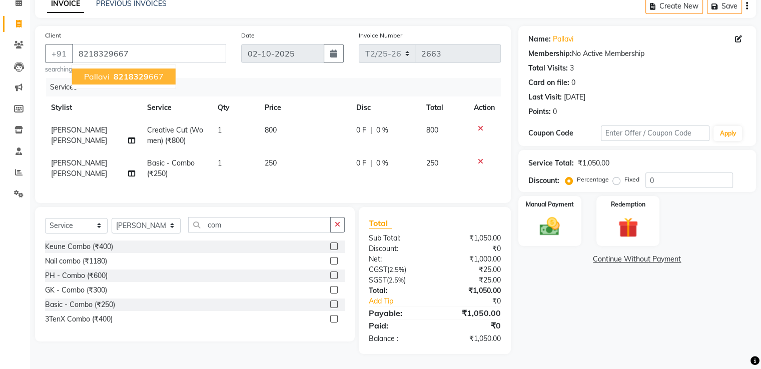
click at [124, 73] on span "8218329" at bounding box center [131, 77] width 35 height 10
click at [568, 226] on div "Manual Payment" at bounding box center [550, 221] width 66 height 52
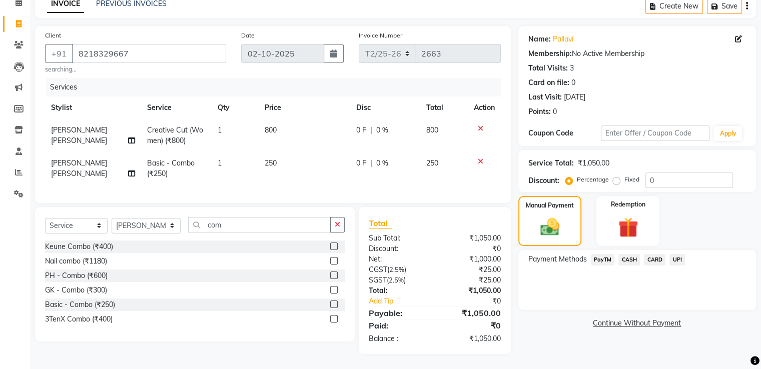
click at [678, 254] on span "UPI" at bounding box center [677, 260] width 16 height 12
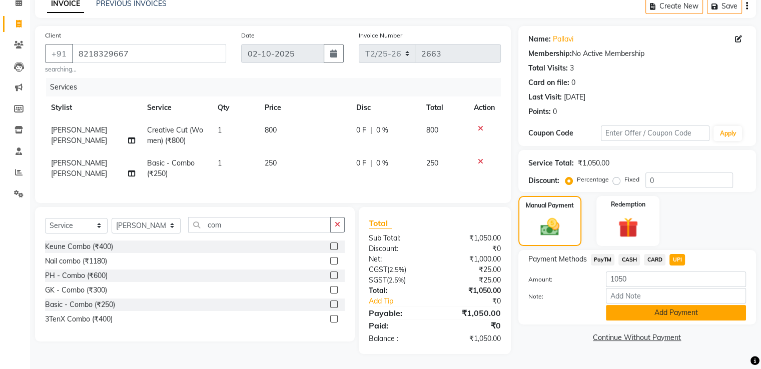
click at [649, 305] on button "Add Payment" at bounding box center [676, 313] width 140 height 16
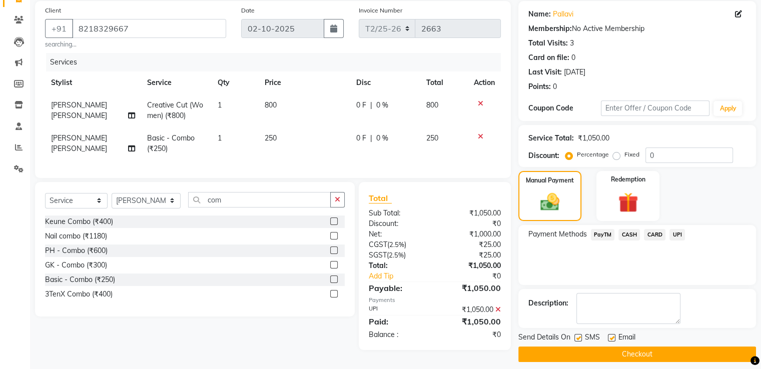
scroll to position [82, 0]
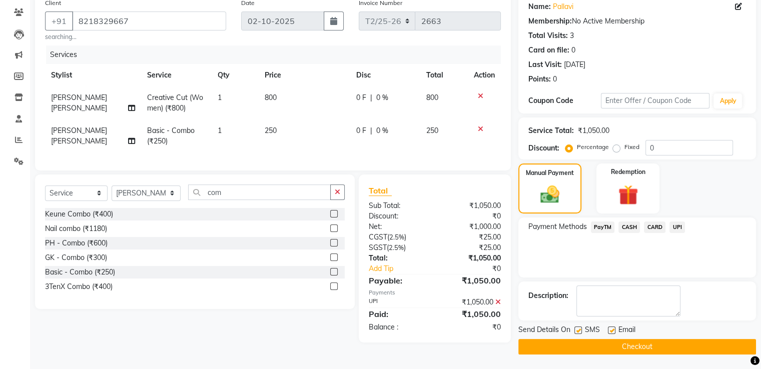
click at [615, 350] on button "Checkout" at bounding box center [637, 347] width 238 height 16
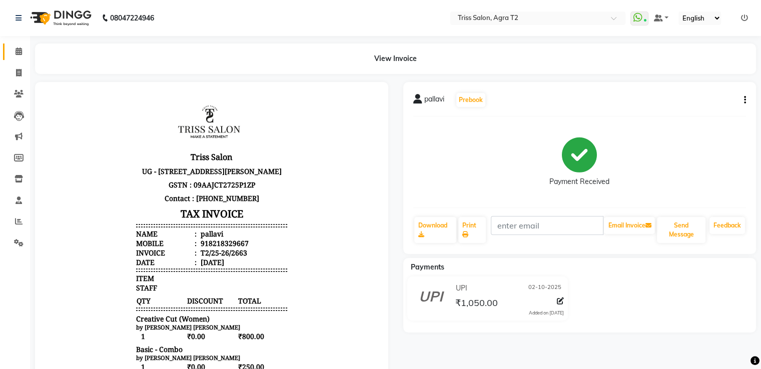
click at [23, 53] on span at bounding box center [19, 52] width 18 height 12
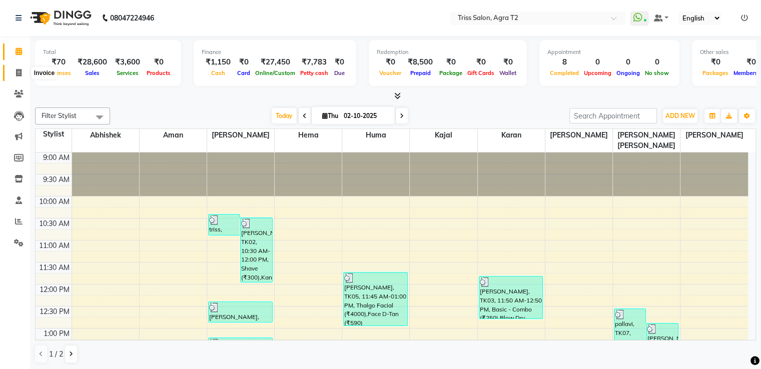
click at [18, 72] on icon at bounding box center [19, 73] width 6 height 8
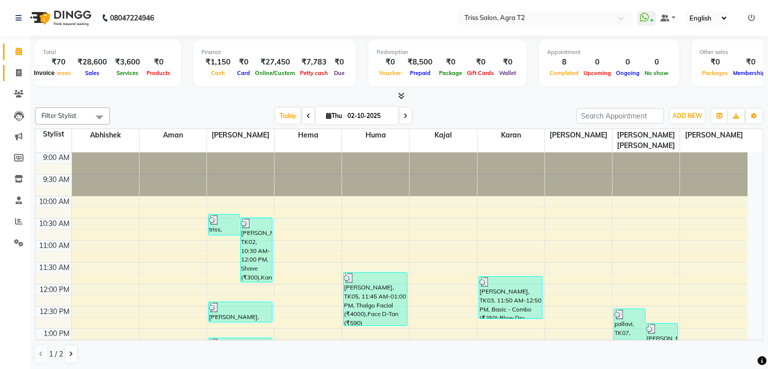
select select "service"
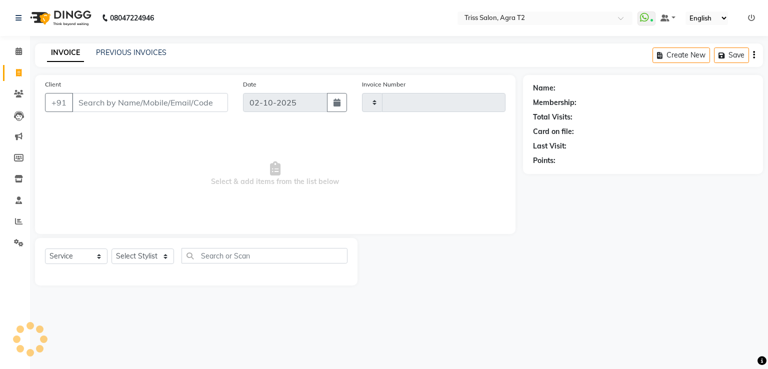
type input "2664"
select select "4301"
click at [151, 254] on select "Select Stylist" at bounding box center [143, 257] width 63 height 16
select select "49344"
click at [112, 249] on select "Select Stylist Abhishek Aman Ayush Hema Huma Kajal Karan Kavya Chauhan Mohd. Ka…" at bounding box center [147, 257] width 70 height 16
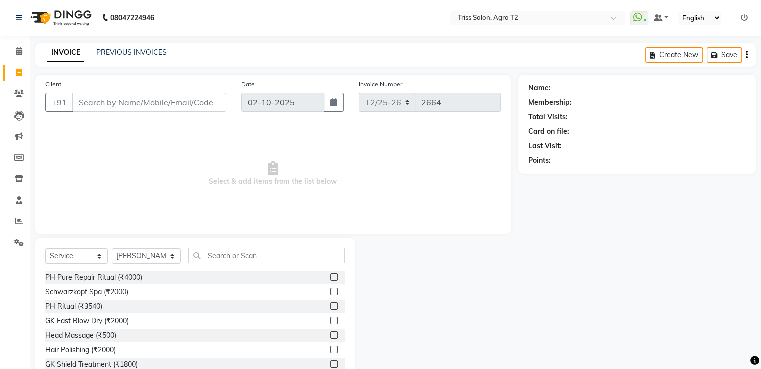
click at [186, 245] on div "Select Service Product Membership Package Voucher Prepaid Gift Card Select Styl…" at bounding box center [195, 312] width 320 height 148
click at [192, 251] on input "text" at bounding box center [266, 256] width 156 height 16
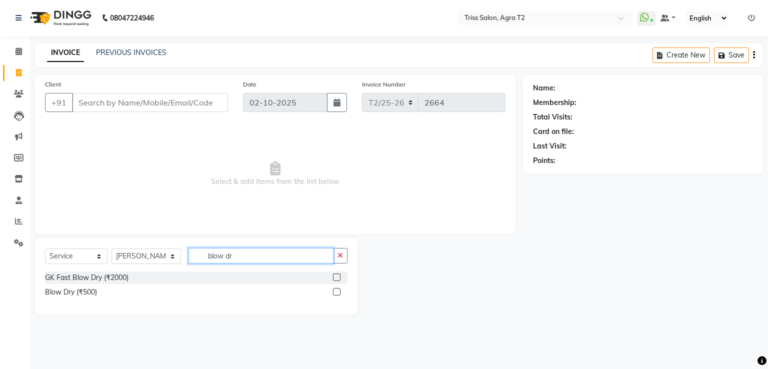
type input "blow dr"
click at [338, 294] on label at bounding box center [337, 292] width 8 height 8
click at [338, 294] on input "checkbox" at bounding box center [336, 292] width 7 height 7
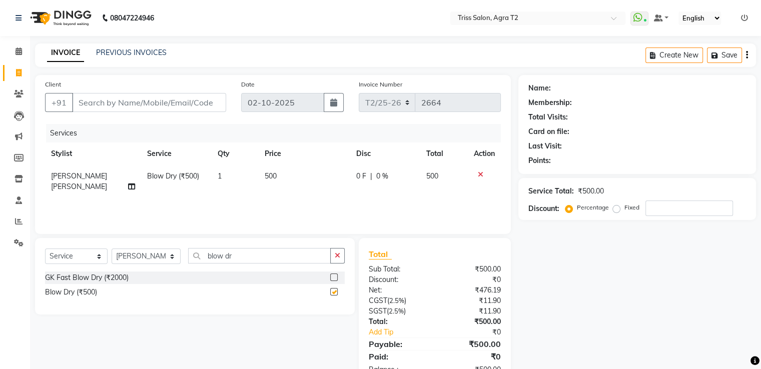
checkbox input "false"
click at [81, 103] on input "Client" at bounding box center [149, 102] width 154 height 19
type input "9"
type input "0"
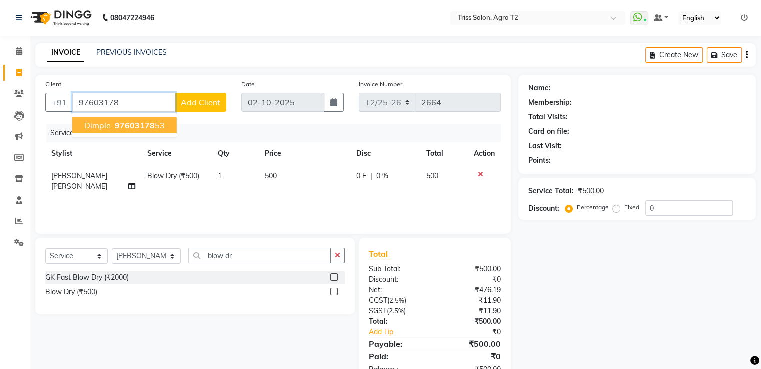
click at [113, 129] on ngb-highlight "97603178 53" at bounding box center [139, 126] width 52 height 10
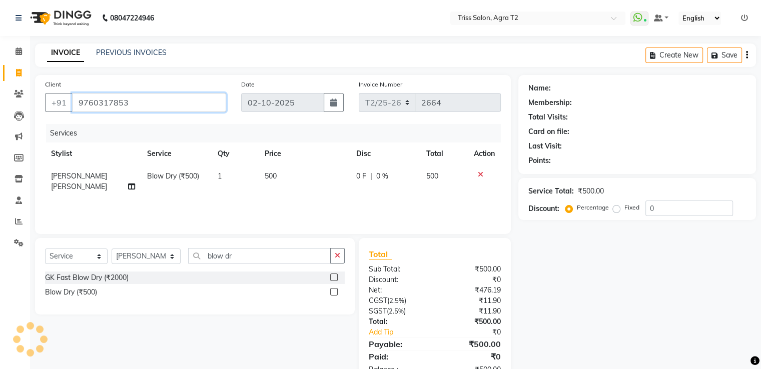
type input "9760317853"
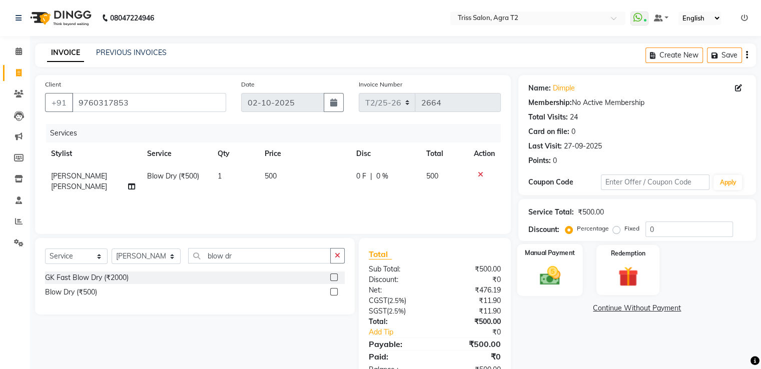
click at [569, 278] on div "Manual Payment" at bounding box center [550, 270] width 66 height 52
click at [630, 314] on span "CASH" at bounding box center [629, 309] width 22 height 12
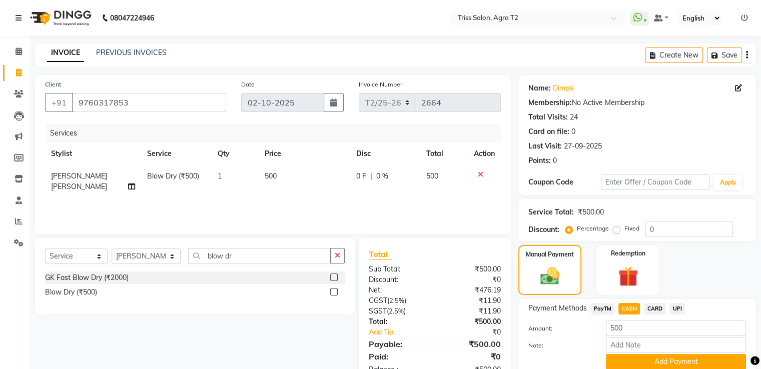
scroll to position [41, 0]
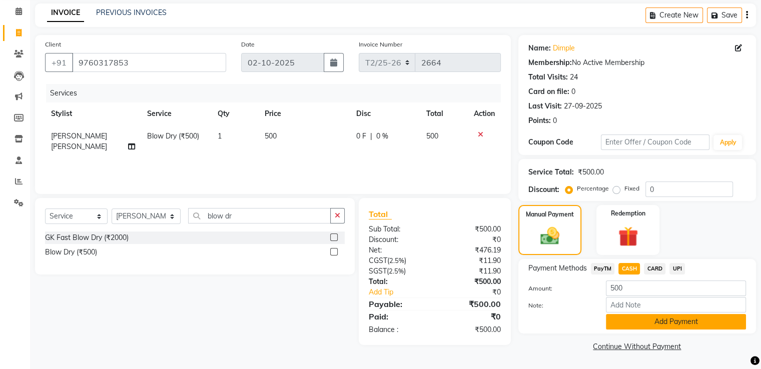
click at [682, 328] on button "Add Payment" at bounding box center [676, 322] width 140 height 16
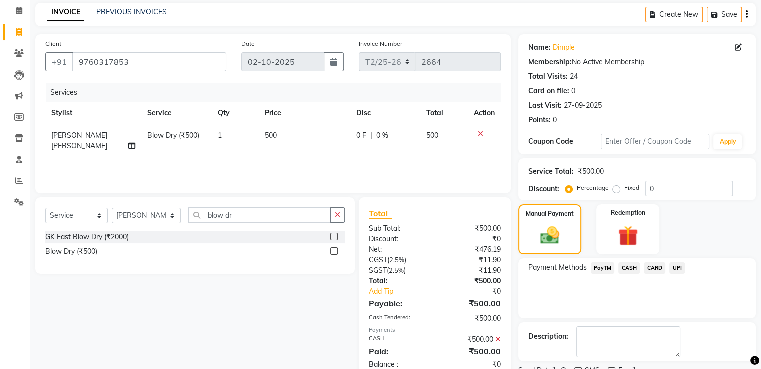
scroll to position [82, 0]
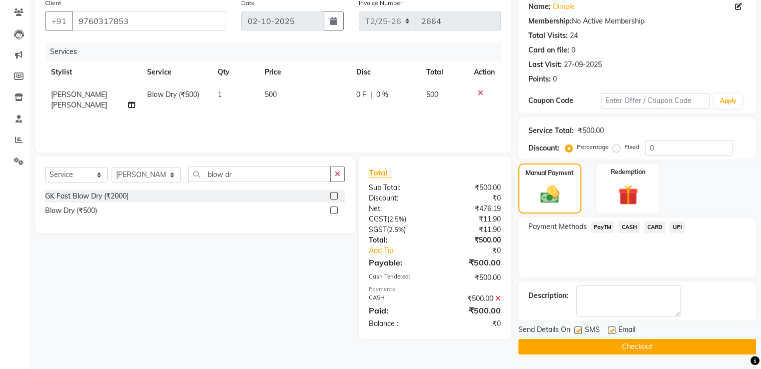
click at [662, 348] on button "Checkout" at bounding box center [637, 347] width 238 height 16
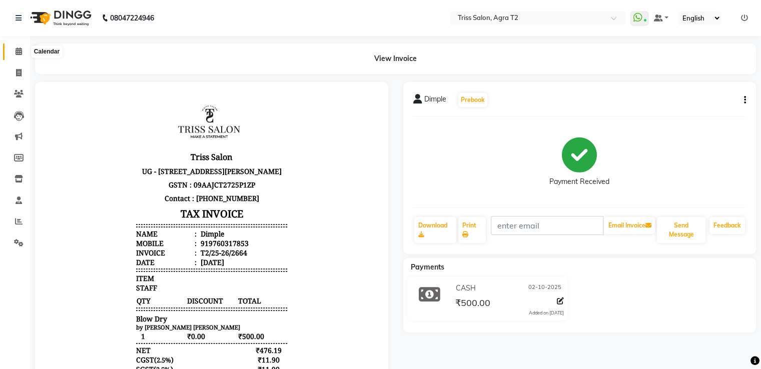
click at [18, 53] on icon at bounding box center [19, 52] width 7 height 8
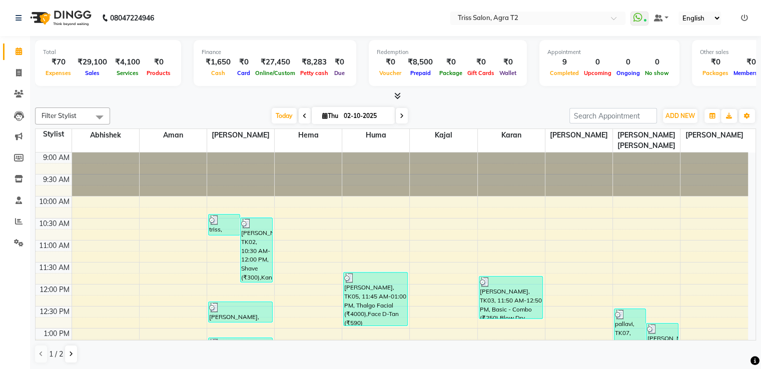
click at [395, 92] on icon at bounding box center [397, 96] width 7 height 8
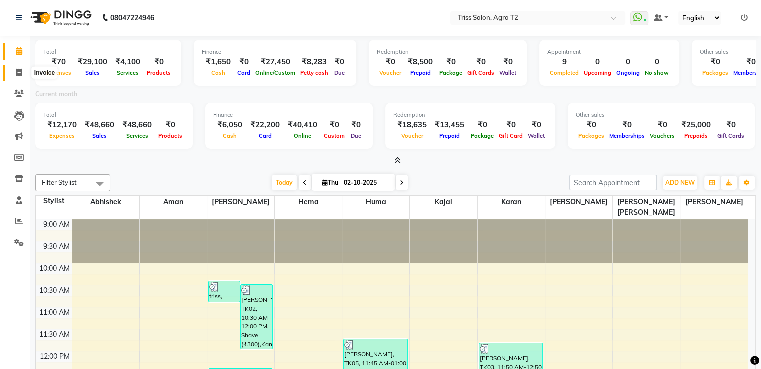
click at [14, 73] on span at bounding box center [19, 74] width 18 height 12
select select "service"
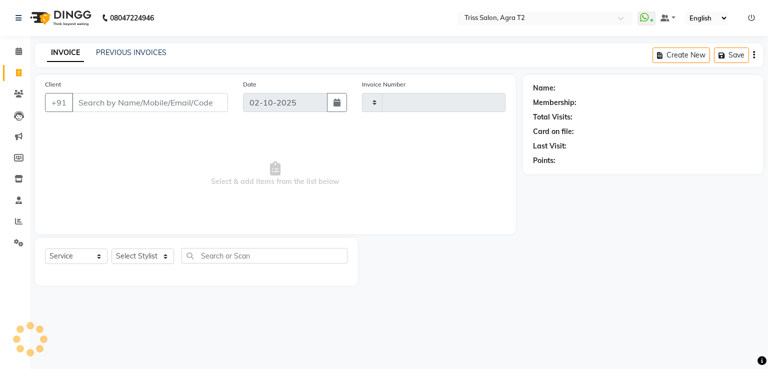
type input "2665"
select select "4301"
click at [134, 256] on select "Select Stylist Abhishek Aman Ayush Hema Huma Kajal Karan Kavya Chauhan Mohd. Ka…" at bounding box center [147, 257] width 70 height 16
select select "14769"
click at [112, 249] on select "Select Stylist Abhishek Aman Ayush Hema Huma Kajal Karan Kavya Chauhan Mohd. Ka…" at bounding box center [147, 257] width 70 height 16
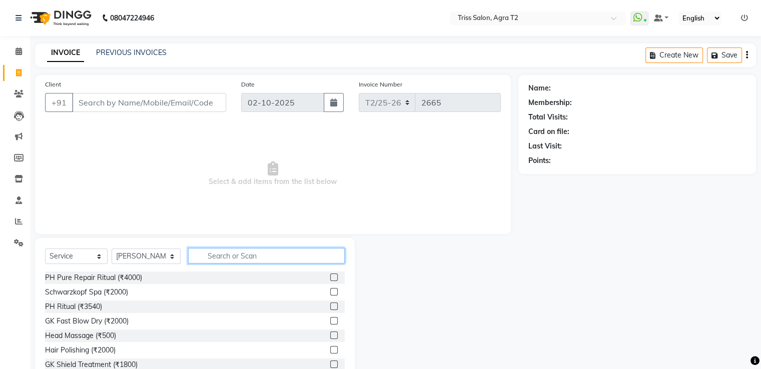
click at [219, 259] on input "text" at bounding box center [266, 256] width 156 height 16
type input "h"
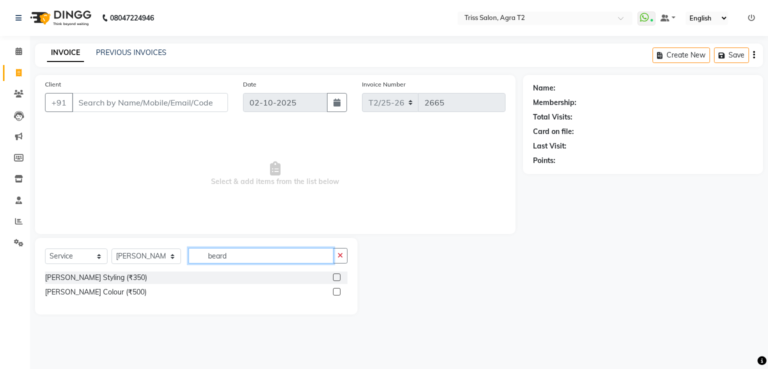
type input "beard"
click at [338, 278] on label at bounding box center [337, 278] width 8 height 8
click at [338, 278] on input "checkbox" at bounding box center [336, 278] width 7 height 7
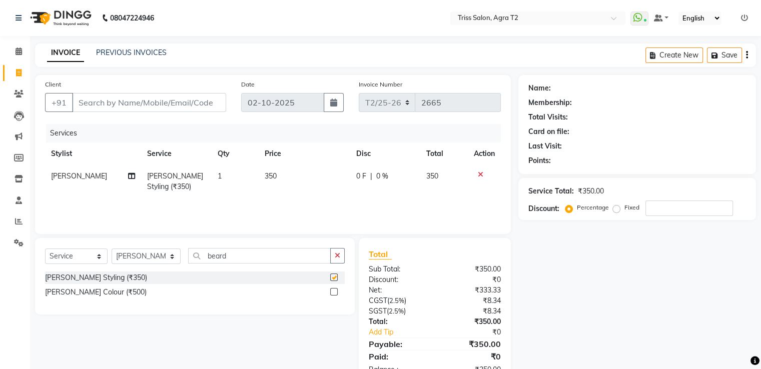
checkbox input "false"
click at [149, 255] on select "Select Stylist Abhishek Aman Ayush Hema Huma Kajal Karan Kavya Chauhan Mohd. Ka…" at bounding box center [146, 257] width 69 height 16
click at [112, 249] on select "Select Stylist Abhishek Aman Ayush Hema Huma Kajal Karan Kavya Chauhan Mohd. Ka…" at bounding box center [146, 257] width 69 height 16
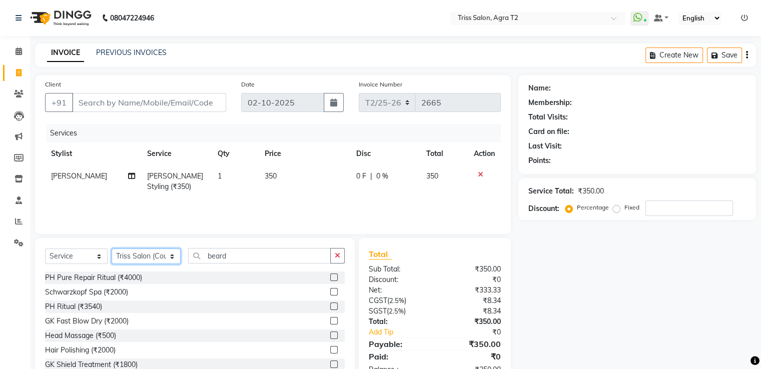
click at [162, 260] on select "Select Stylist Abhishek Aman Ayush Hema Huma Kajal Karan Kavya Chauhan Mohd. Ka…" at bounding box center [146, 257] width 69 height 16
click at [112, 249] on select "Select Stylist Abhishek Aman Ayush Hema Huma Kajal Karan Kavya Chauhan Mohd. Ka…" at bounding box center [146, 257] width 69 height 16
click at [169, 256] on select "Select Stylist Abhishek Aman Ayush Hema Huma Kajal Karan Kavya Chauhan Mohd. Ka…" at bounding box center [146, 257] width 69 height 16
select select "49344"
click at [112, 249] on select "Select Stylist Abhishek Aman Ayush Hema Huma Kajal Karan Kavya Chauhan Mohd. Ka…" at bounding box center [146, 257] width 69 height 16
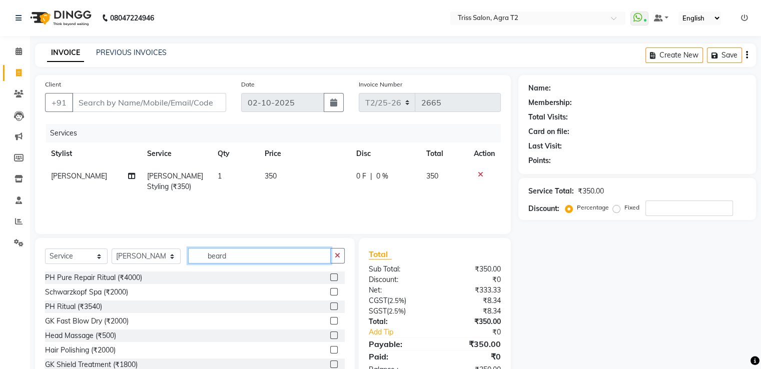
click at [210, 257] on input "beard" at bounding box center [259, 256] width 142 height 16
click at [312, 259] on input "beard" at bounding box center [259, 256] width 142 height 16
click at [339, 253] on icon "button" at bounding box center [338, 255] width 6 height 7
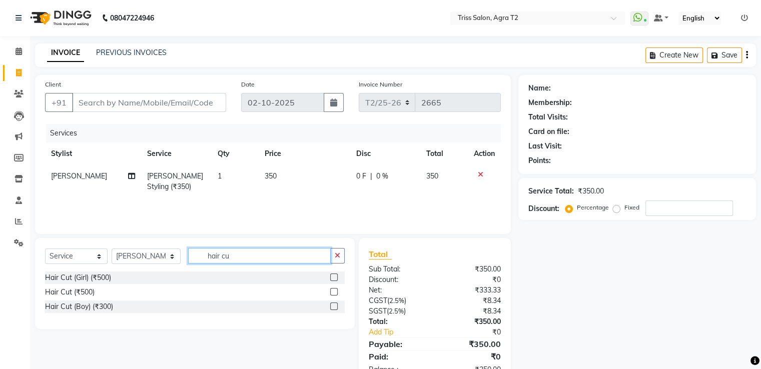
type input "hair cu"
click at [336, 293] on label at bounding box center [334, 292] width 8 height 8
click at [336, 293] on input "checkbox" at bounding box center [333, 292] width 7 height 7
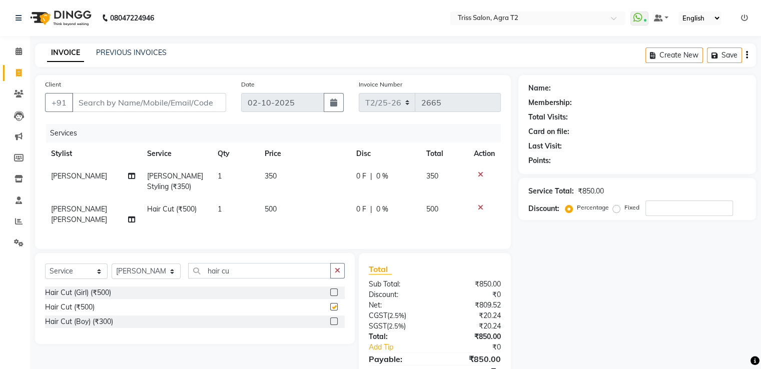
checkbox input "false"
click at [344, 272] on button "button" at bounding box center [337, 271] width 15 height 16
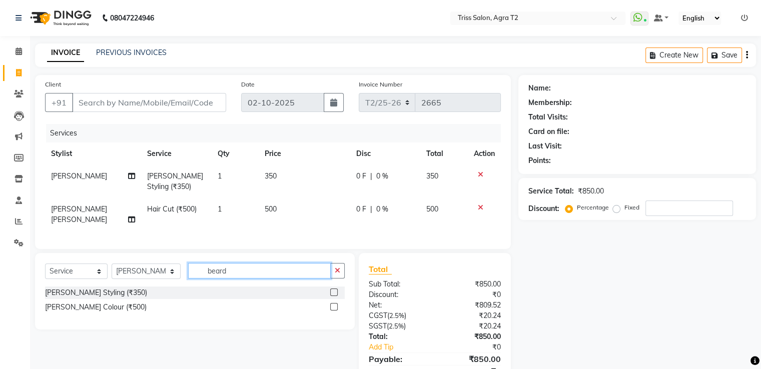
type input "beard"
click at [336, 290] on label at bounding box center [334, 293] width 8 height 8
click at [336, 290] on input "checkbox" at bounding box center [333, 293] width 7 height 7
checkbox input "true"
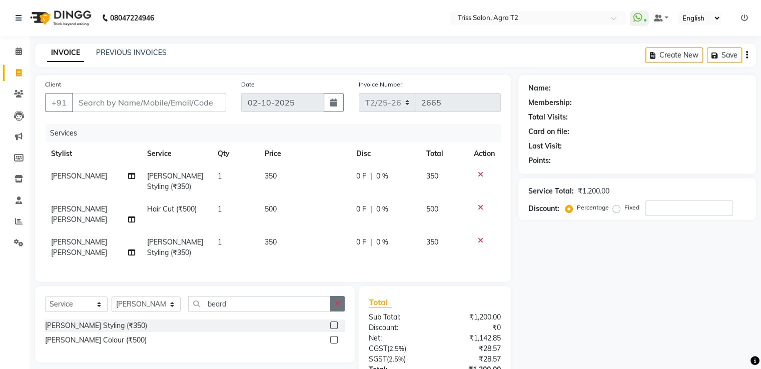
click at [339, 296] on button "button" at bounding box center [337, 304] width 15 height 16
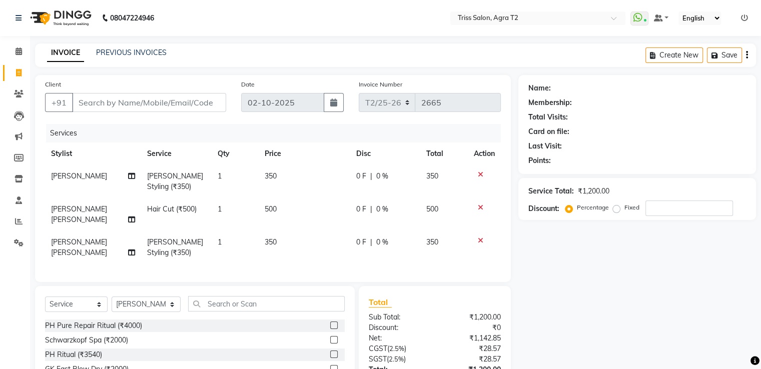
click at [480, 237] on icon at bounding box center [481, 240] width 6 height 7
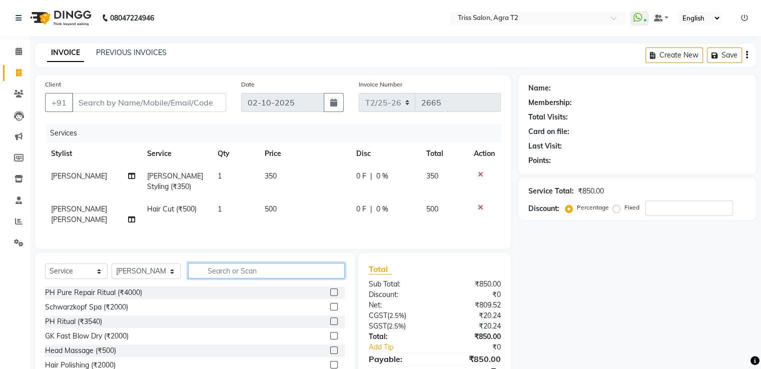
click at [241, 266] on input "text" at bounding box center [266, 271] width 156 height 16
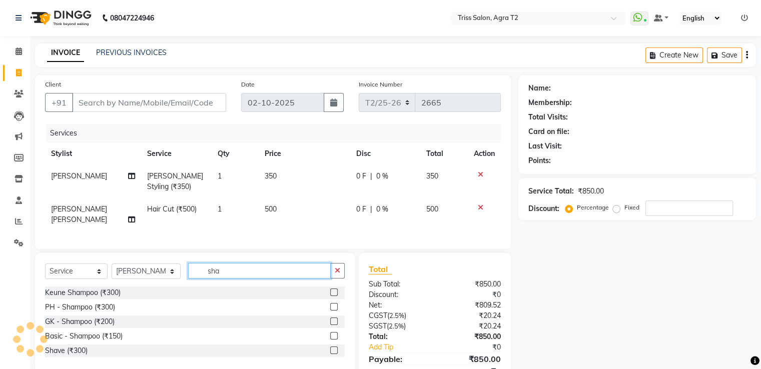
type input "sha"
click at [332, 332] on label at bounding box center [334, 336] width 8 height 8
click at [332, 333] on input "checkbox" at bounding box center [333, 336] width 7 height 7
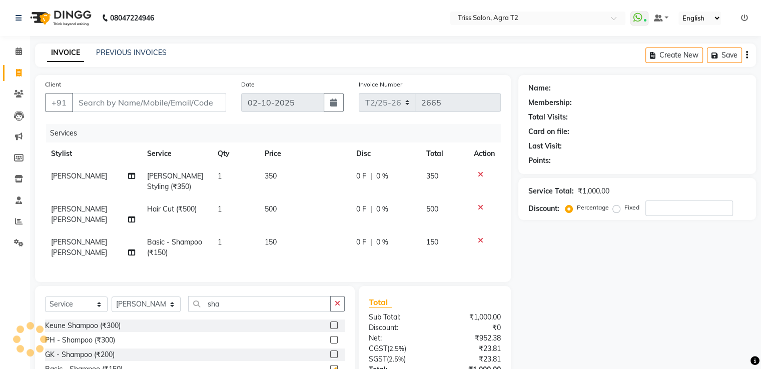
checkbox input "false"
click at [110, 107] on input "Client" at bounding box center [149, 102] width 154 height 19
type input "8"
type input "0"
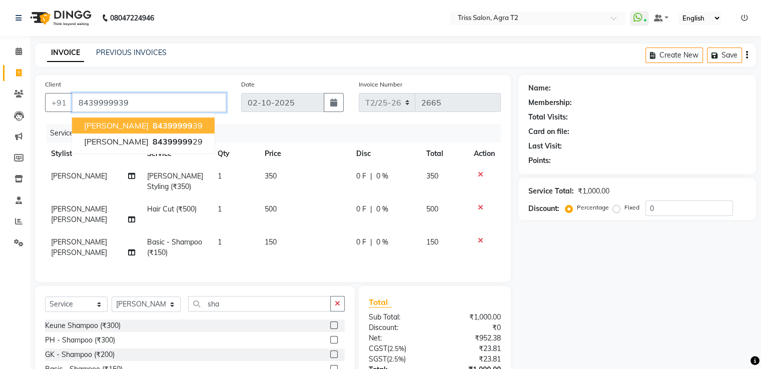
type input "8439999939"
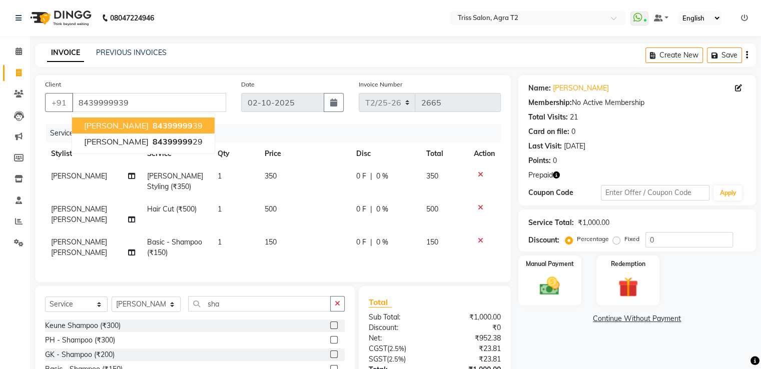
click at [171, 123] on span "84399999" at bounding box center [173, 126] width 40 height 10
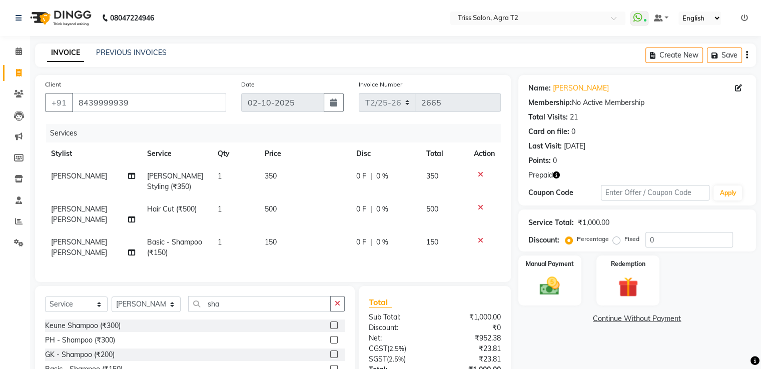
click at [557, 173] on icon "button" at bounding box center [556, 175] width 7 height 7
click at [628, 266] on label "Redemption" at bounding box center [628, 264] width 36 height 10
click at [602, 323] on span "Prepaid 1" at bounding box center [607, 320] width 33 height 12
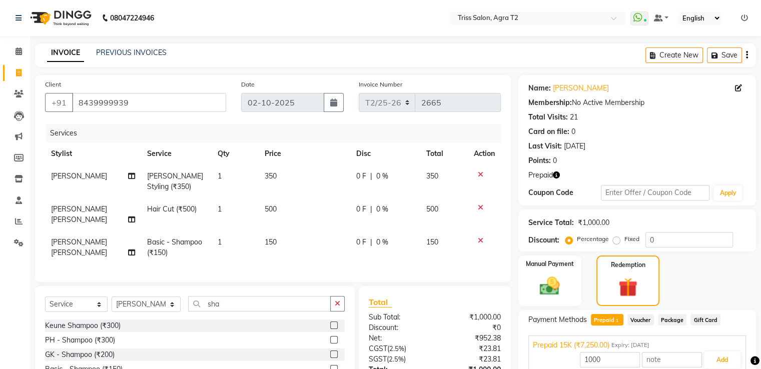
scroll to position [77, 0]
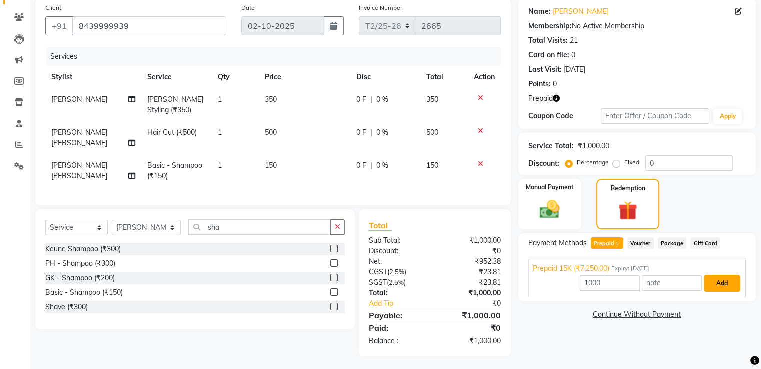
click at [730, 281] on button "Add" at bounding box center [722, 283] width 37 height 17
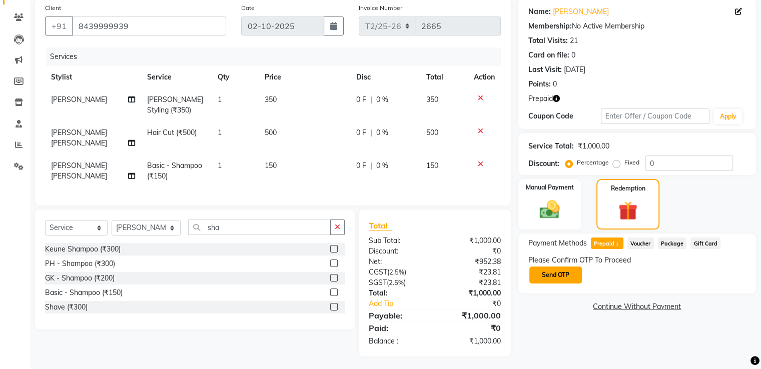
click at [570, 278] on button "Send OTP" at bounding box center [555, 275] width 53 height 17
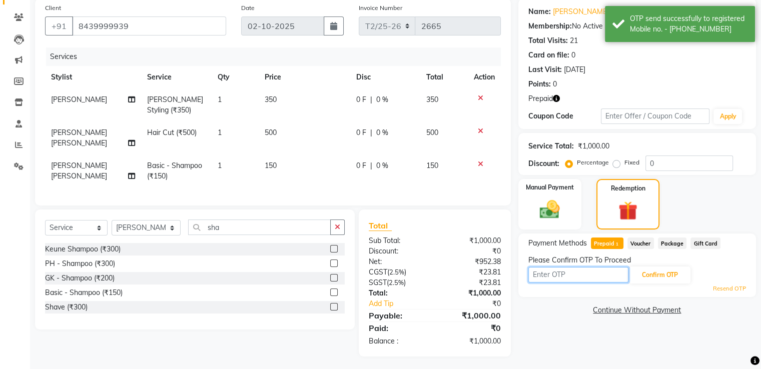
click at [570, 278] on input "text" at bounding box center [578, 275] width 100 height 16
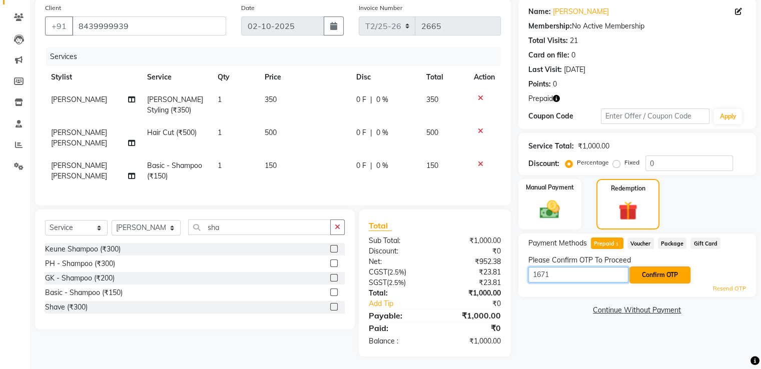
type input "1671"
click at [658, 278] on button "Confirm OTP" at bounding box center [659, 275] width 61 height 17
click at [657, 277] on button "Confirm OTP" at bounding box center [659, 275] width 61 height 17
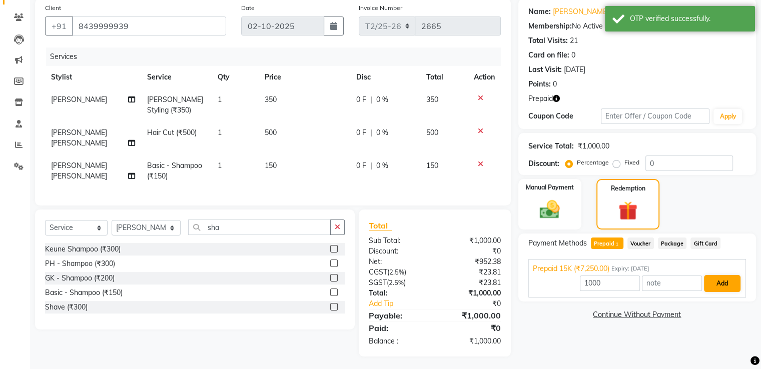
click at [720, 283] on button "Add" at bounding box center [722, 283] width 37 height 17
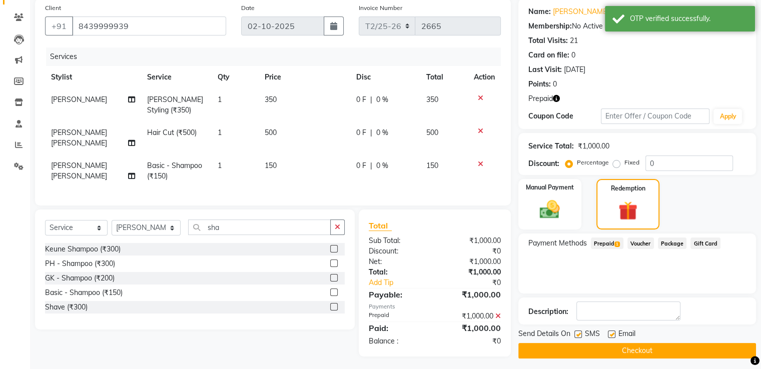
click at [635, 353] on button "Checkout" at bounding box center [637, 351] width 238 height 16
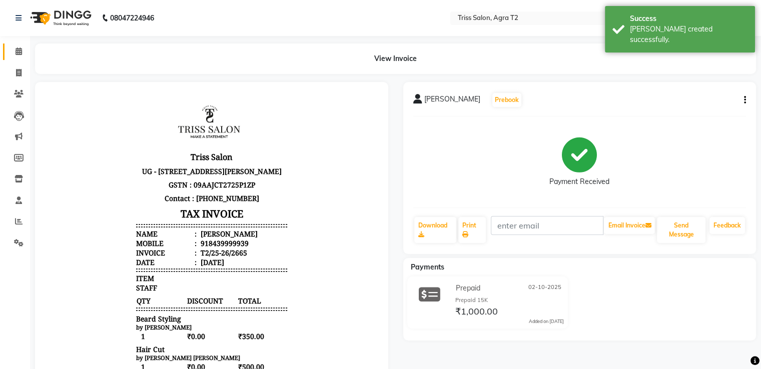
click at [22, 49] on span at bounding box center [19, 52] width 18 height 12
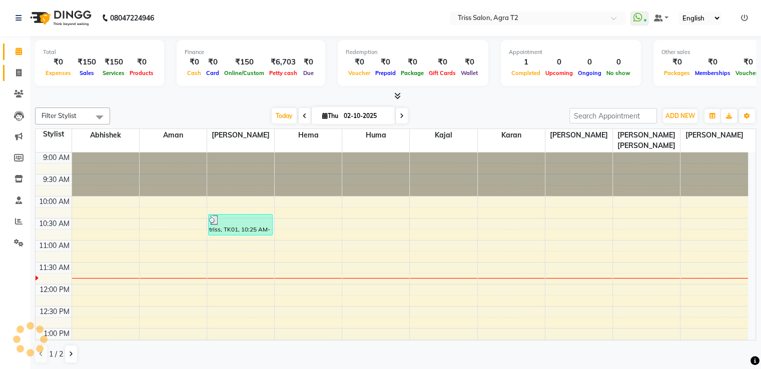
click at [22, 77] on span at bounding box center [19, 74] width 18 height 12
select select "service"
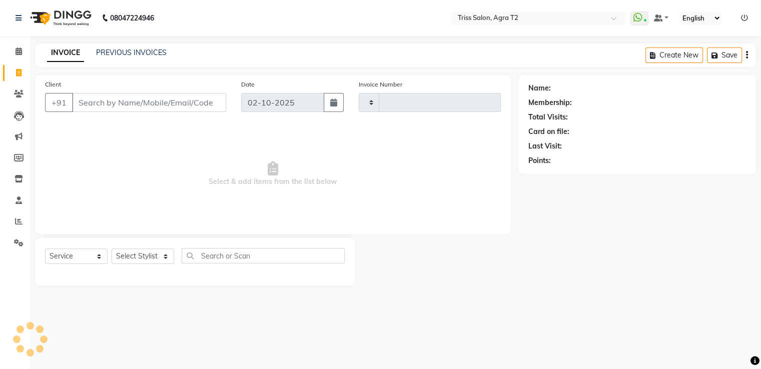
type input "2657"
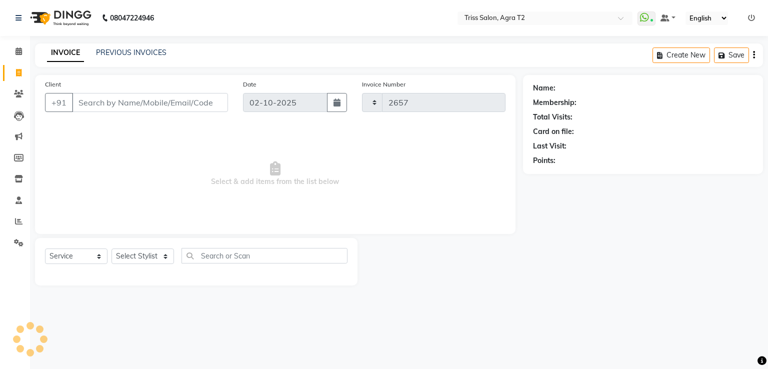
select select "4301"
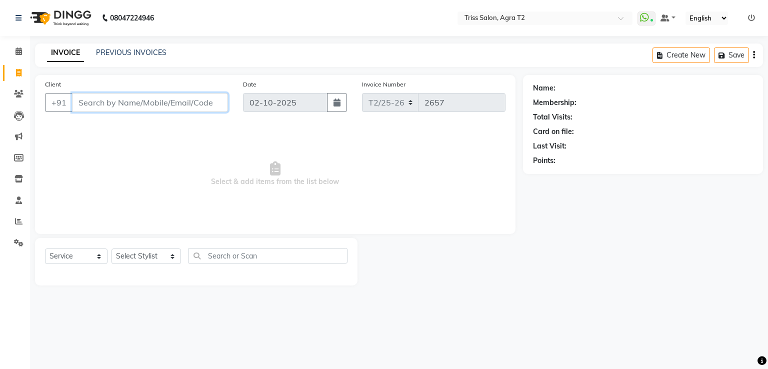
paste input "9756798897"
type input "9756798897"
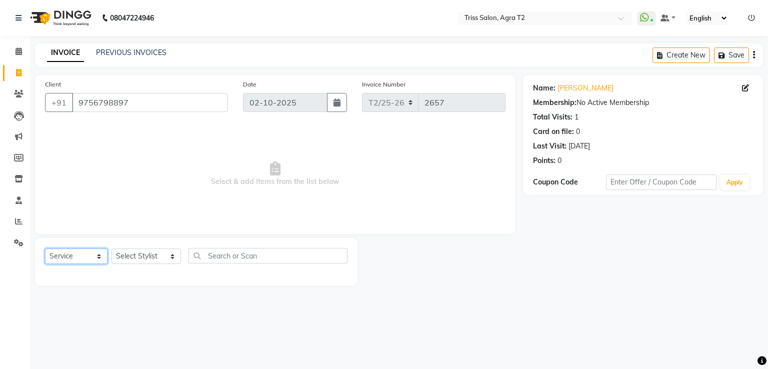
click at [80, 262] on select "Select Service Product Membership Package Voucher Prepaid Gift Card" at bounding box center [76, 257] width 63 height 16
select select "P"
click at [45, 249] on select "Select Service Product Membership Package Voucher Prepaid Gift Card" at bounding box center [76, 257] width 63 height 16
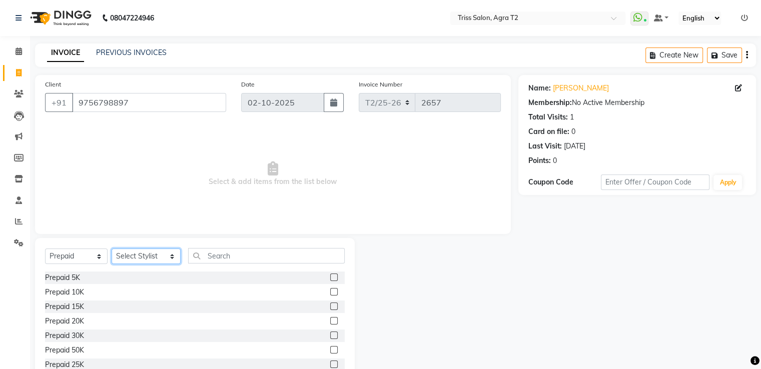
click at [141, 260] on select "Select Stylist Abhishek Aman Ayush Hema Huma Kajal Karan Kavya Chauhan Mohd. Ka…" at bounding box center [146, 257] width 69 height 16
select select "14765"
click at [112, 249] on select "Select Stylist Abhishek Aman Ayush Hema Huma Kajal Karan Kavya Chauhan Mohd. Ka…" at bounding box center [146, 257] width 69 height 16
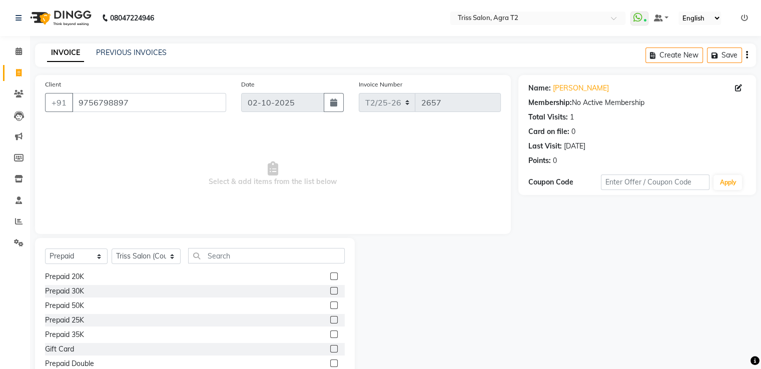
click at [330, 320] on label at bounding box center [334, 320] width 8 height 8
click at [330, 320] on input "checkbox" at bounding box center [333, 320] width 7 height 7
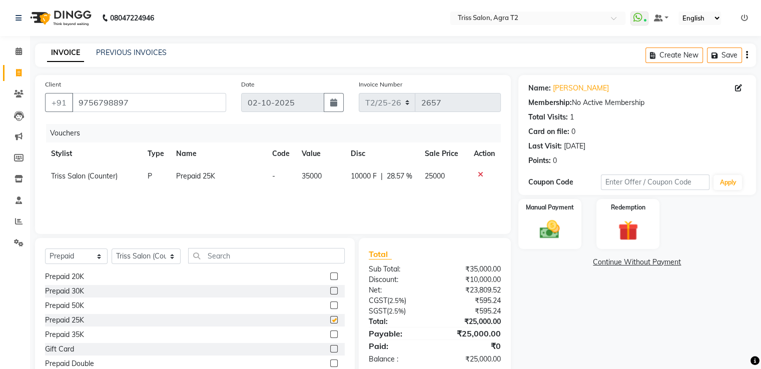
checkbox input "false"
click at [567, 219] on div "Manual Payment" at bounding box center [550, 224] width 66 height 52
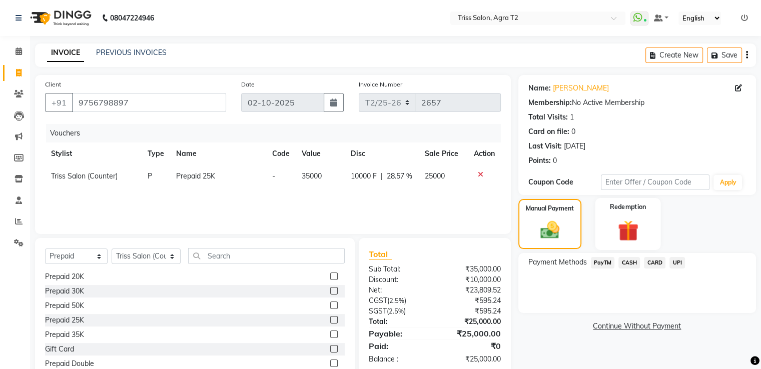
click at [629, 232] on img at bounding box center [628, 231] width 34 height 26
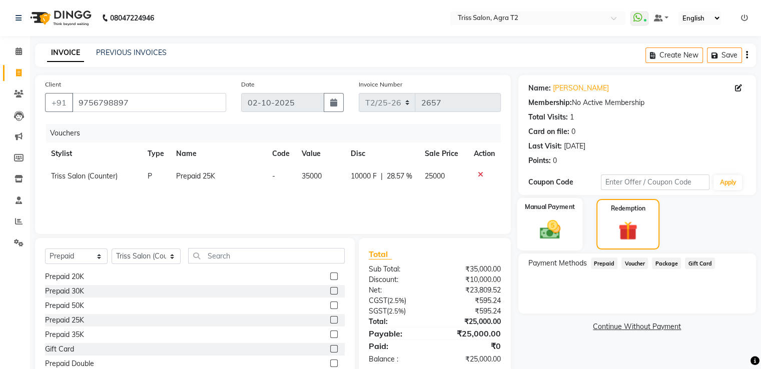
click at [562, 228] on div "Manual Payment" at bounding box center [550, 224] width 66 height 53
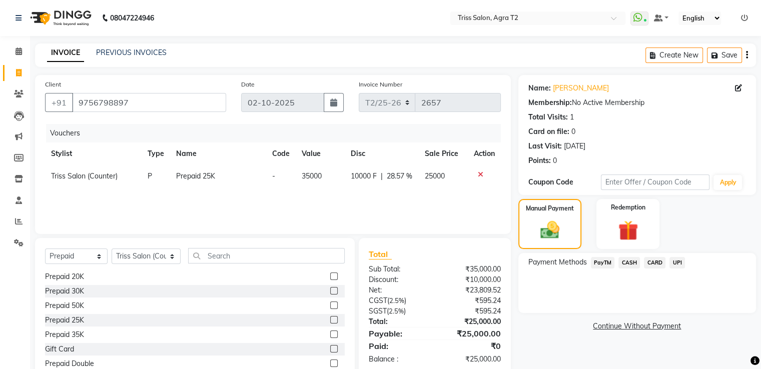
click at [681, 264] on span "UPI" at bounding box center [677, 263] width 16 height 12
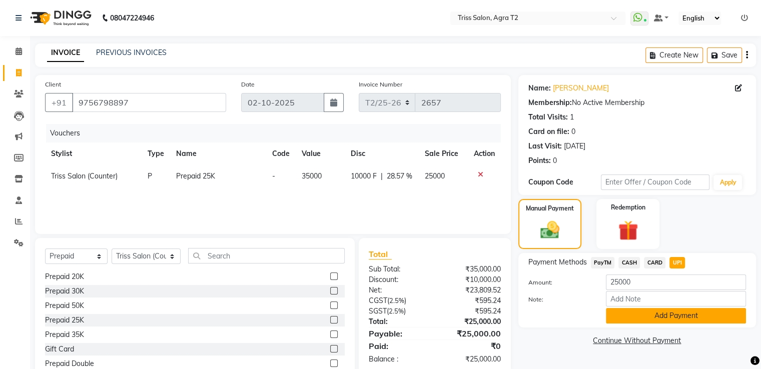
click at [635, 317] on button "Add Payment" at bounding box center [676, 316] width 140 height 16
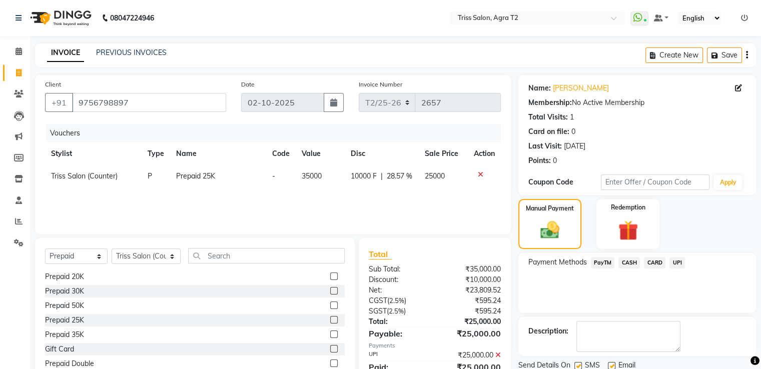
scroll to position [42, 0]
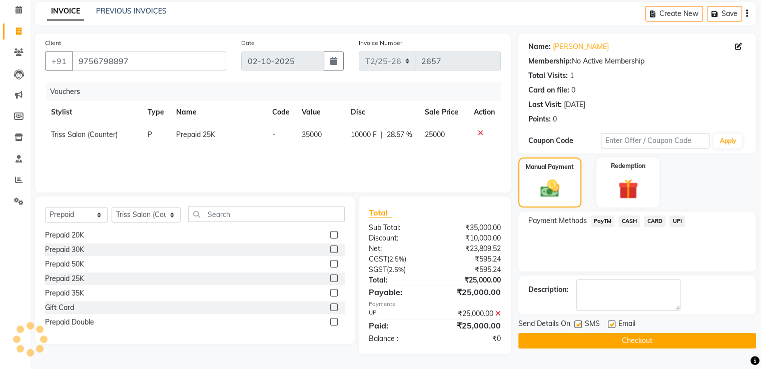
click at [635, 342] on button "Checkout" at bounding box center [637, 341] width 238 height 16
click at [618, 344] on button "Checkout" at bounding box center [637, 341] width 238 height 16
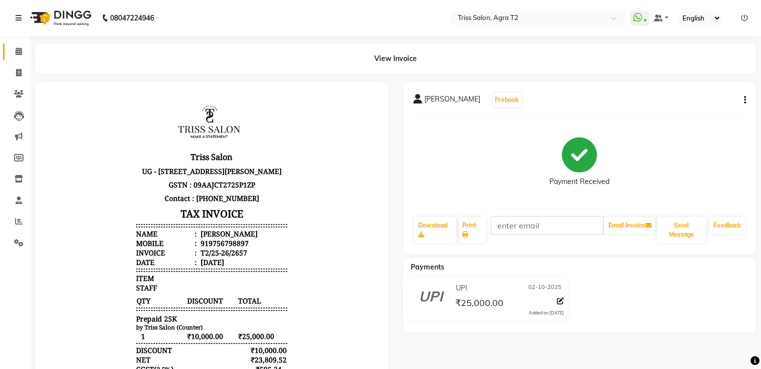
click at [16, 52] on icon at bounding box center [19, 52] width 7 height 8
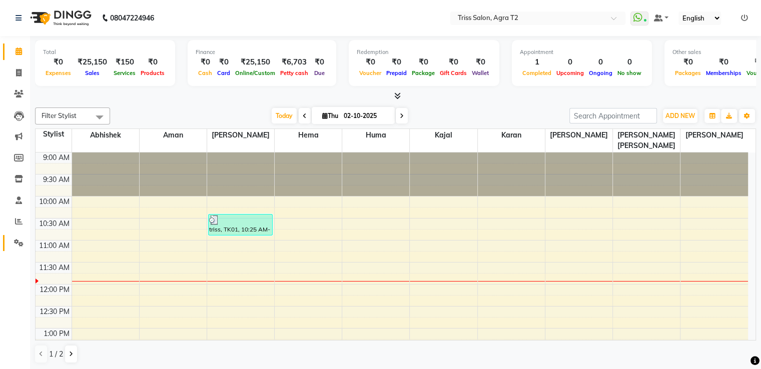
click at [12, 249] on link "Settings" at bounding box center [15, 243] width 24 height 17
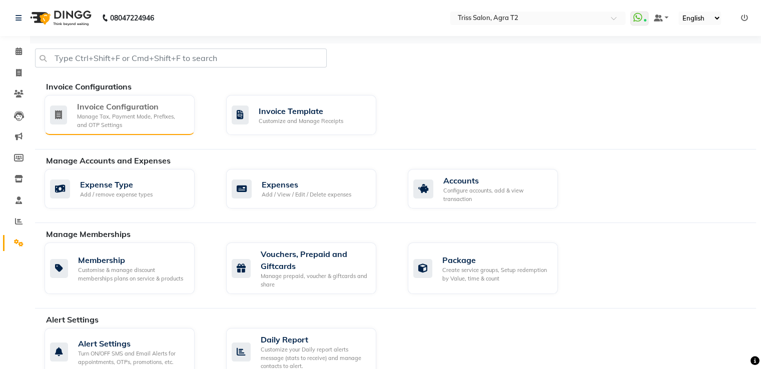
click at [168, 113] on div "Manage Tax, Payment Mode, Prefixes, and OTP Settings" at bounding box center [132, 121] width 110 height 17
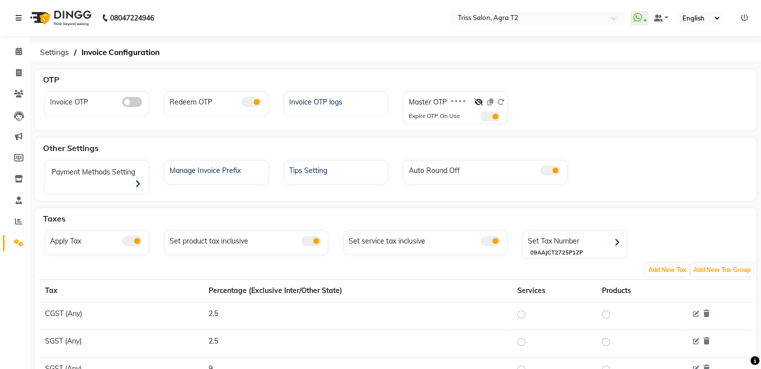
click at [245, 102] on span at bounding box center [252, 102] width 20 height 10
click at [242, 104] on input "checkbox" at bounding box center [242, 104] width 0 height 0
click at [130, 103] on span at bounding box center [132, 102] width 20 height 10
click at [122, 104] on input "checkbox" at bounding box center [122, 104] width 0 height 0
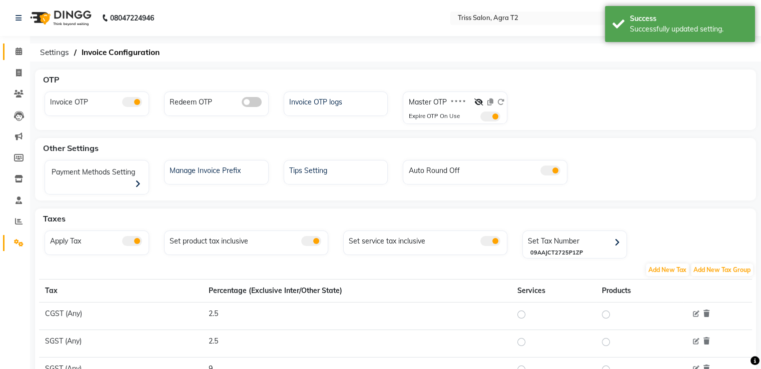
click at [22, 45] on link "Calendar" at bounding box center [15, 52] width 24 height 17
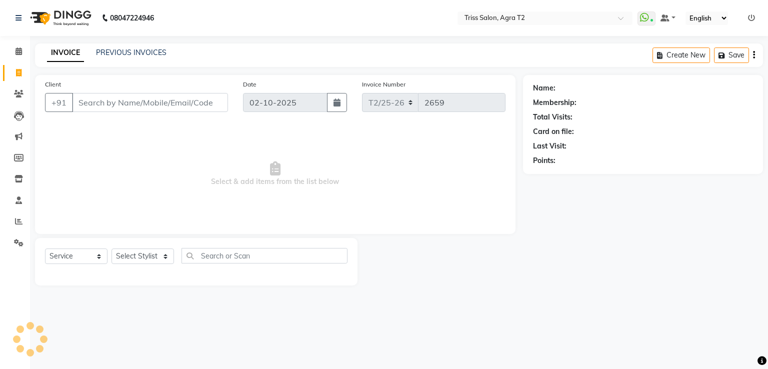
select select "service"
click at [152, 264] on select "Select Stylist" at bounding box center [143, 257] width 63 height 16
select select "49099"
click at [112, 249] on select "Select Stylist Abhishek Aman Ayush Hema Huma Kajal Karan Kavya Chauhan Mohd. Ka…" at bounding box center [147, 257] width 70 height 16
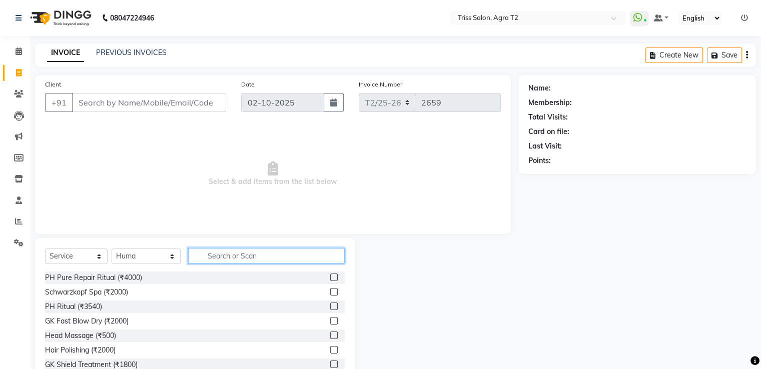
click at [202, 256] on input "text" at bounding box center [266, 256] width 156 height 16
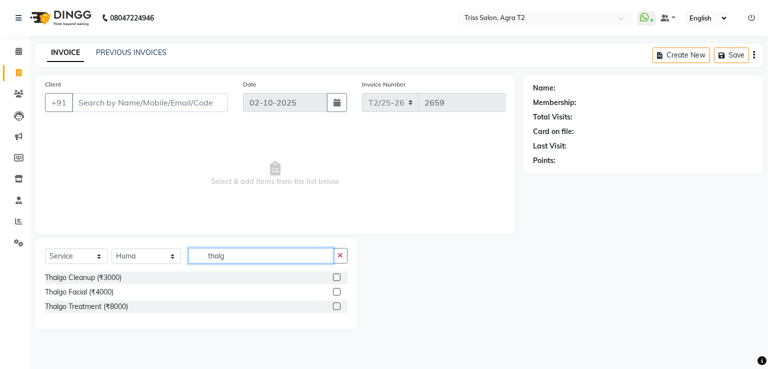
type input "thalg"
click at [338, 292] on label at bounding box center [337, 292] width 8 height 8
click at [338, 292] on input "checkbox" at bounding box center [336, 292] width 7 height 7
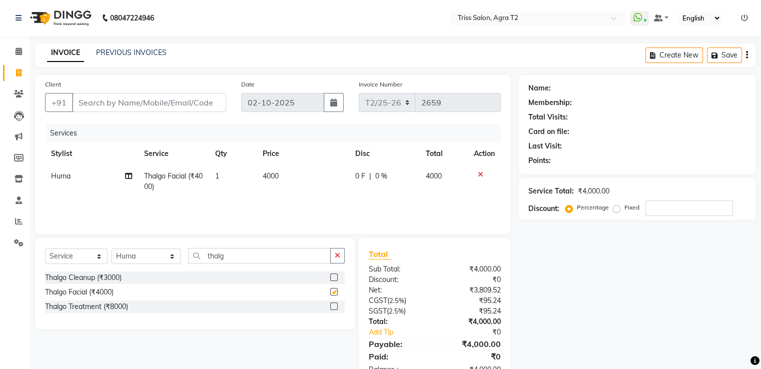
checkbox input "false"
click at [150, 102] on input "Client" at bounding box center [149, 102] width 154 height 19
type input "A"
type input "0"
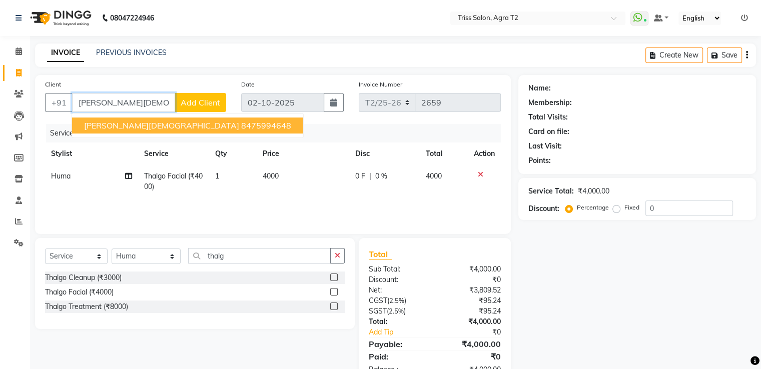
click at [241, 129] on ngb-highlight "8475994648" at bounding box center [266, 126] width 50 height 10
type input "8475994648"
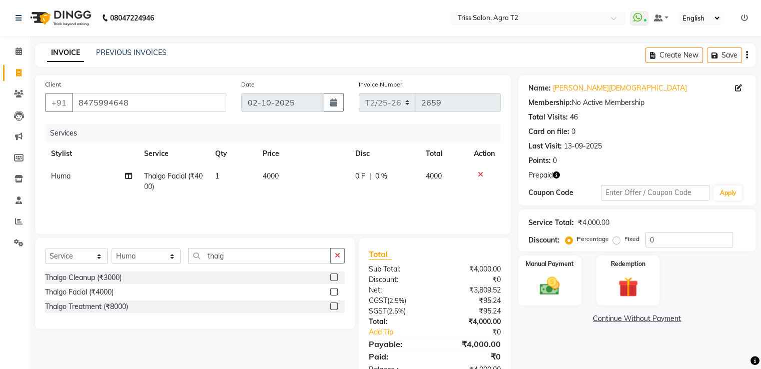
click at [265, 174] on span "4000" at bounding box center [271, 176] width 16 height 9
select select "49099"
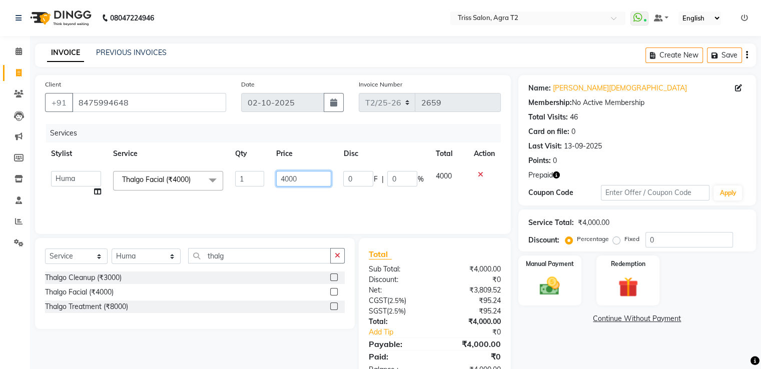
click at [296, 183] on input "4000" at bounding box center [303, 179] width 55 height 16
type input "4"
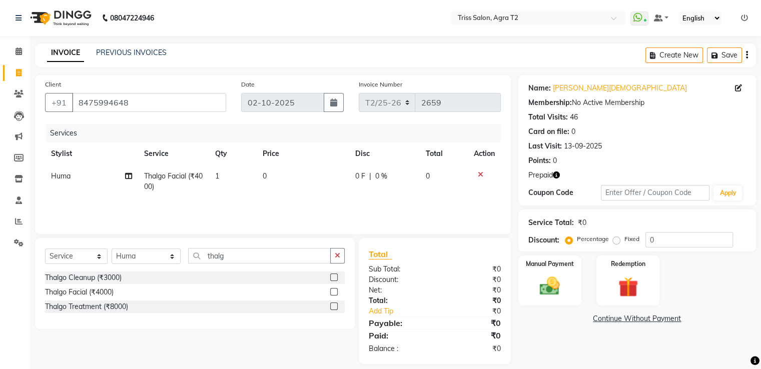
click at [290, 182] on td "0" at bounding box center [303, 181] width 93 height 33
select select "49099"
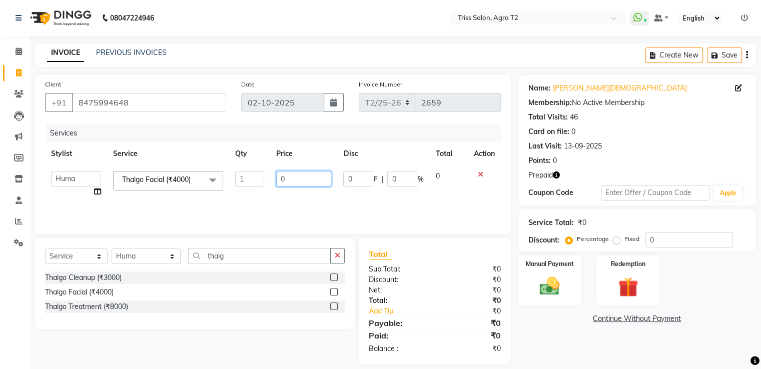
click at [300, 178] on input "0" at bounding box center [303, 179] width 55 height 16
type input "6000"
click at [328, 194] on td "6000" at bounding box center [303, 184] width 67 height 38
select select "49099"
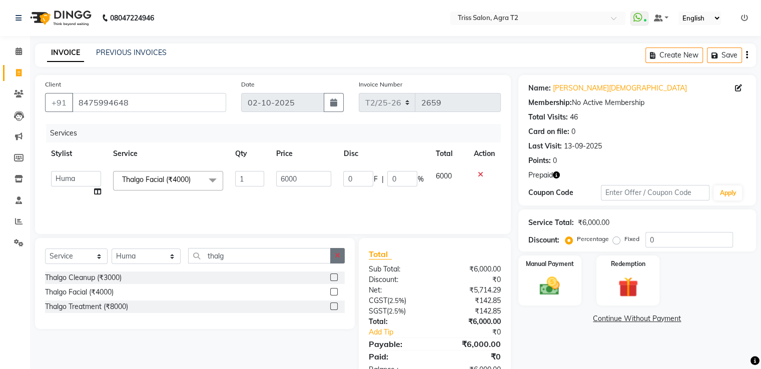
click at [338, 255] on icon "button" at bounding box center [338, 255] width 6 height 7
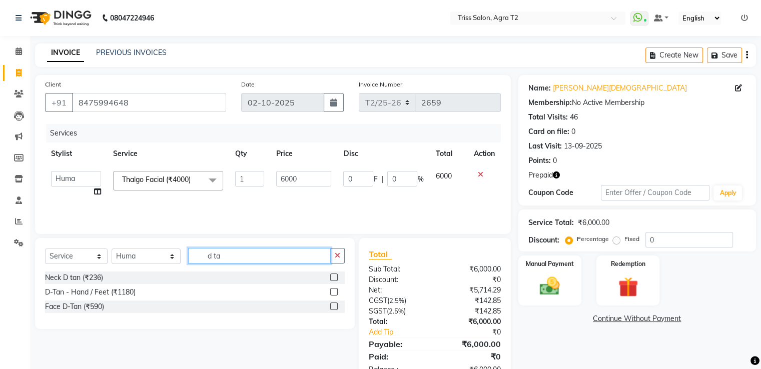
type input "d ta"
click at [334, 309] on label at bounding box center [334, 307] width 8 height 8
click at [334, 309] on input "checkbox" at bounding box center [333, 307] width 7 height 7
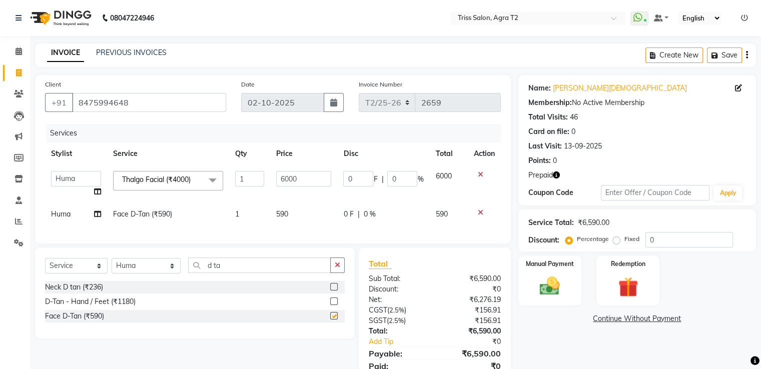
checkbox input "false"
click at [302, 218] on td "590" at bounding box center [303, 214] width 67 height 23
select select "49099"
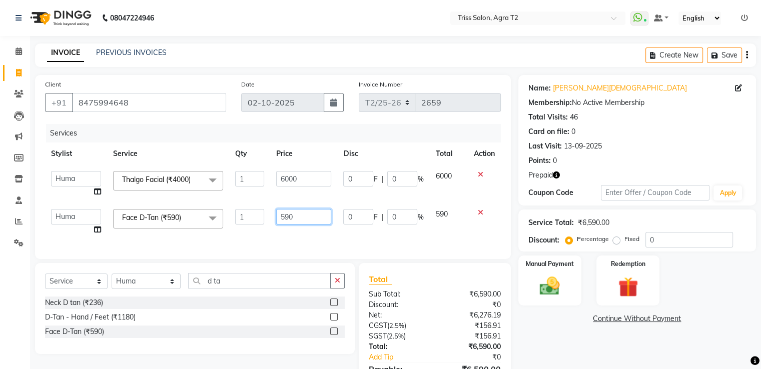
click at [290, 220] on input "590" at bounding box center [303, 217] width 55 height 16
type input "500"
click at [316, 240] on div "Services Stylist Service Qty Price Disc Total Action Abhishek Aman Ayush Hema H…" at bounding box center [273, 186] width 456 height 125
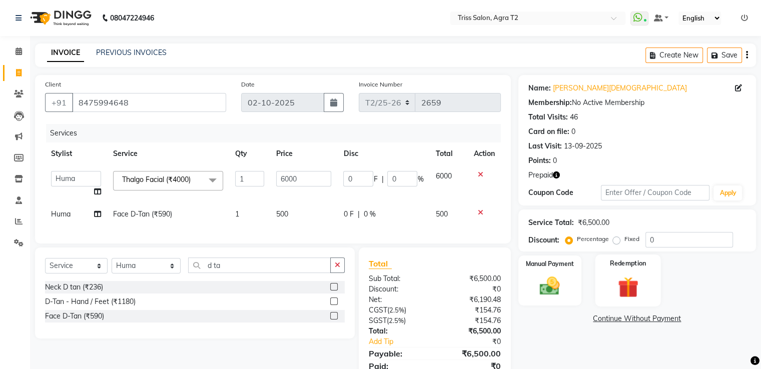
click at [622, 280] on img at bounding box center [628, 288] width 34 height 26
click at [606, 317] on span "Prepaid 1" at bounding box center [607, 320] width 33 height 12
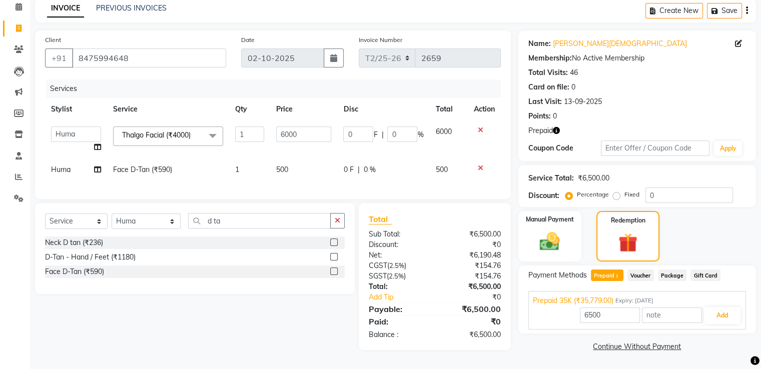
scroll to position [49, 0]
click at [354, 165] on div "0 F | 0 %" at bounding box center [383, 170] width 80 height 11
select select "49099"
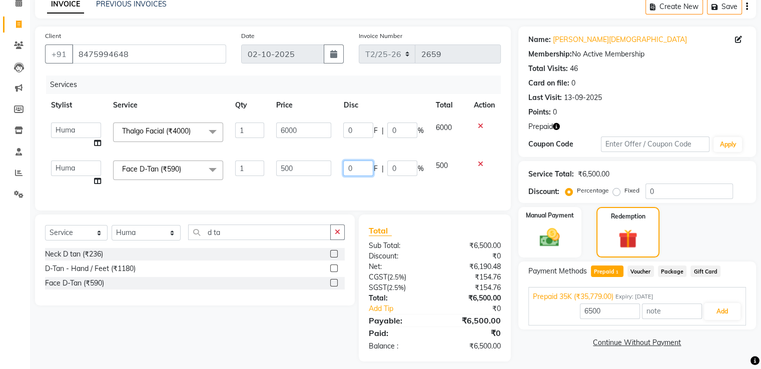
click at [363, 166] on input "0" at bounding box center [358, 169] width 30 height 16
type input "500"
click at [376, 188] on div "Services Stylist Service Qty Price Disc Total Action Abhishek Aman Ayush Hema H…" at bounding box center [273, 138] width 456 height 125
type input "35779"
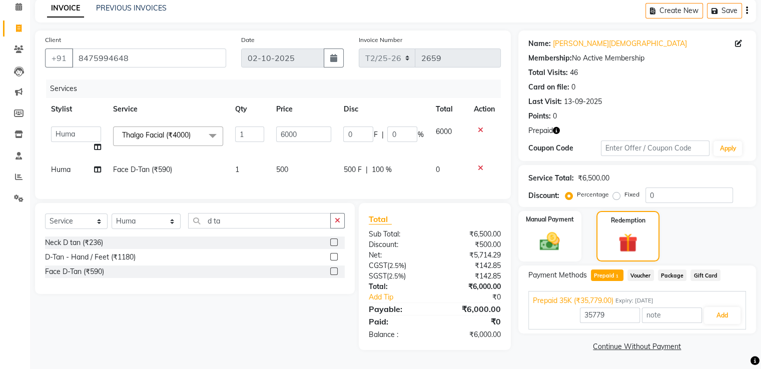
click at [634, 274] on span "Voucher" at bounding box center [640, 276] width 27 height 12
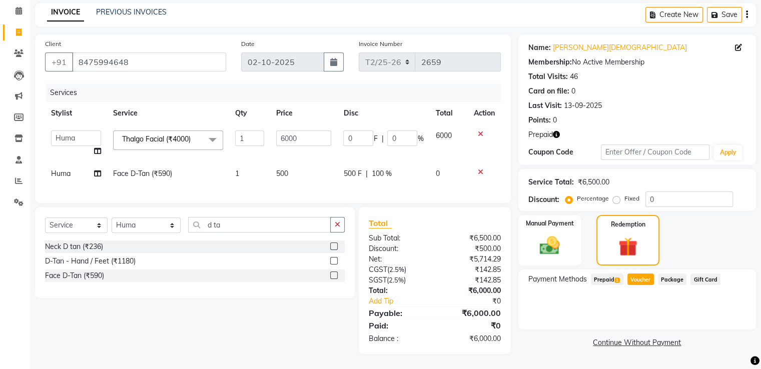
click at [605, 274] on span "Prepaid 1" at bounding box center [607, 280] width 33 height 12
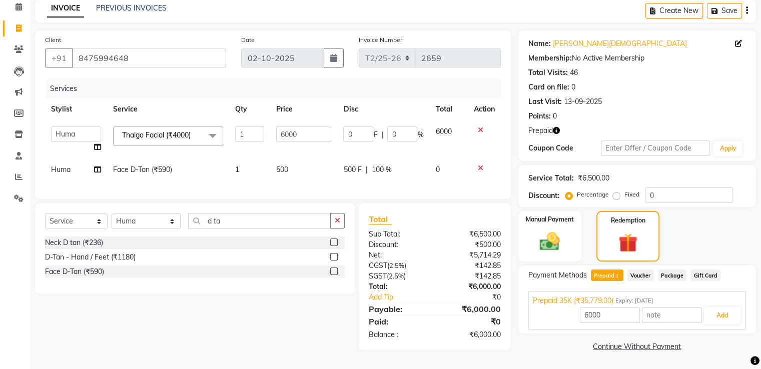
click at [567, 126] on div "Prepaid" at bounding box center [637, 131] width 218 height 11
click at [558, 126] on button "button" at bounding box center [556, 131] width 7 height 11
click at [554, 131] on button "button" at bounding box center [556, 131] width 7 height 11
click at [726, 316] on button "Add" at bounding box center [722, 315] width 37 height 17
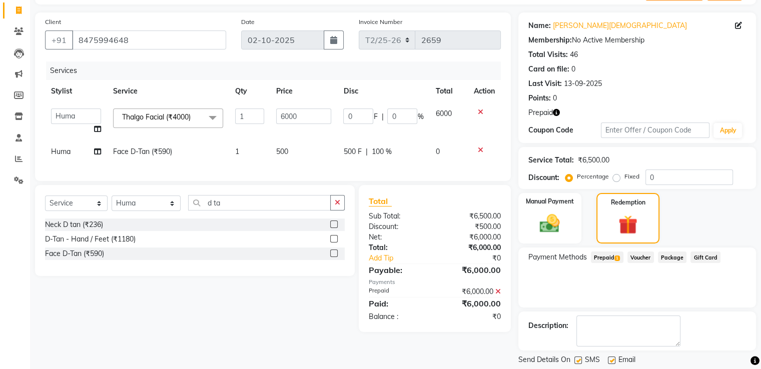
scroll to position [112, 0]
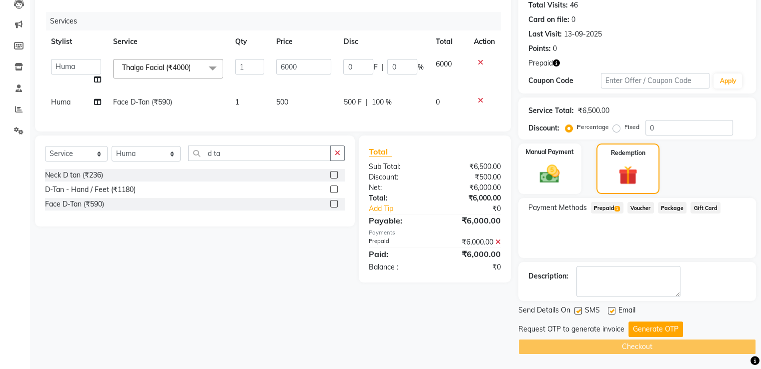
click at [497, 246] on icon at bounding box center [498, 242] width 6 height 7
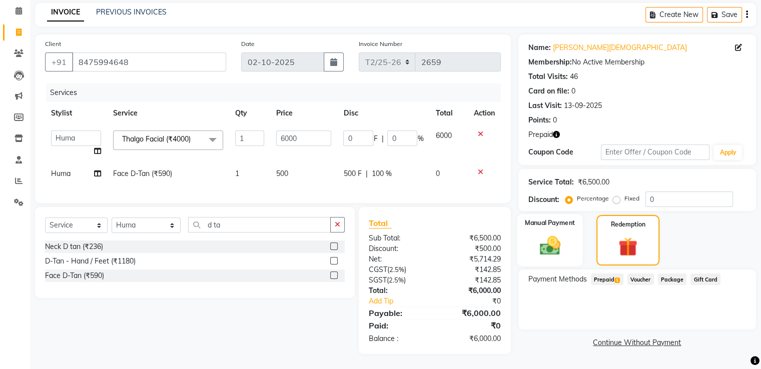
click at [558, 246] on img at bounding box center [550, 246] width 34 height 24
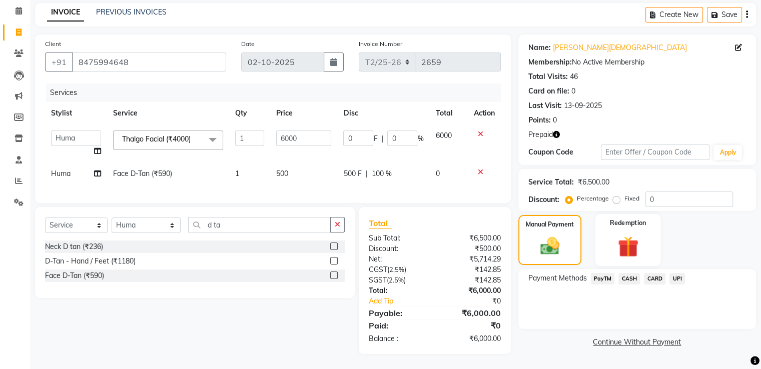
click at [628, 236] on img at bounding box center [628, 247] width 34 height 26
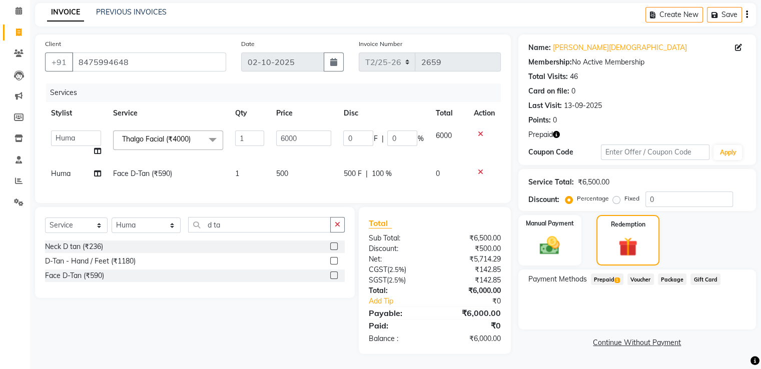
click at [604, 276] on span "Prepaid 1" at bounding box center [607, 280] width 33 height 12
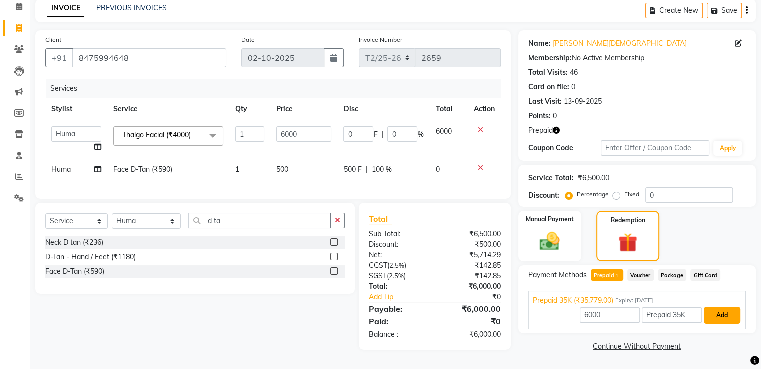
click at [719, 313] on button "Add" at bounding box center [722, 315] width 37 height 17
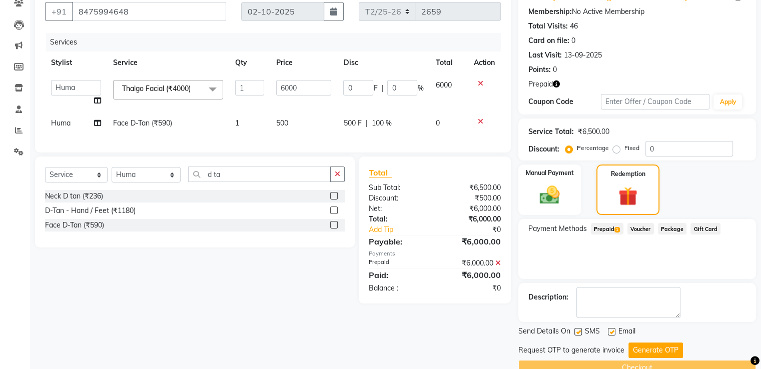
scroll to position [112, 0]
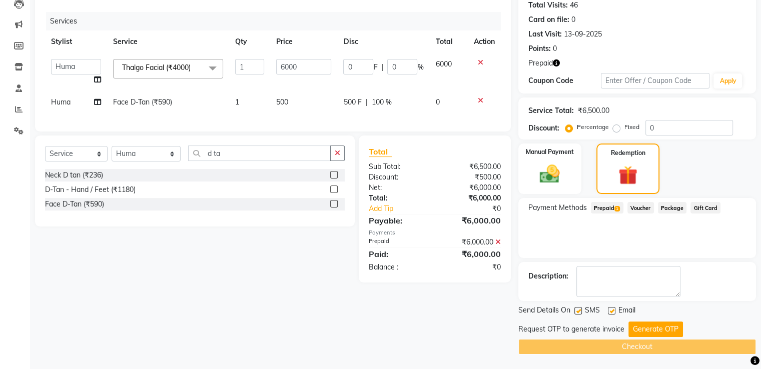
click at [737, 206] on div "Payment Methods Prepaid 1 Voucher Package Gift Card" at bounding box center [637, 209] width 218 height 14
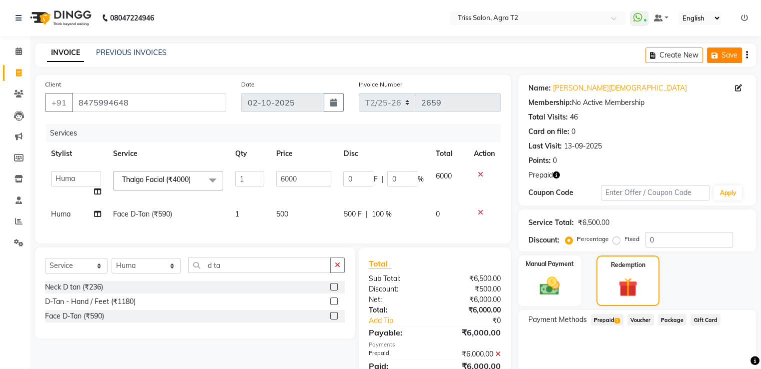
click at [728, 57] on button "Save" at bounding box center [724, 56] width 35 height 16
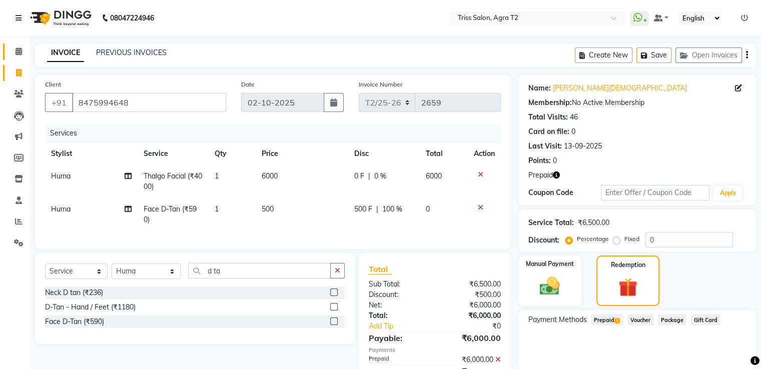
click at [16, 50] on icon at bounding box center [19, 52] width 7 height 8
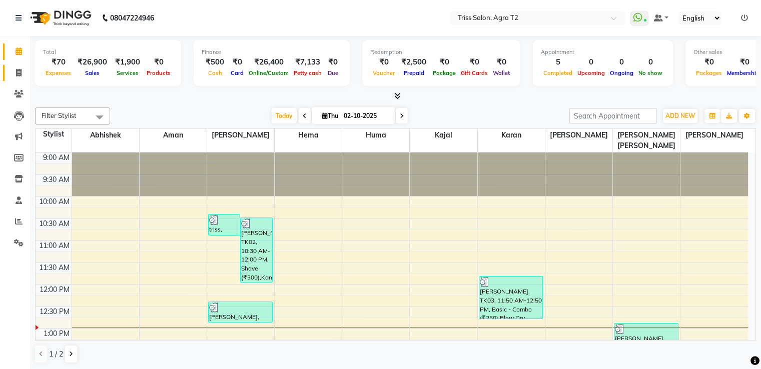
click at [19, 80] on link "Invoice" at bounding box center [15, 73] width 24 height 17
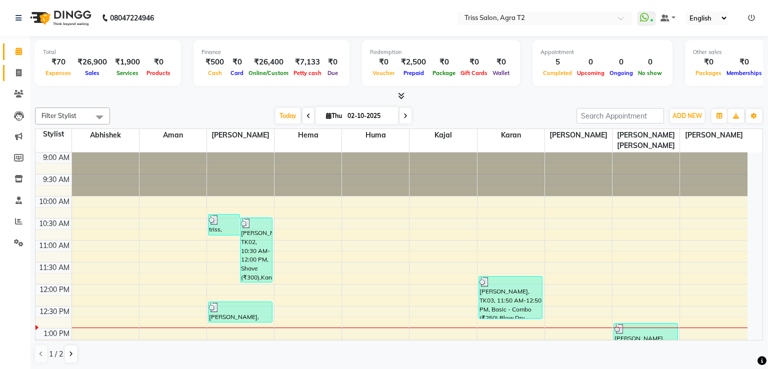
select select "service"
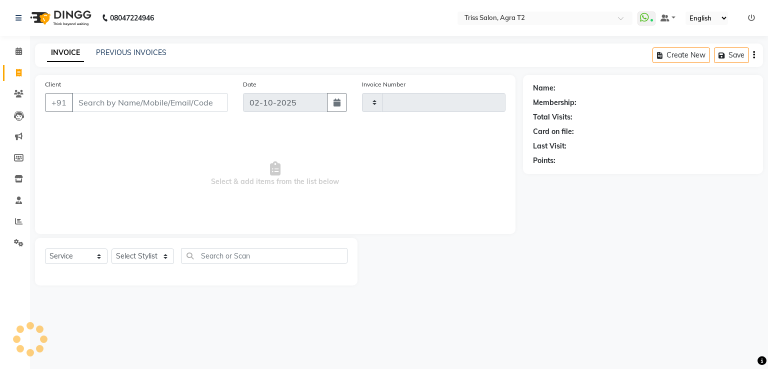
type input "2661"
select select "4301"
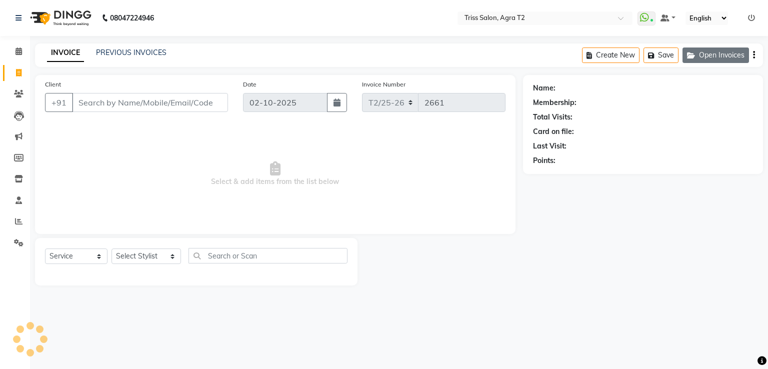
click at [714, 60] on button "Open Invoices" at bounding box center [716, 56] width 67 height 16
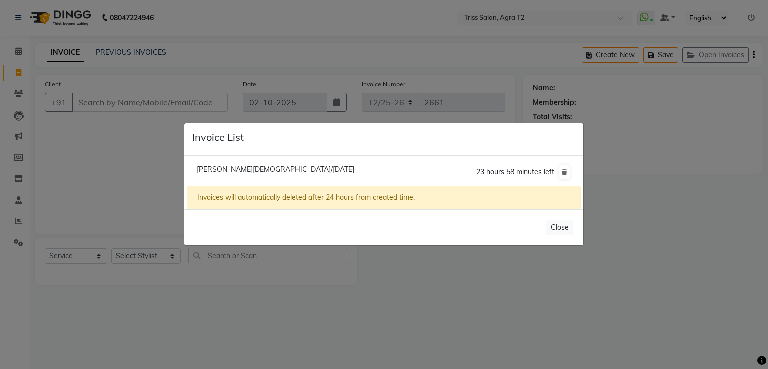
click at [244, 166] on span "Anu Jain/02 October 2025" at bounding box center [276, 169] width 158 height 9
type input "8475994648"
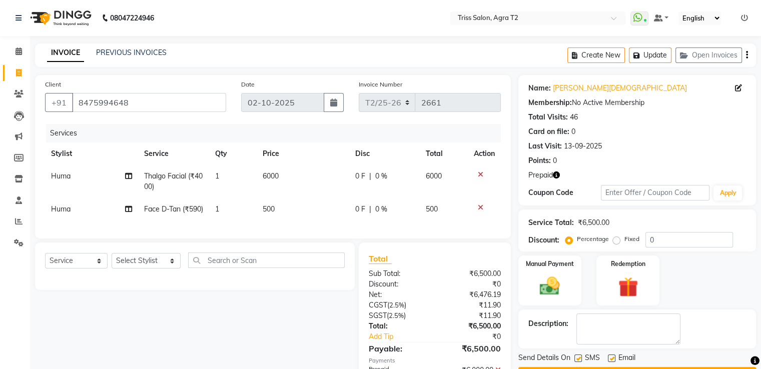
scroll to position [75, 0]
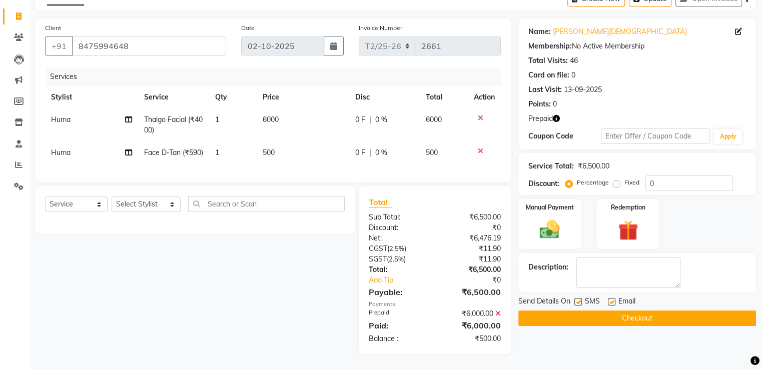
click at [634, 311] on button "Checkout" at bounding box center [637, 319] width 238 height 16
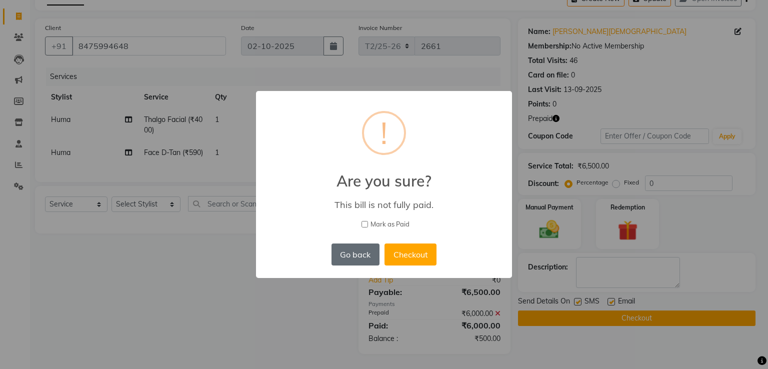
click at [351, 260] on button "Go back" at bounding box center [356, 255] width 48 height 22
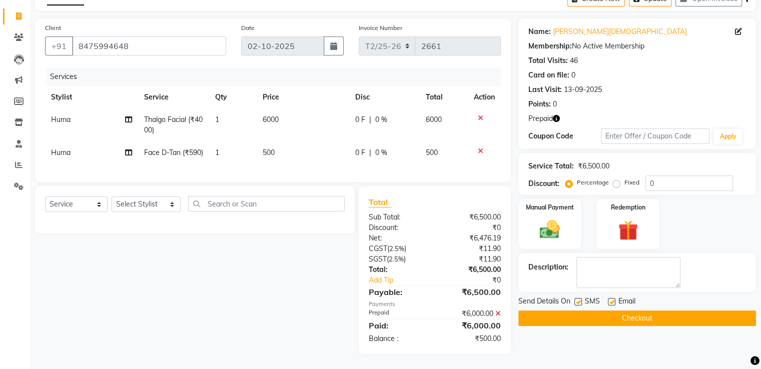
click at [376, 148] on span "0 %" at bounding box center [381, 153] width 12 height 11
select select "49099"
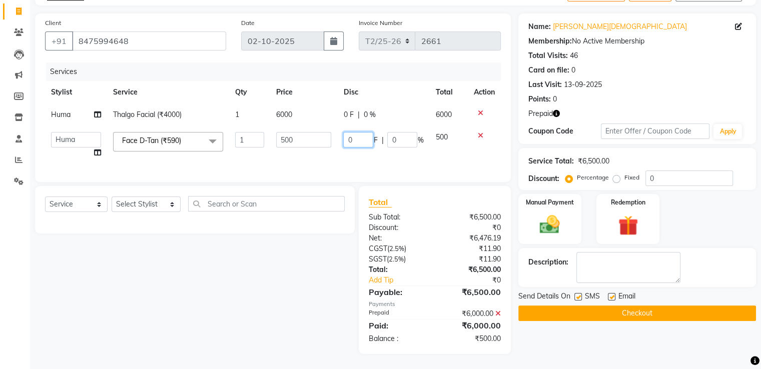
click at [362, 133] on input "0" at bounding box center [358, 140] width 30 height 16
type input "500"
click at [393, 154] on td "500 F | 0 %" at bounding box center [383, 145] width 92 height 38
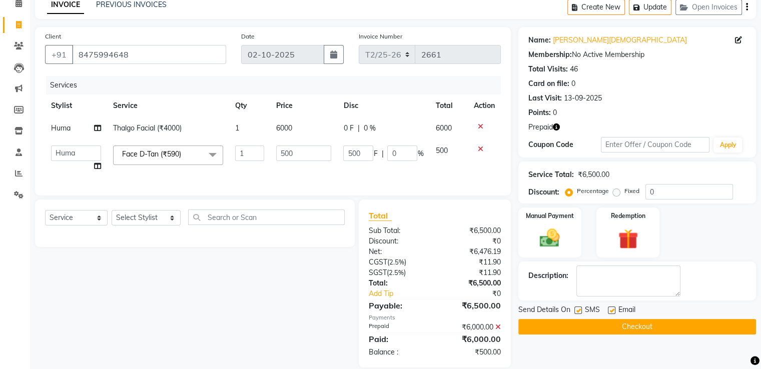
select select "49099"
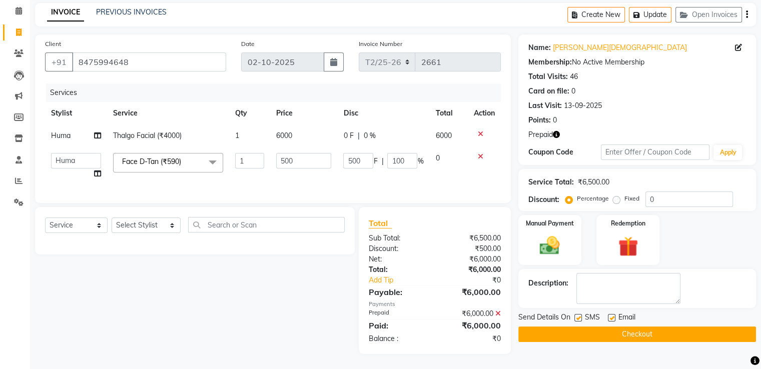
click at [629, 329] on button "Checkout" at bounding box center [637, 335] width 238 height 16
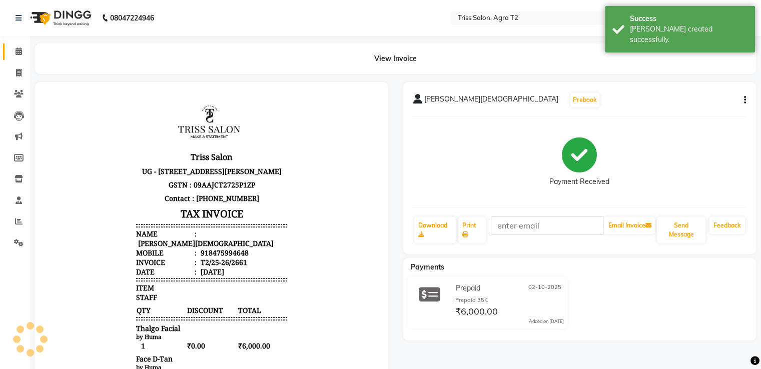
click at [22, 48] on span at bounding box center [19, 52] width 18 height 12
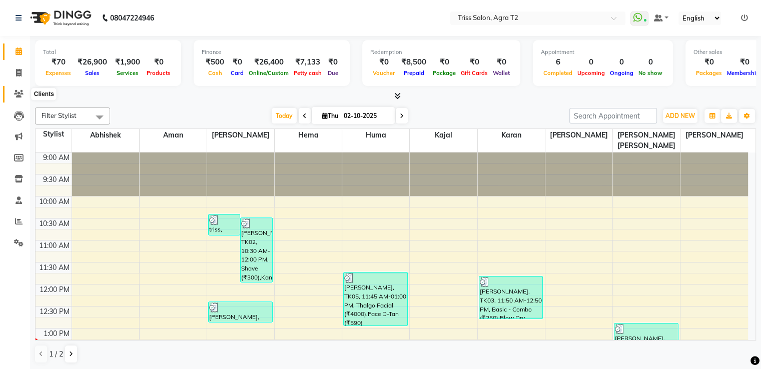
click at [19, 93] on icon at bounding box center [19, 94] width 10 height 8
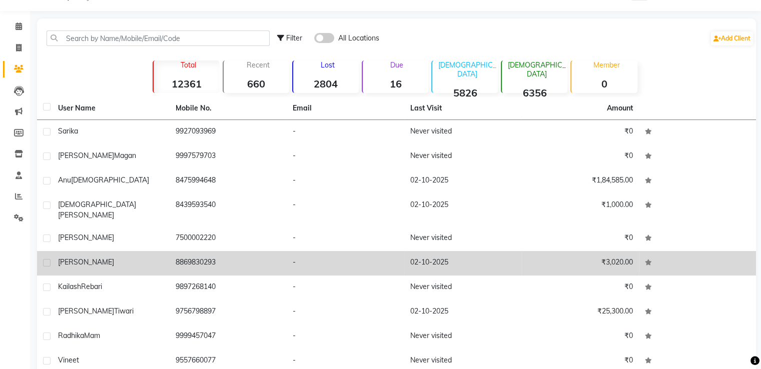
scroll to position [64, 0]
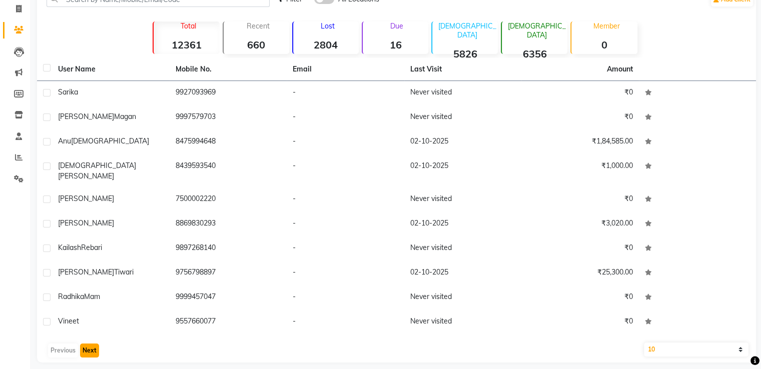
click at [93, 345] on button "Next" at bounding box center [89, 351] width 19 height 14
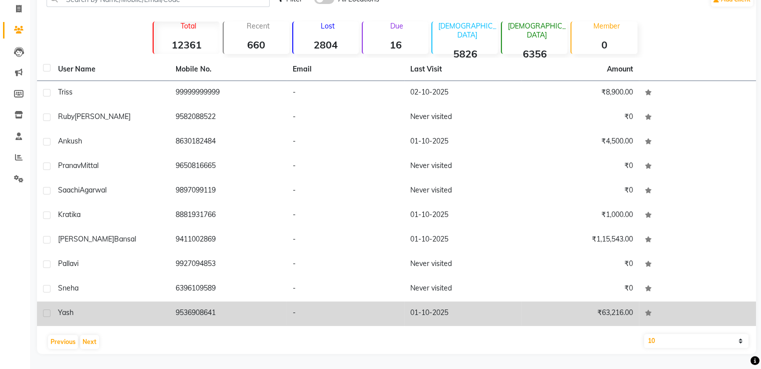
click at [186, 313] on td "9536908641" at bounding box center [229, 314] width 118 height 25
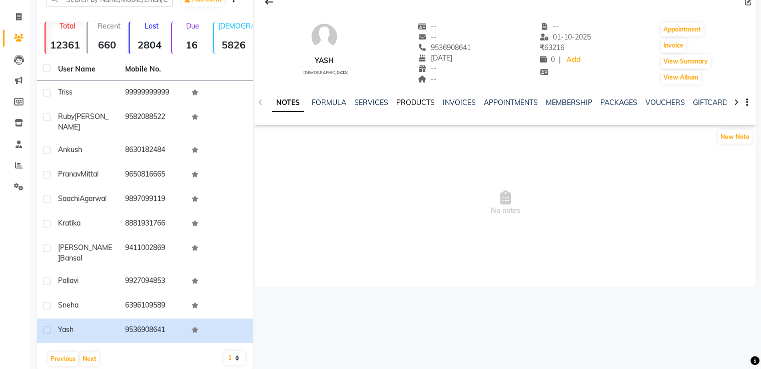
click at [409, 104] on link "PRODUCTS" at bounding box center [415, 102] width 39 height 9
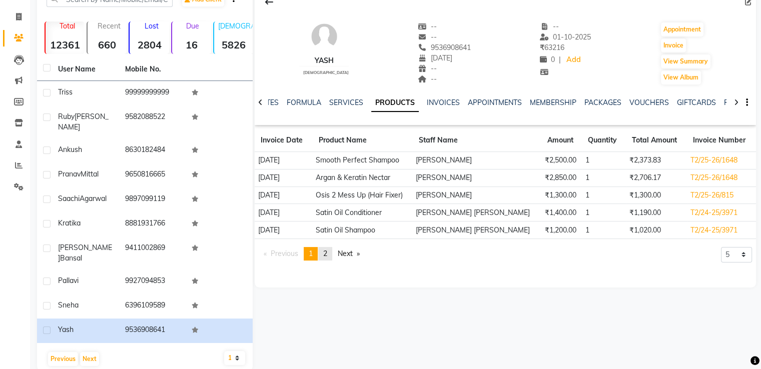
click at [326, 250] on span "2" at bounding box center [325, 253] width 4 height 9
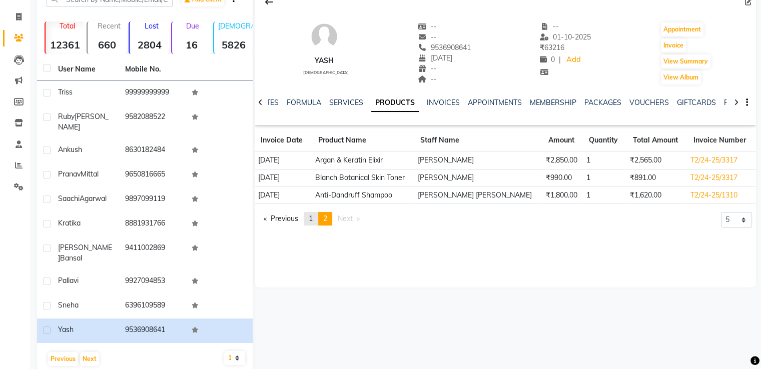
click at [311, 221] on span "1" at bounding box center [311, 218] width 4 height 9
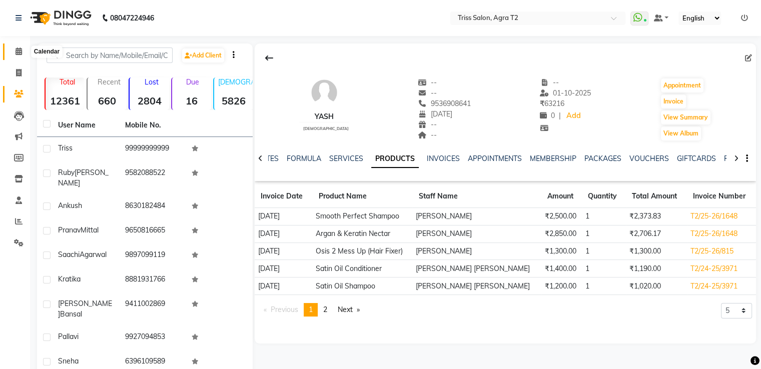
click at [18, 50] on icon at bounding box center [19, 52] width 7 height 8
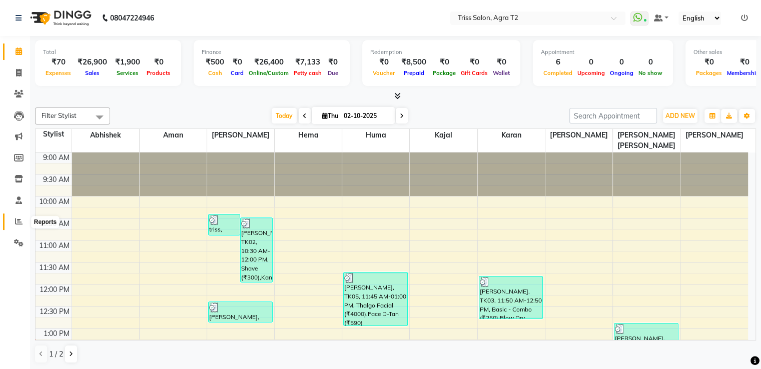
click at [17, 227] on span at bounding box center [19, 222] width 18 height 12
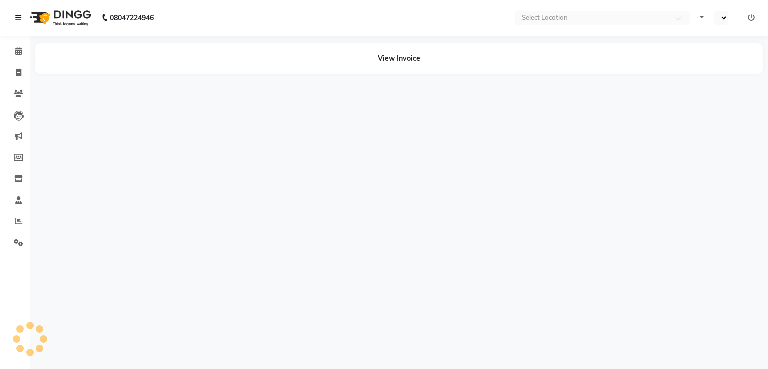
select select "en"
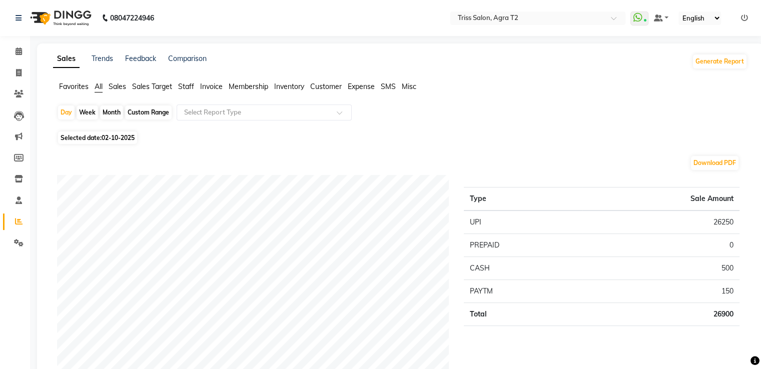
click at [115, 91] on li "Sales" at bounding box center [118, 87] width 18 height 11
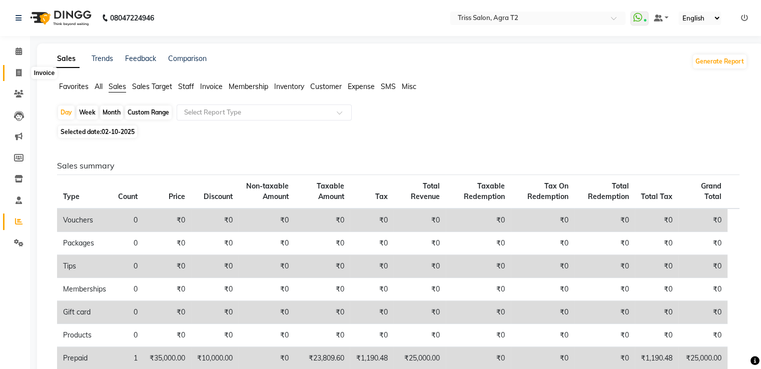
click at [12, 70] on span at bounding box center [19, 74] width 18 height 12
select select "service"
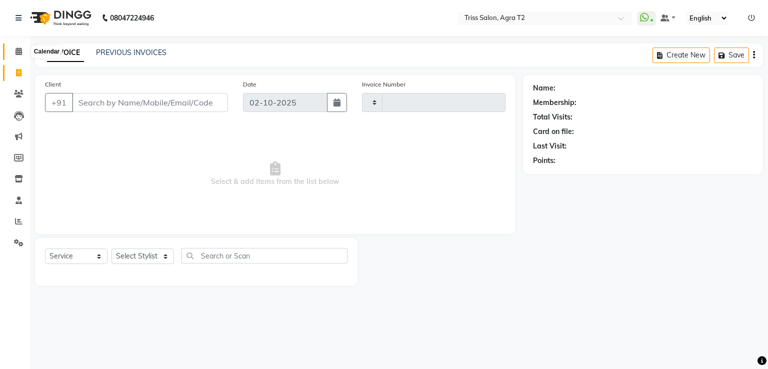
click at [24, 47] on span at bounding box center [19, 52] width 18 height 12
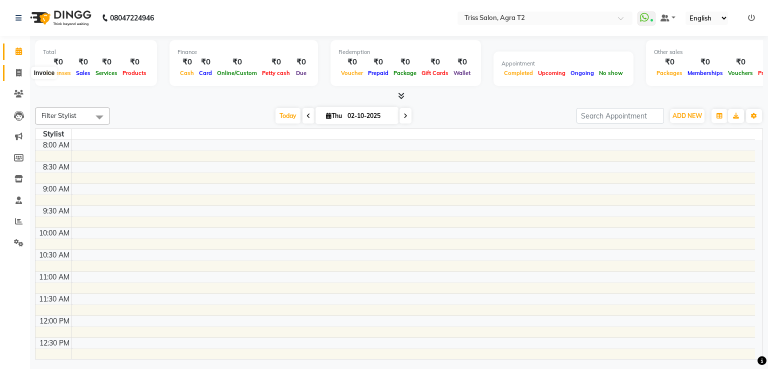
click at [17, 75] on icon at bounding box center [19, 73] width 6 height 8
select select "service"
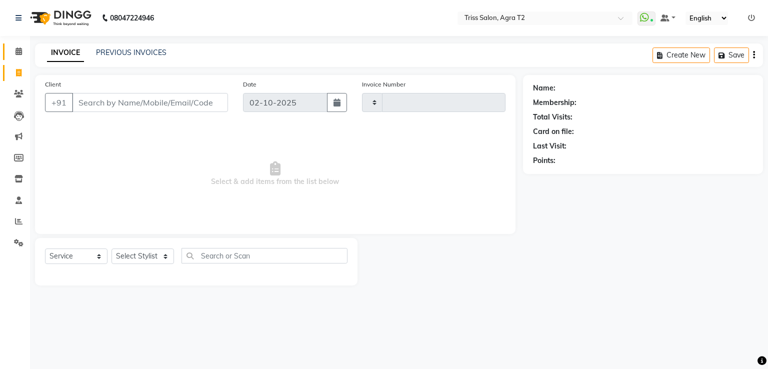
type input "2663"
select select "4301"
click at [22, 48] on icon at bounding box center [19, 52] width 7 height 8
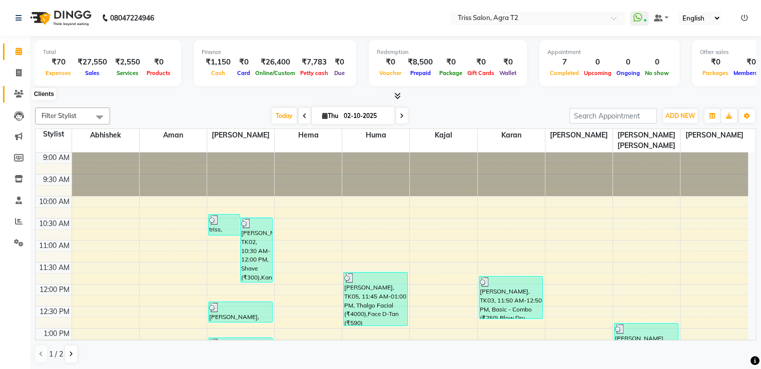
click at [17, 94] on icon at bounding box center [19, 94] width 10 height 8
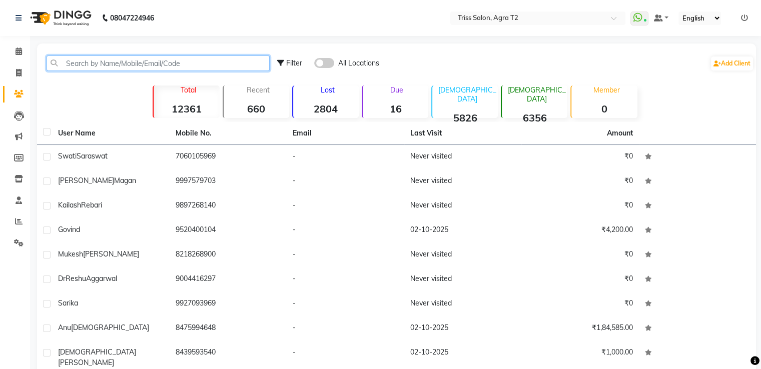
click at [70, 63] on input "text" at bounding box center [158, 64] width 223 height 16
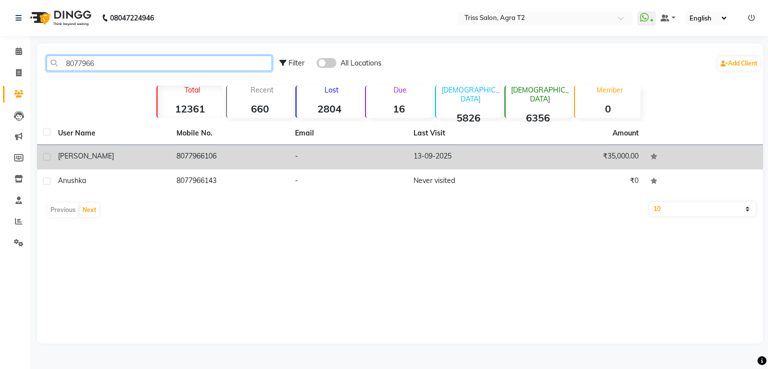
type input "8077966"
click at [190, 161] on td "8077966106" at bounding box center [230, 157] width 119 height 25
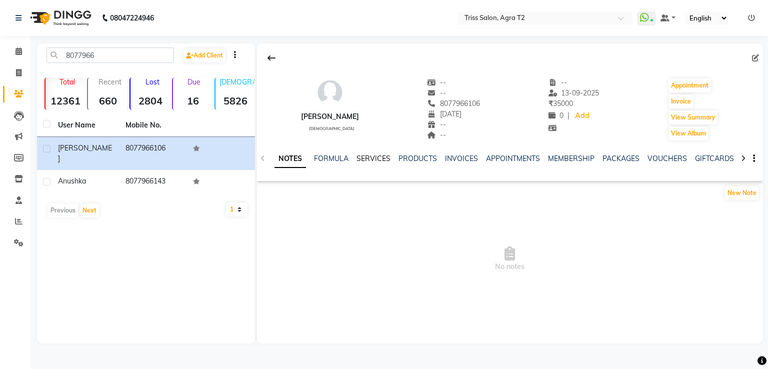
click at [380, 163] on link "SERVICES" at bounding box center [374, 158] width 34 height 9
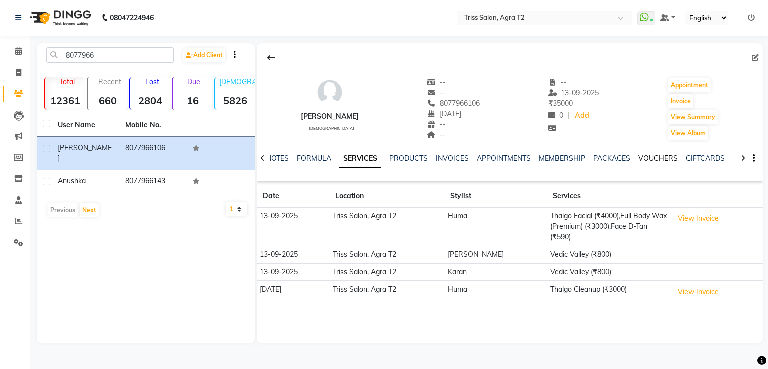
click at [664, 157] on link "VOUCHERS" at bounding box center [659, 158] width 40 height 9
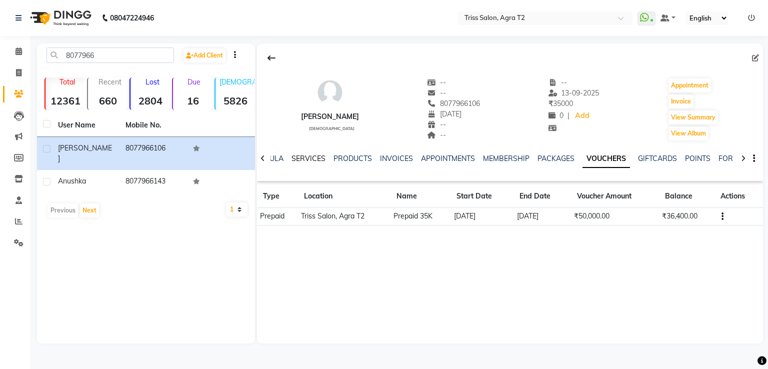
click at [319, 161] on link "SERVICES" at bounding box center [309, 158] width 34 height 9
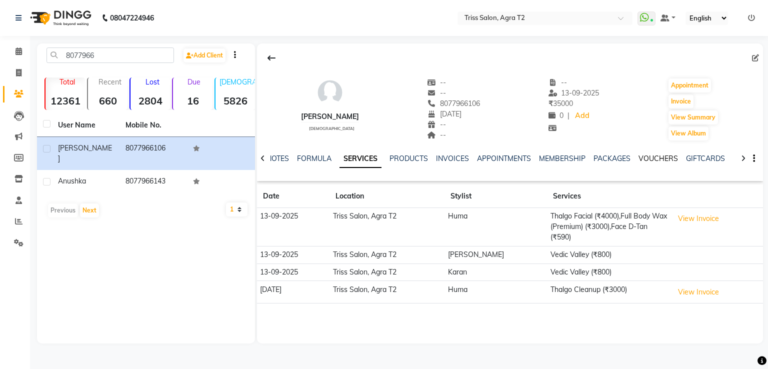
click at [647, 160] on link "VOUCHERS" at bounding box center [659, 158] width 40 height 9
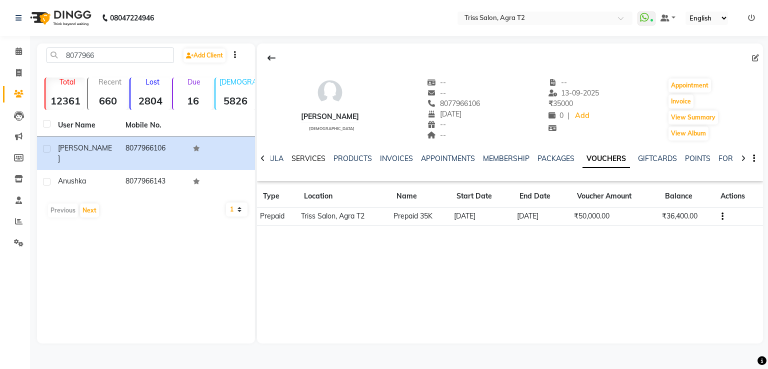
click at [314, 159] on link "SERVICES" at bounding box center [309, 158] width 34 height 9
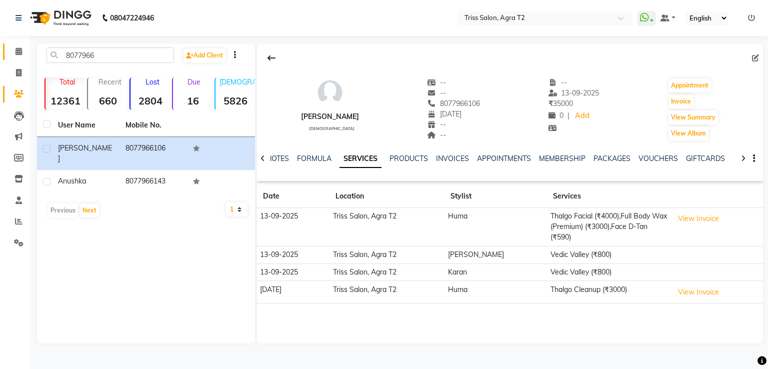
click at [12, 45] on link "Calendar" at bounding box center [15, 52] width 24 height 17
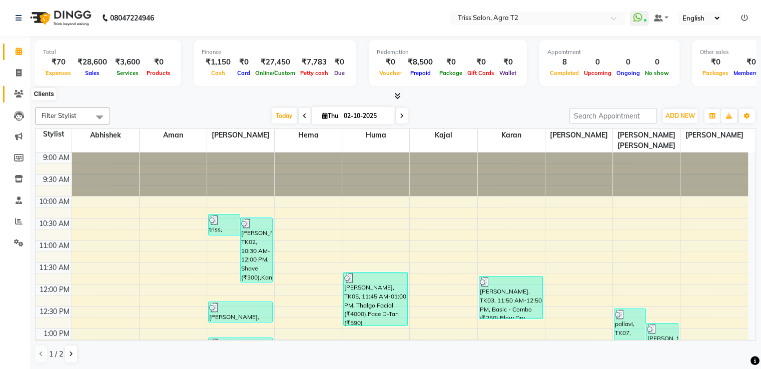
click at [19, 92] on icon at bounding box center [19, 94] width 10 height 8
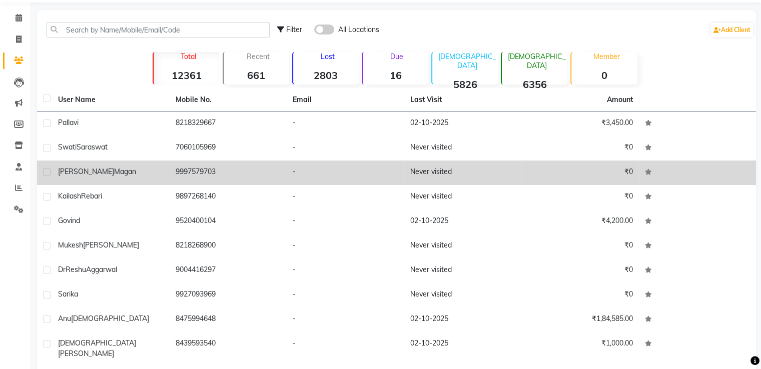
scroll to position [64, 0]
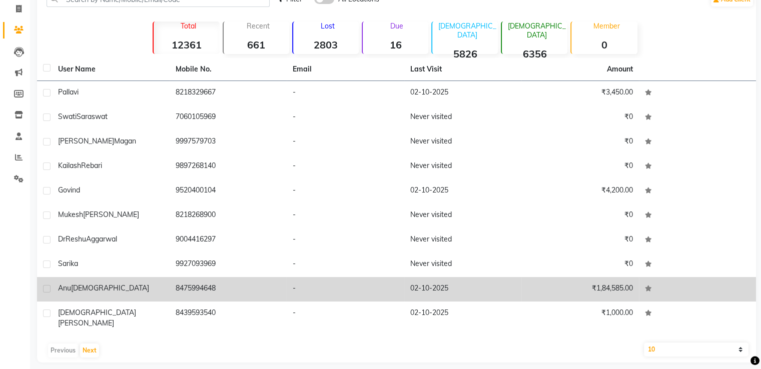
click at [182, 287] on td "8475994648" at bounding box center [229, 289] width 118 height 25
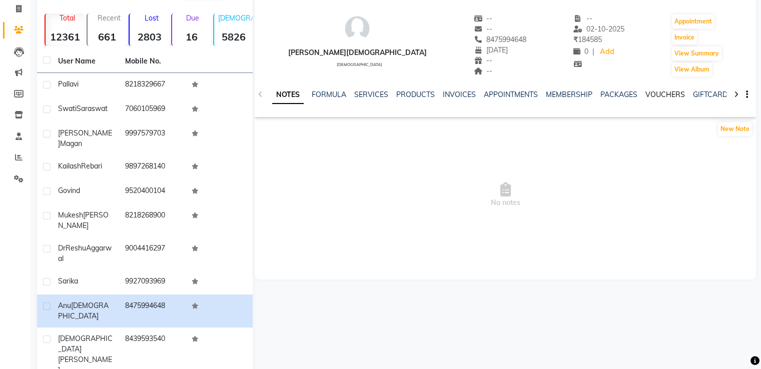
click at [658, 94] on link "VOUCHERS" at bounding box center [665, 94] width 40 height 9
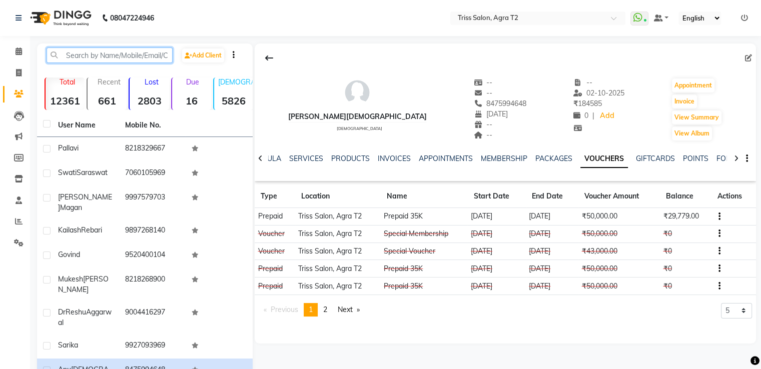
click at [86, 52] on input "text" at bounding box center [110, 56] width 126 height 16
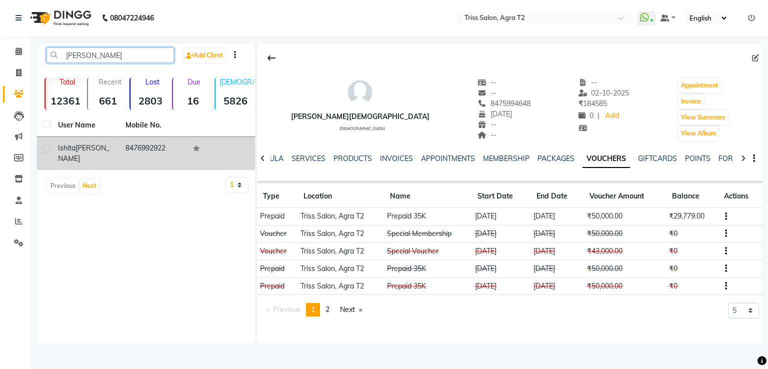
type input "[PERSON_NAME]"
click at [142, 145] on td "8476992922" at bounding box center [154, 153] width 68 height 33
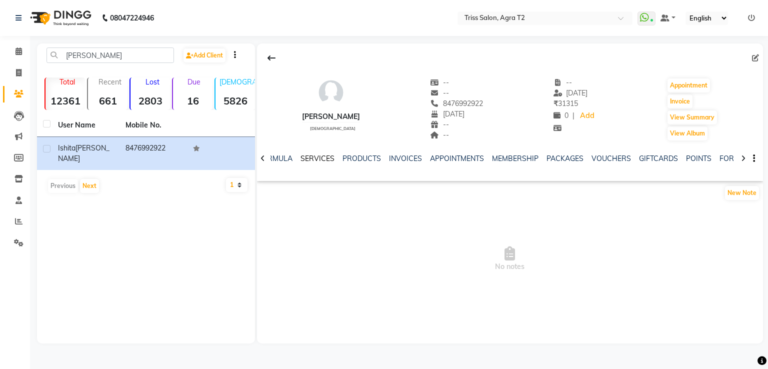
click at [319, 162] on link "SERVICES" at bounding box center [318, 158] width 34 height 9
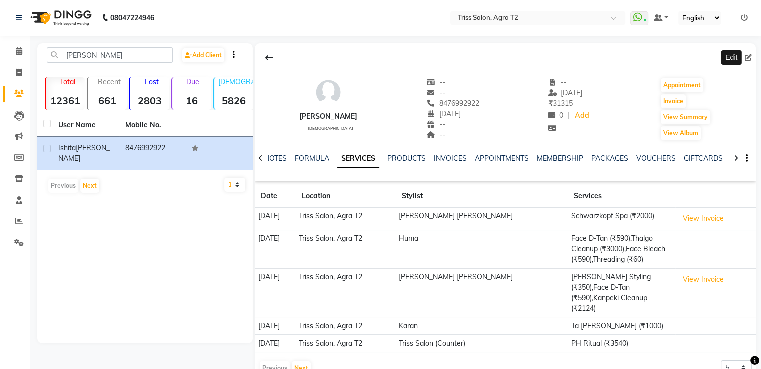
click at [746, 58] on icon at bounding box center [748, 58] width 7 height 7
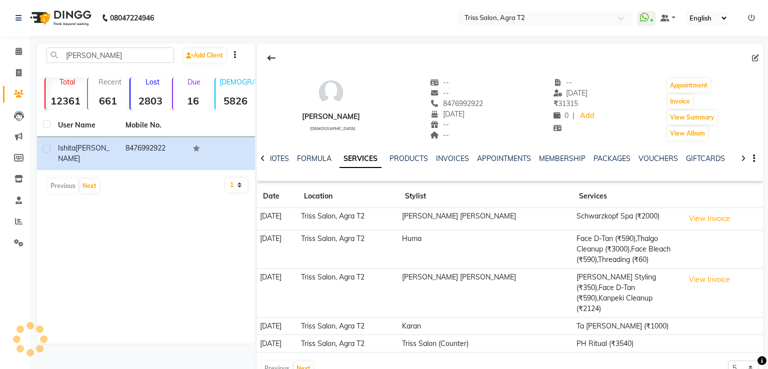
select select "28"
select select "09"
select select "38"
select select "[DEMOGRAPHIC_DATA]"
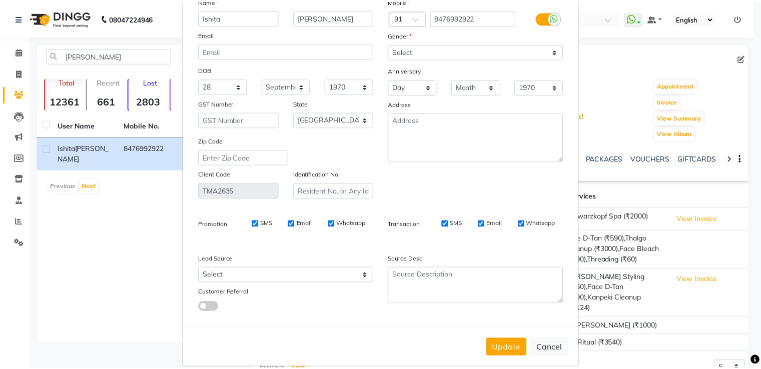
scroll to position [80, 0]
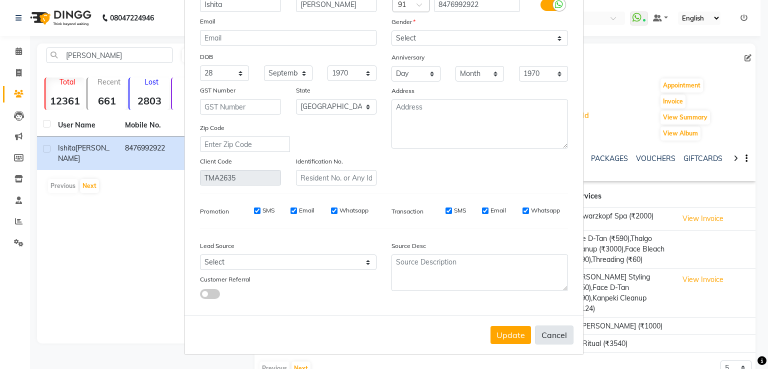
click at [544, 334] on button "Cancel" at bounding box center [554, 335] width 39 height 19
select select
select select "null"
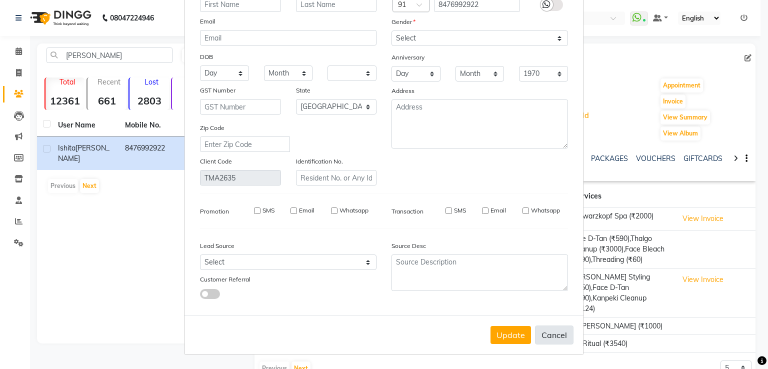
select select
checkbox input "false"
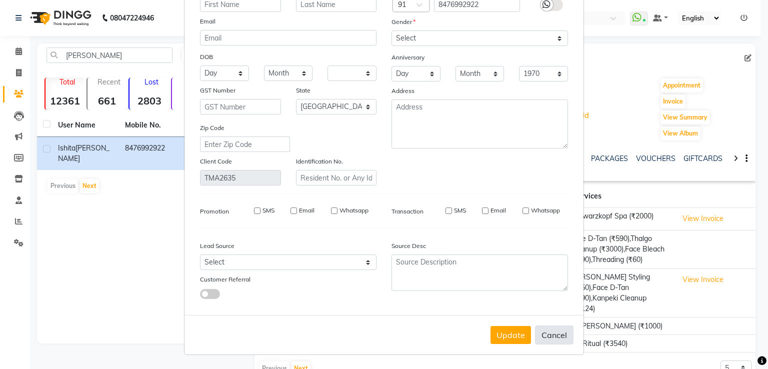
checkbox input "false"
